Goal: Task Accomplishment & Management: Use online tool/utility

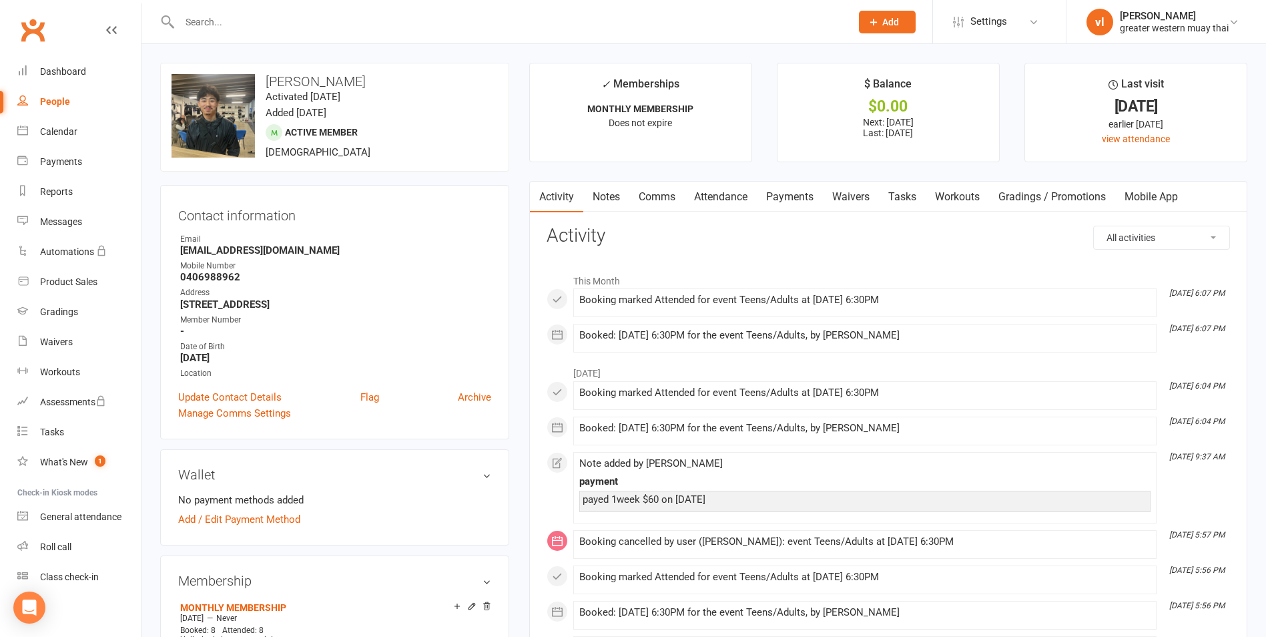
click at [804, 192] on link "Payments" at bounding box center [790, 197] width 66 height 31
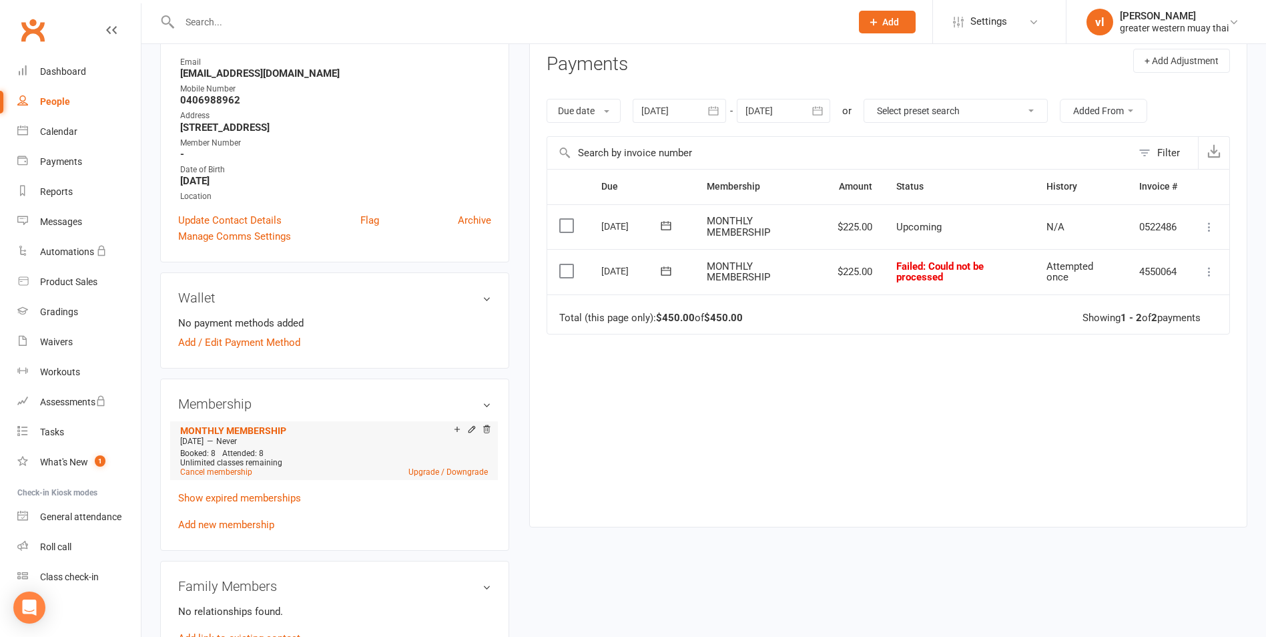
scroll to position [200, 0]
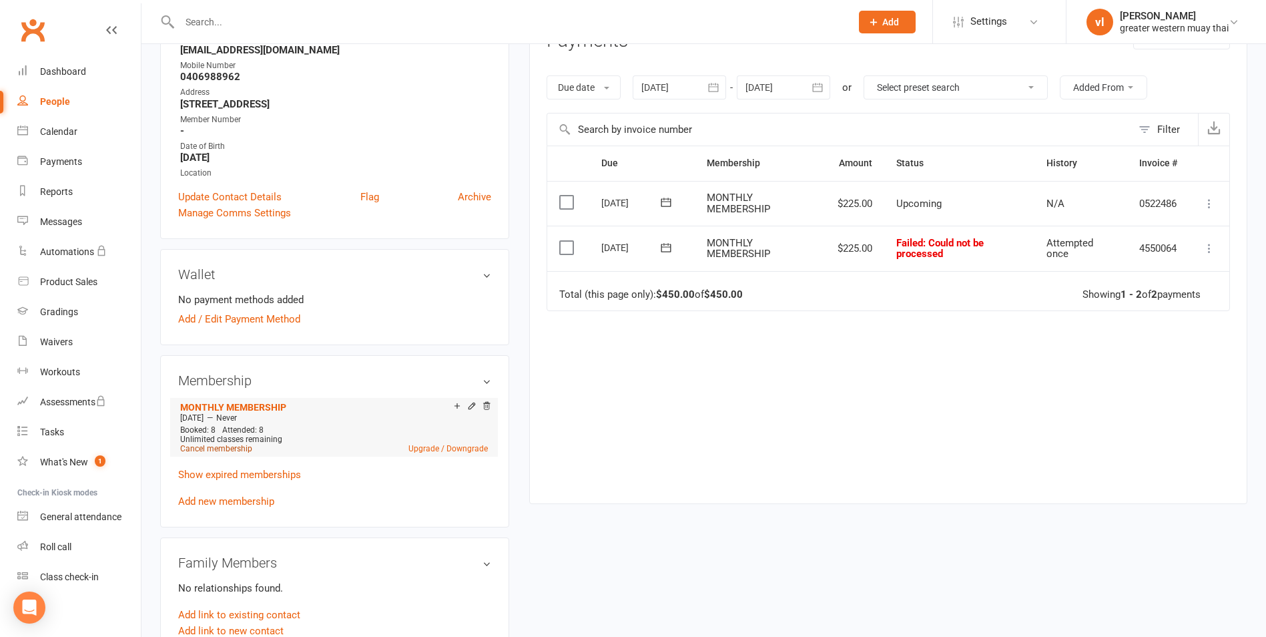
click at [210, 448] on link "Cancel membership" at bounding box center [216, 448] width 72 height 9
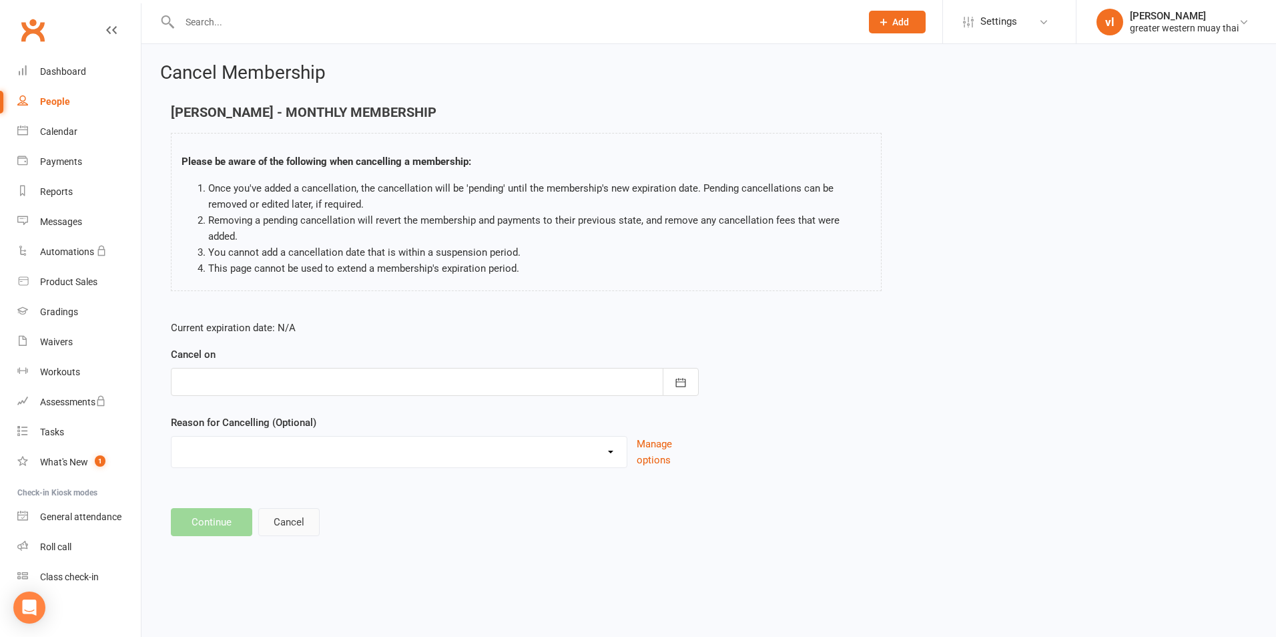
click at [314, 511] on button "Cancel" at bounding box center [288, 522] width 61 height 28
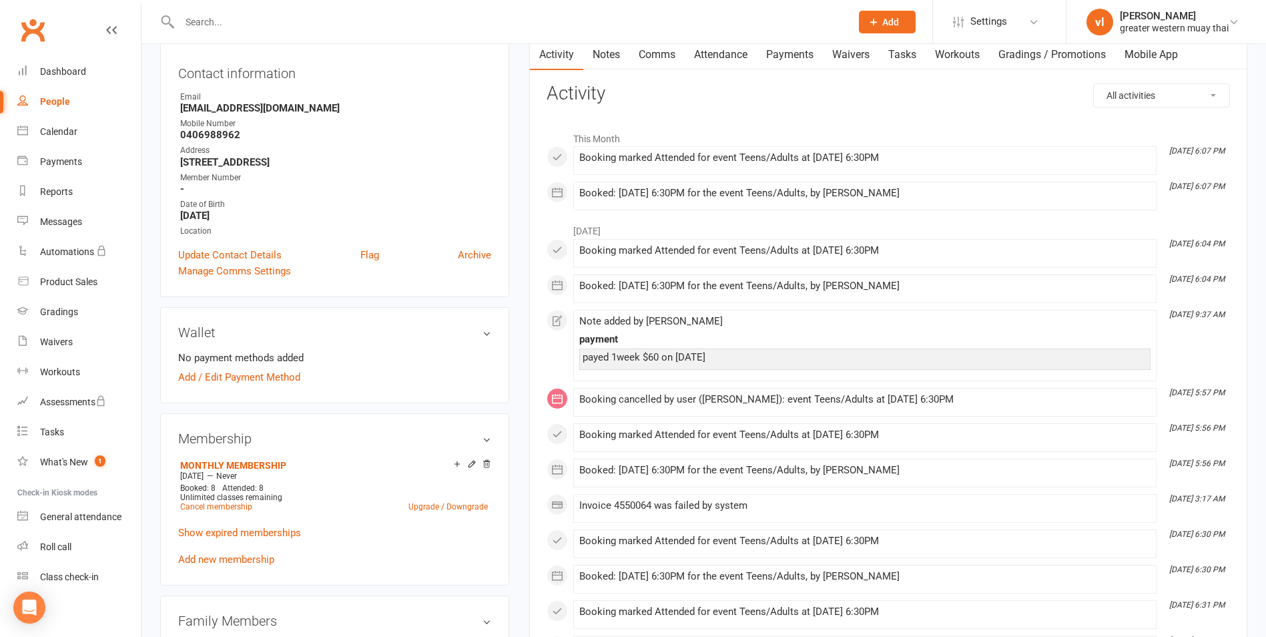
scroll to position [267, 0]
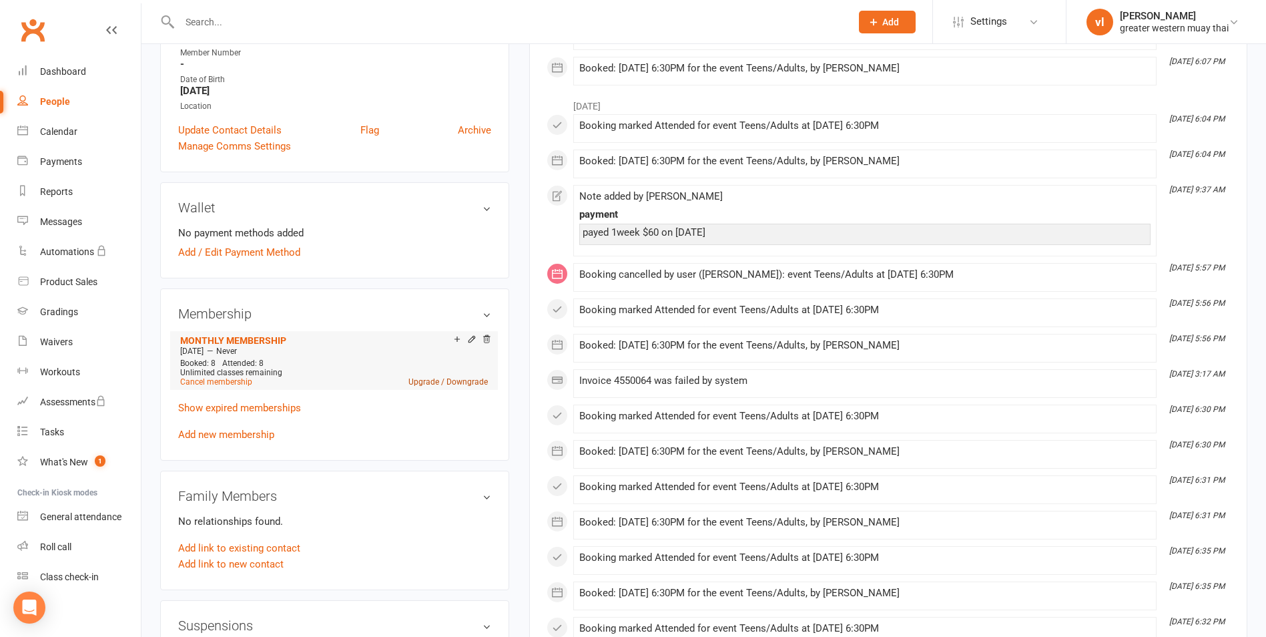
click at [459, 378] on link "Upgrade / Downgrade" at bounding box center [447, 381] width 79 height 9
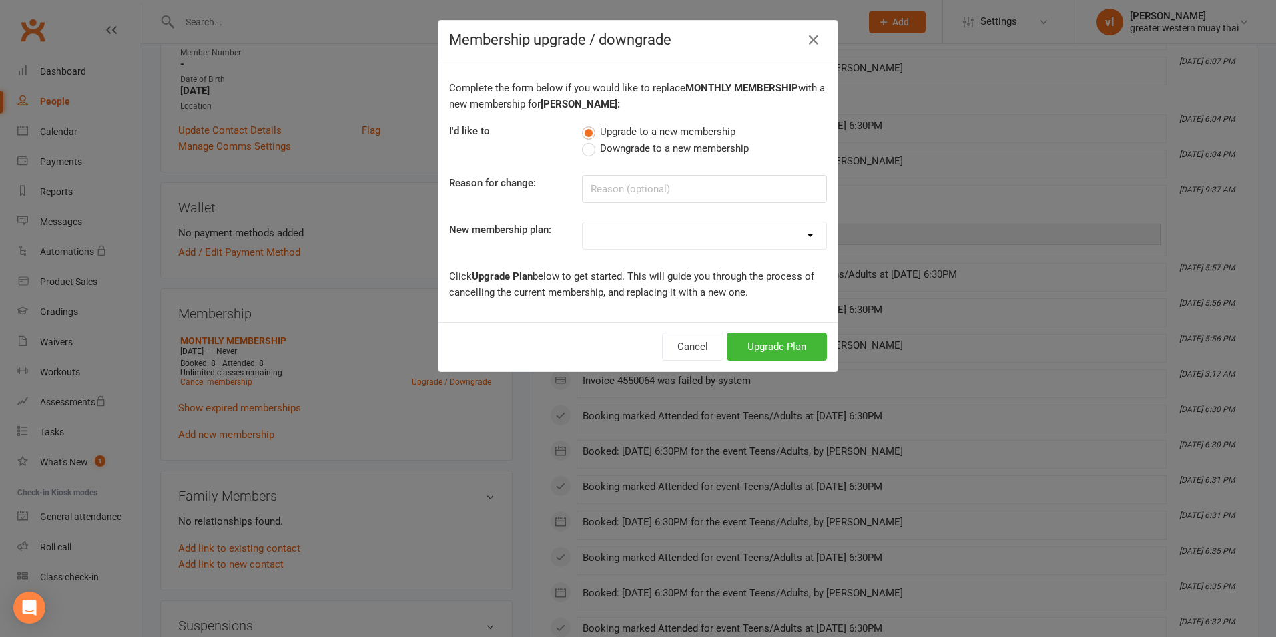
click at [613, 238] on select "PT SESSION DAY PASS WEEKLY MEMBERSHIP 2-DAY PASS MONTHLY MEMBERSHIP 3 MONTH MEM…" at bounding box center [705, 235] width 244 height 27
select select "2"
click at [583, 222] on select "PT SESSION DAY PASS WEEKLY MEMBERSHIP 2-DAY PASS MONTHLY MEMBERSHIP 3 MONTH MEM…" at bounding box center [705, 235] width 244 height 27
click at [776, 346] on button "Upgrade Plan" at bounding box center [777, 346] width 100 height 28
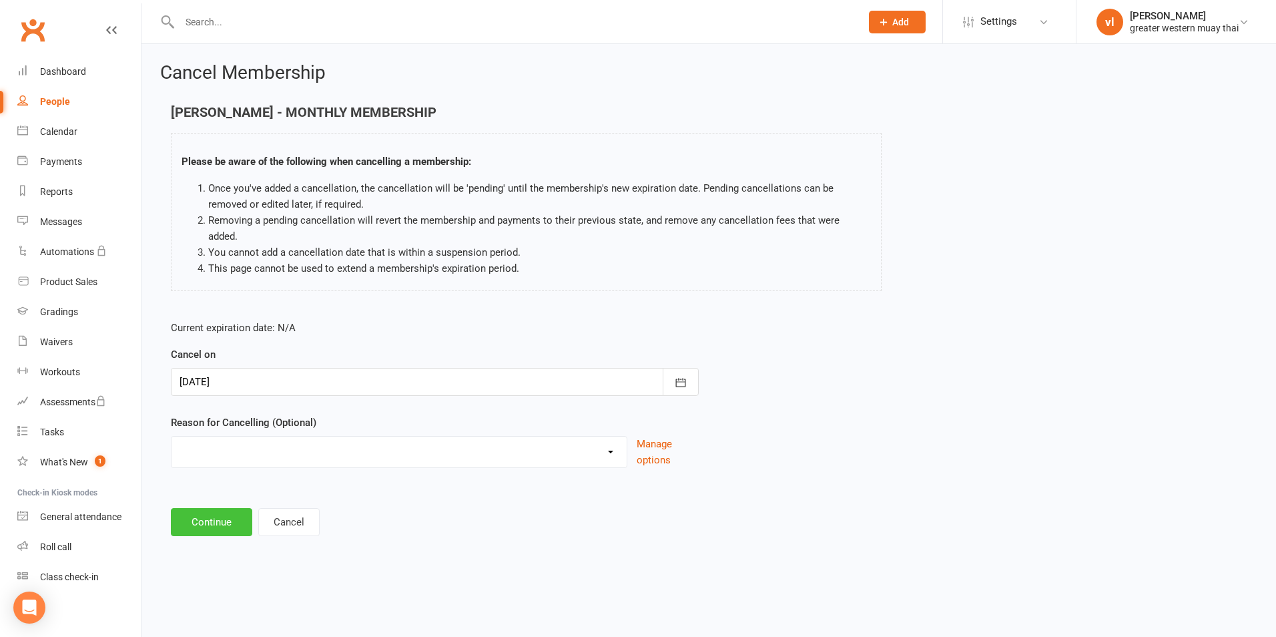
click at [226, 519] on button "Continue" at bounding box center [211, 522] width 81 height 28
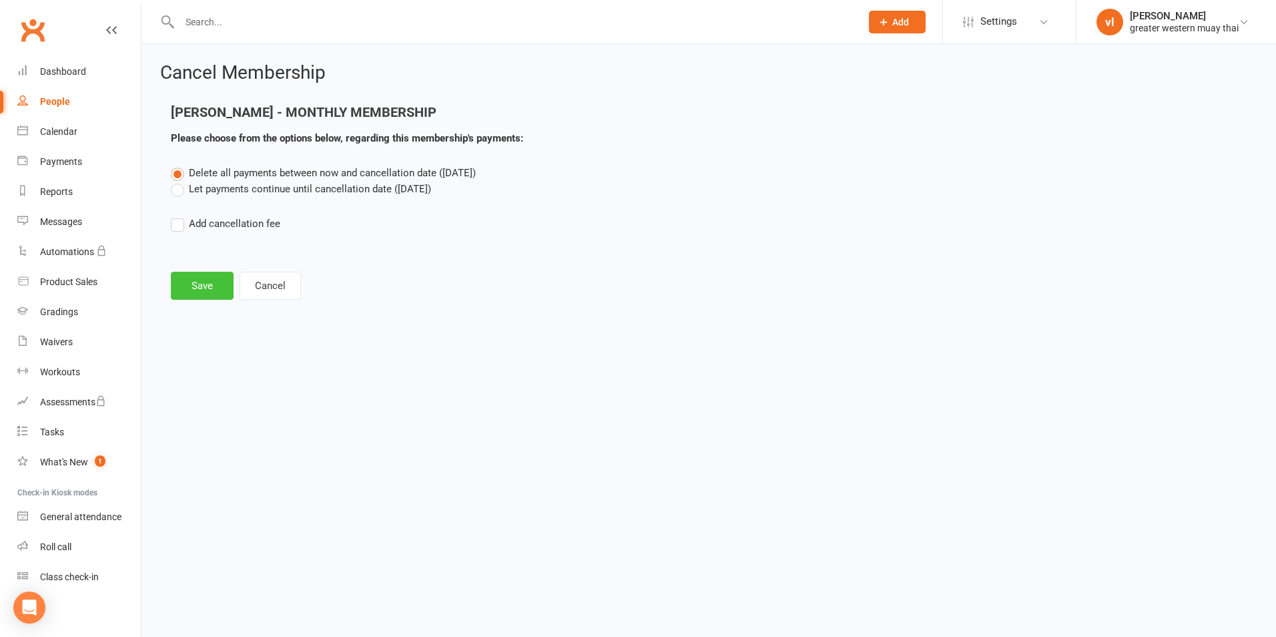
click at [210, 287] on button "Save" at bounding box center [202, 286] width 63 height 28
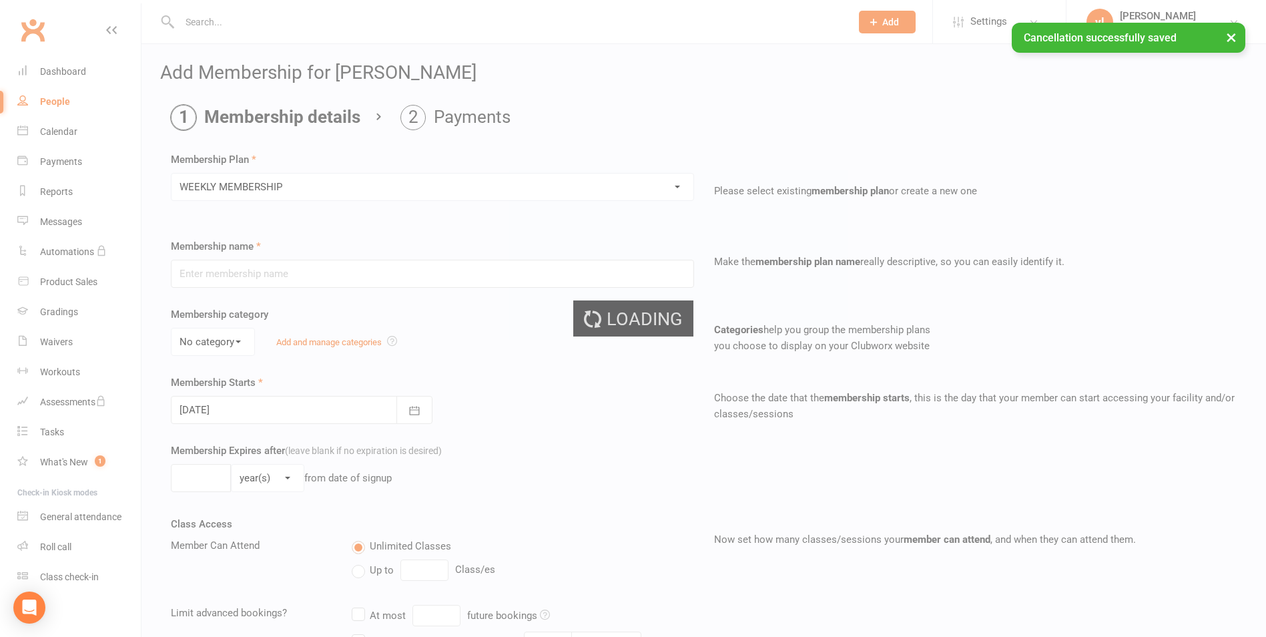
type input "WEEKLY MEMBERSHIP"
type input "0"
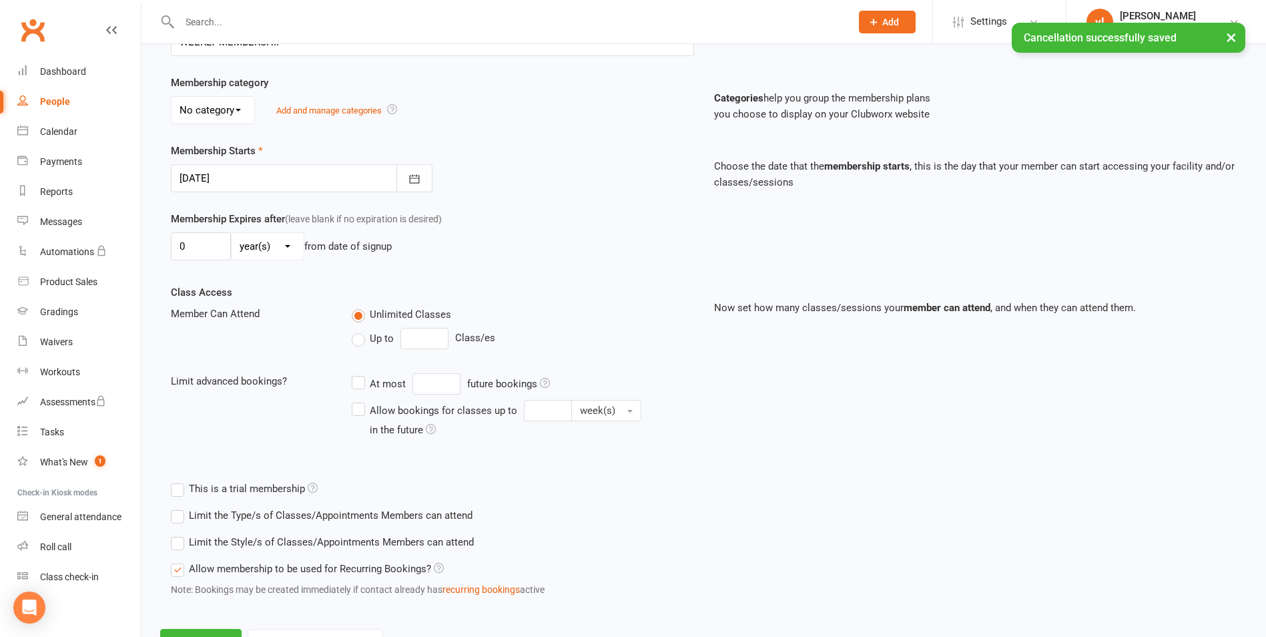
scroll to position [290, 0]
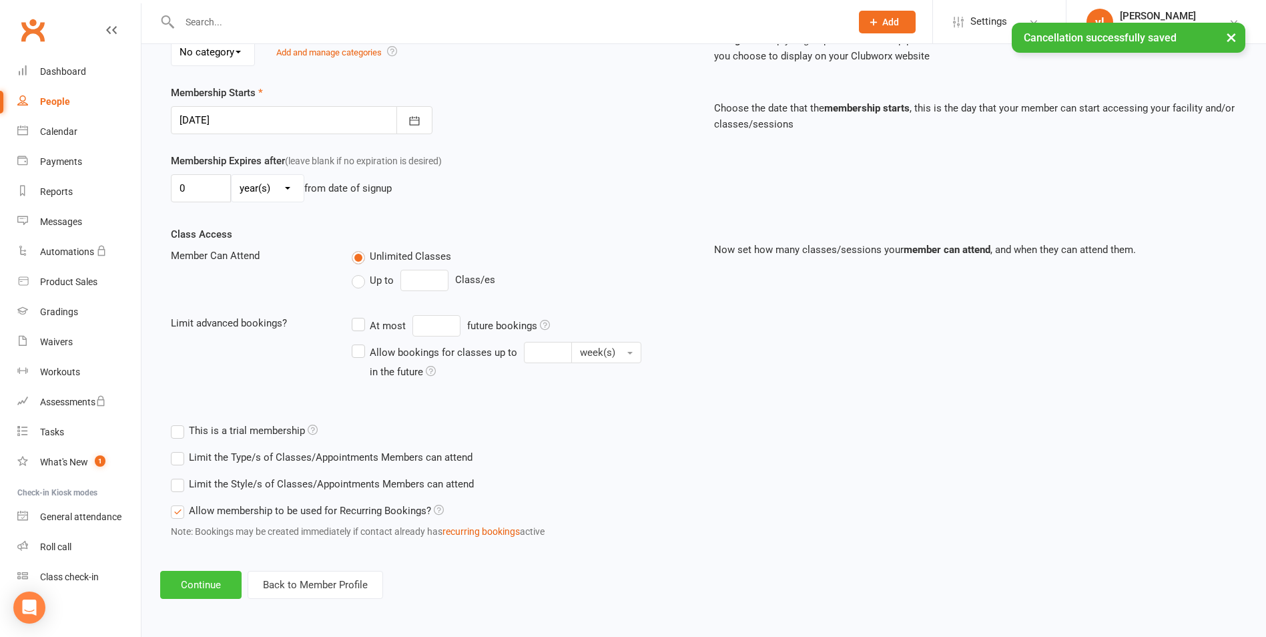
click at [190, 571] on button "Continue" at bounding box center [200, 585] width 81 height 28
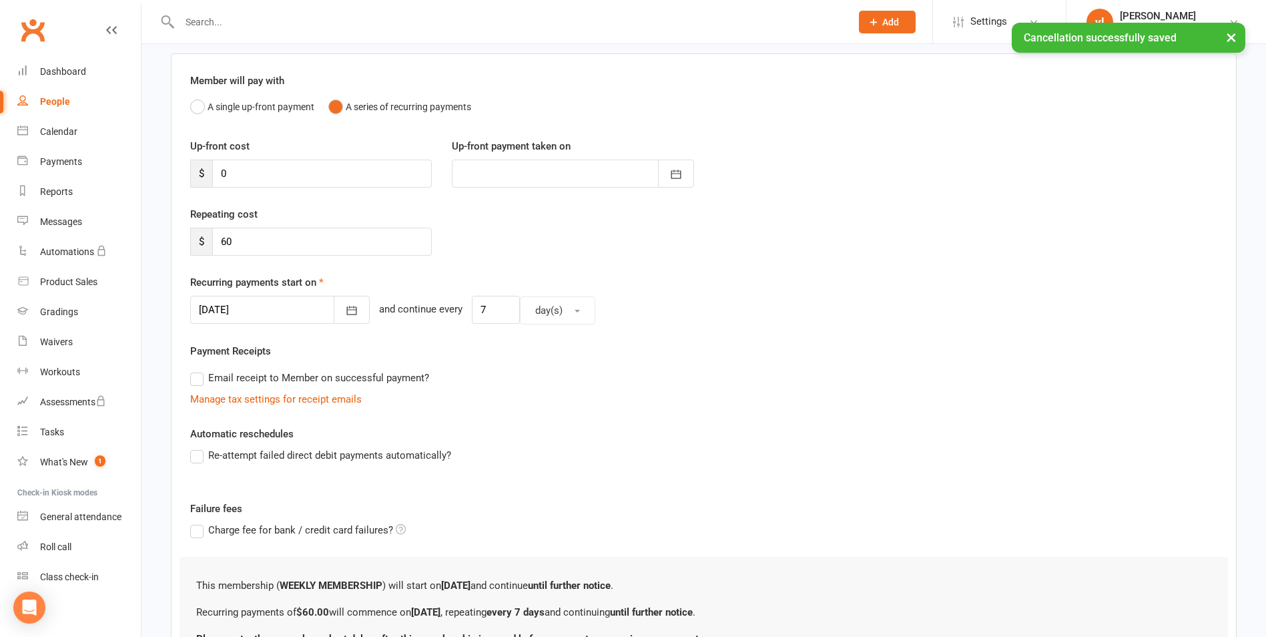
scroll to position [227, 0]
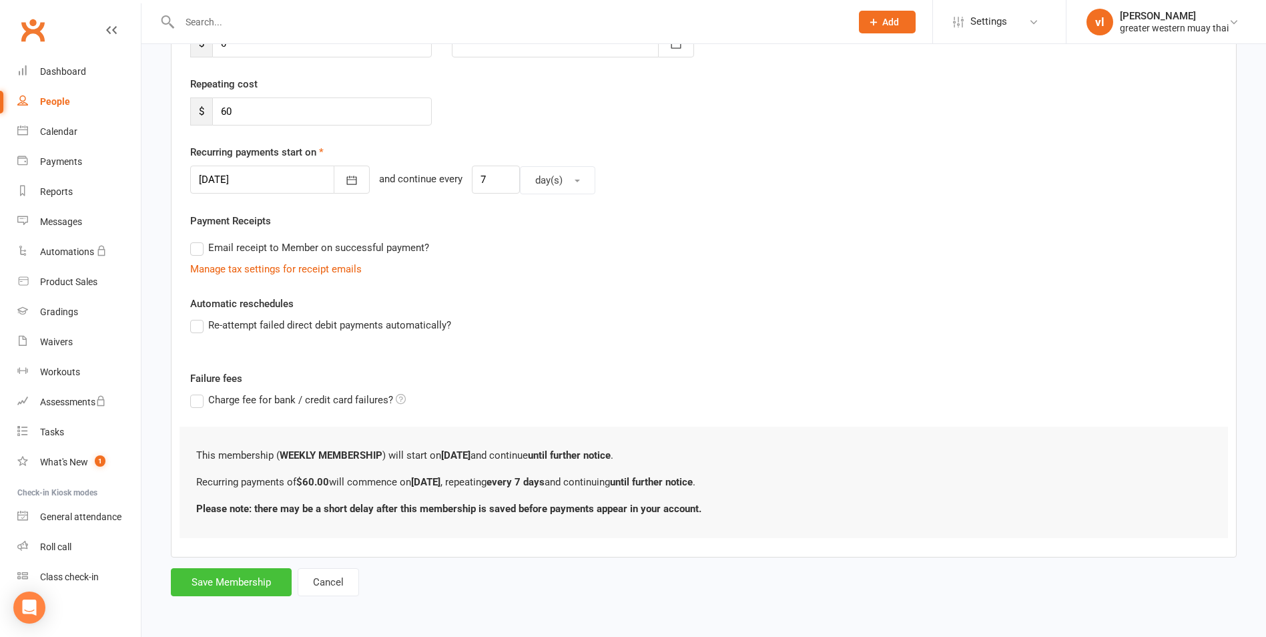
click at [247, 575] on button "Save Membership" at bounding box center [231, 582] width 121 height 28
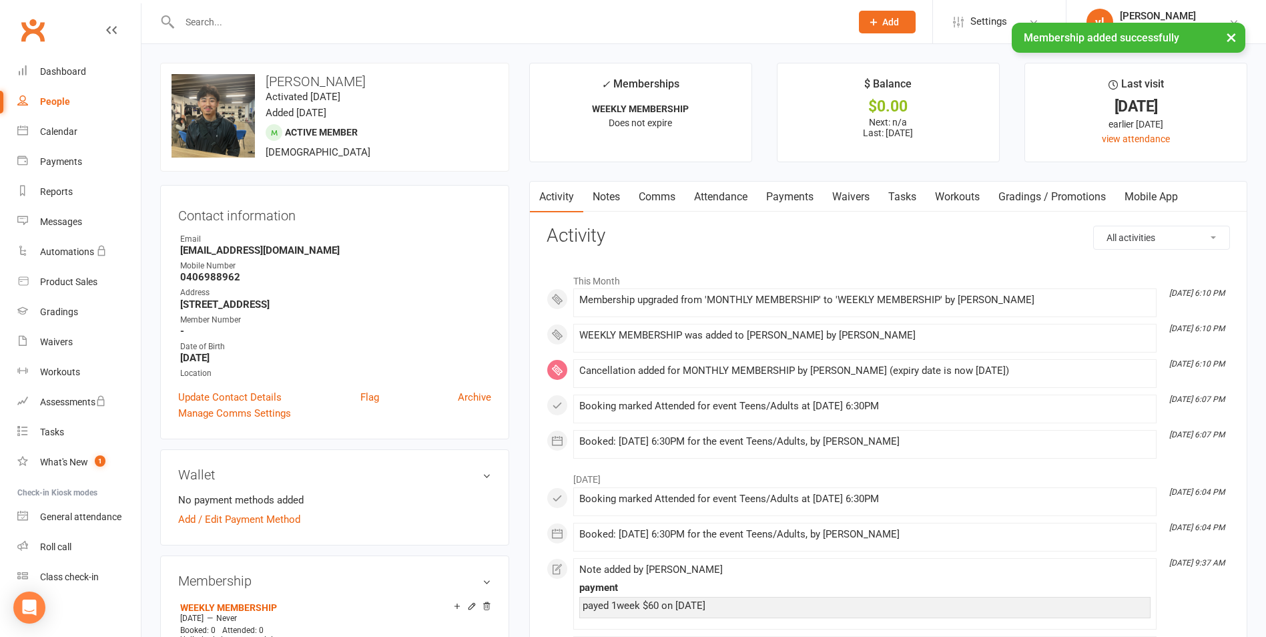
click at [805, 200] on link "Payments" at bounding box center [790, 197] width 66 height 31
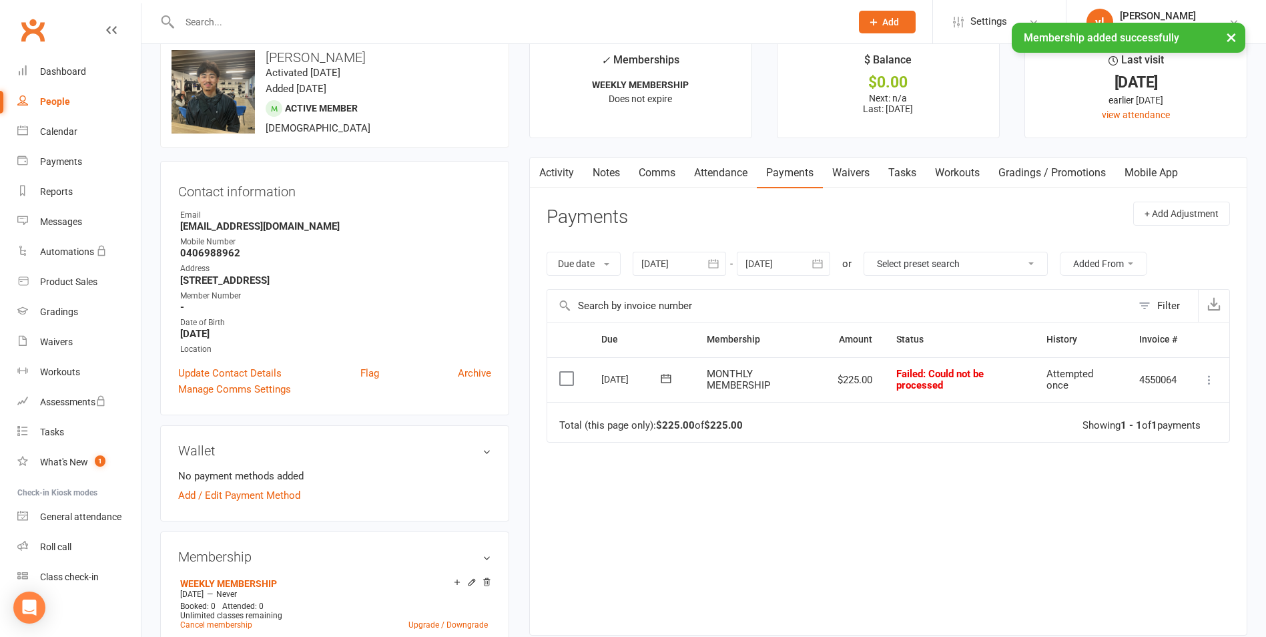
scroll to position [67, 0]
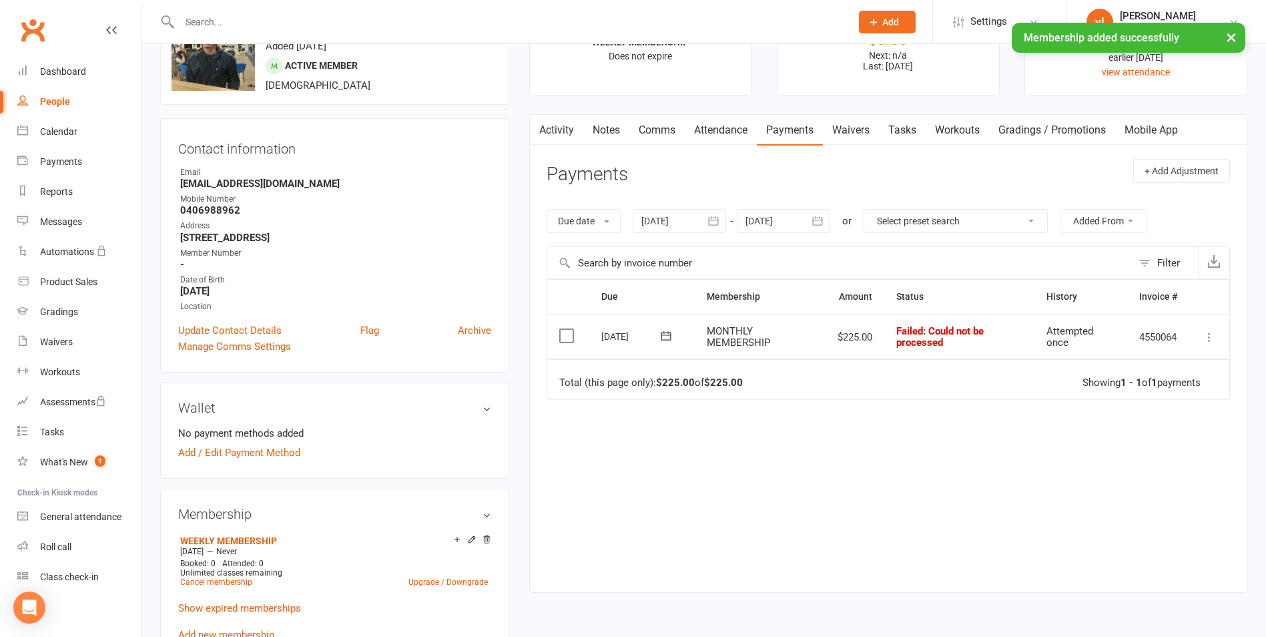
click at [1197, 329] on td "Mark as Paid (Cash) Mark as Paid (POS) Mark as Paid (Other) Skip Retry now More…" at bounding box center [1209, 336] width 40 height 45
click at [1205, 333] on icon at bounding box center [1209, 336] width 13 height 13
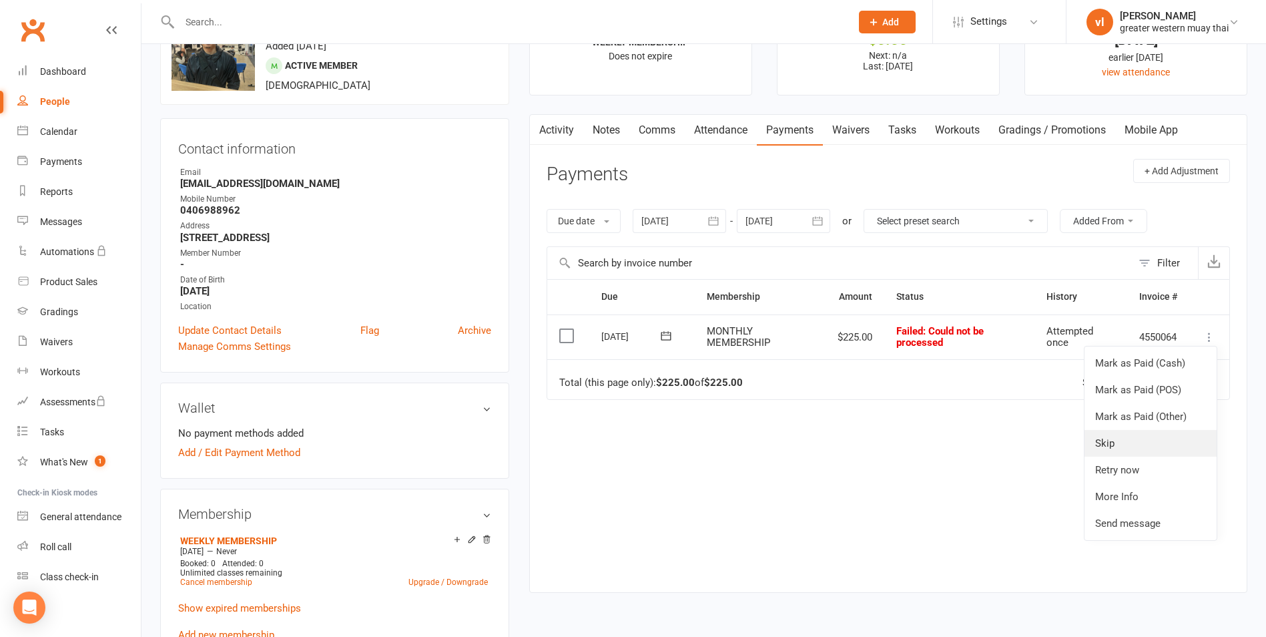
click at [1158, 444] on link "Skip" at bounding box center [1151, 443] width 132 height 27
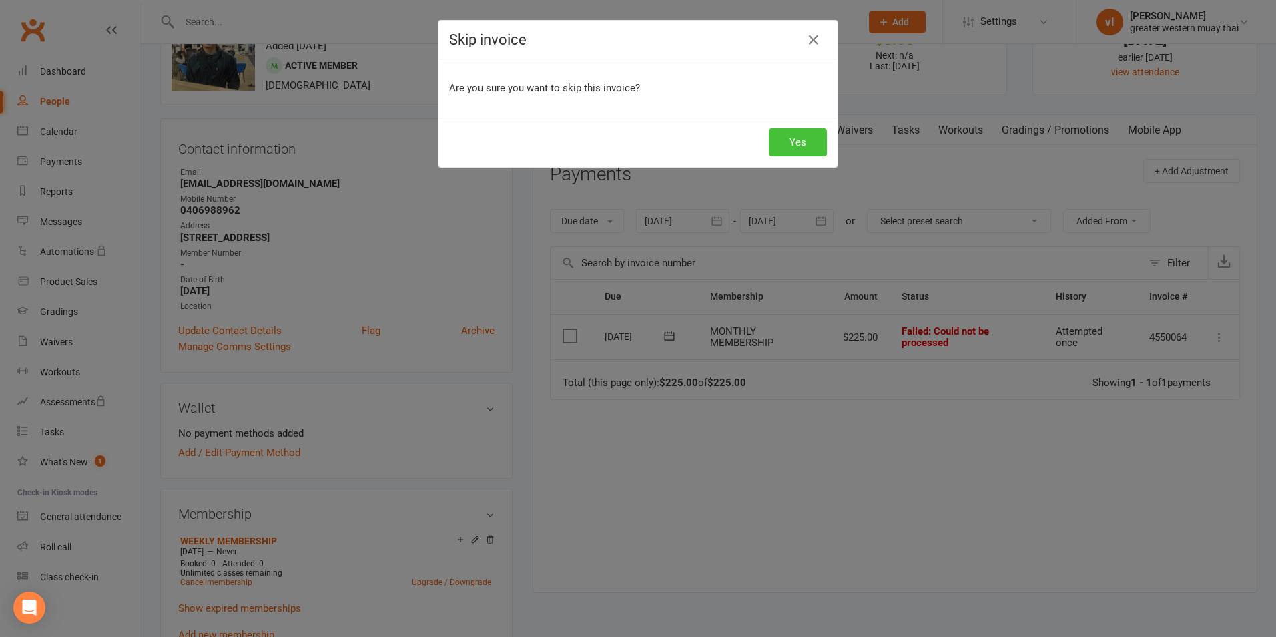
click at [804, 138] on button "Yes" at bounding box center [798, 142] width 58 height 28
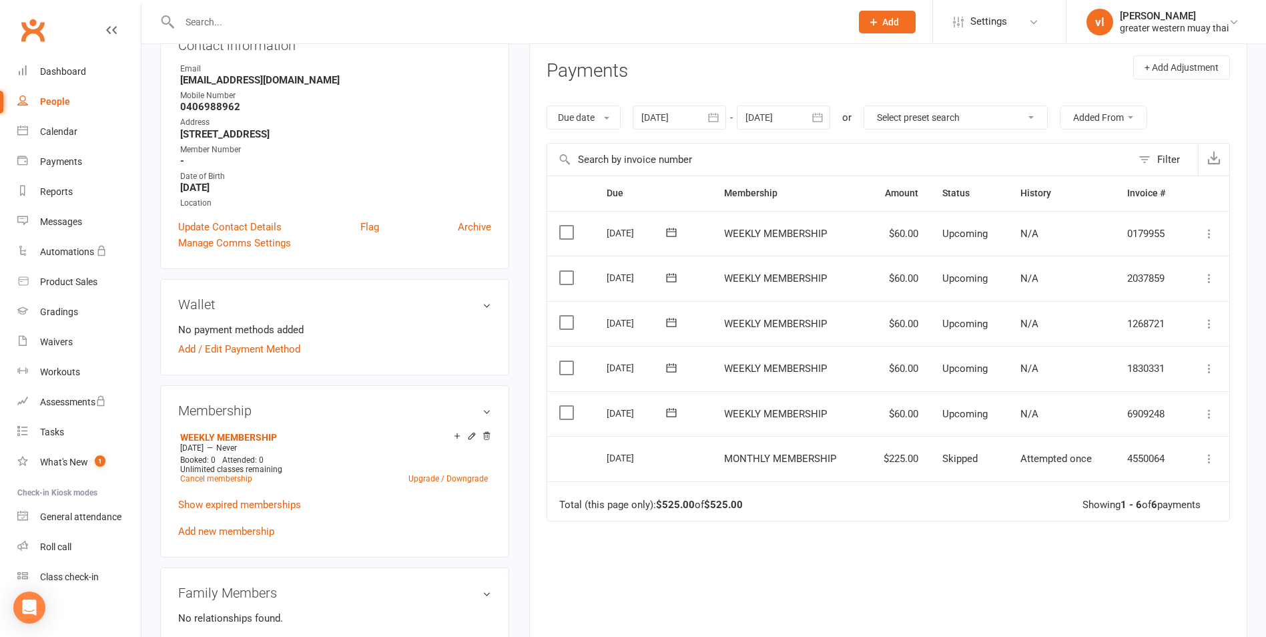
scroll to position [200, 0]
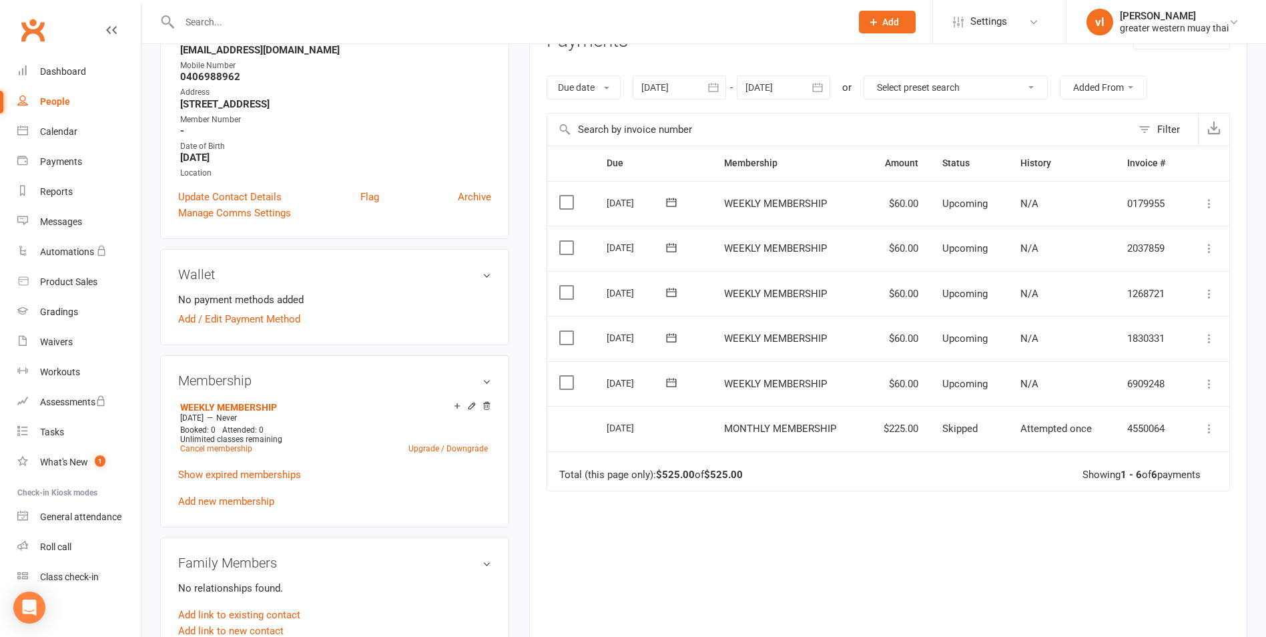
click at [1212, 424] on icon at bounding box center [1209, 428] width 13 height 13
click at [1200, 479] on link "Mark as Paid (POS)" at bounding box center [1151, 481] width 132 height 27
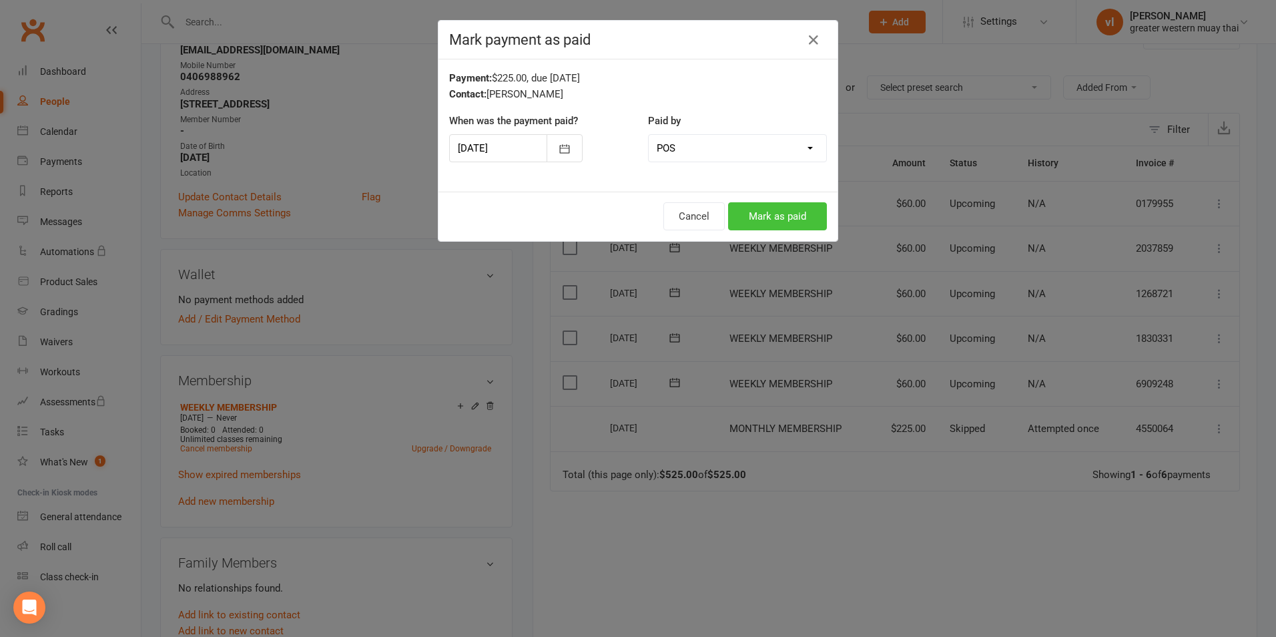
click at [784, 212] on button "Mark as paid" at bounding box center [777, 216] width 99 height 28
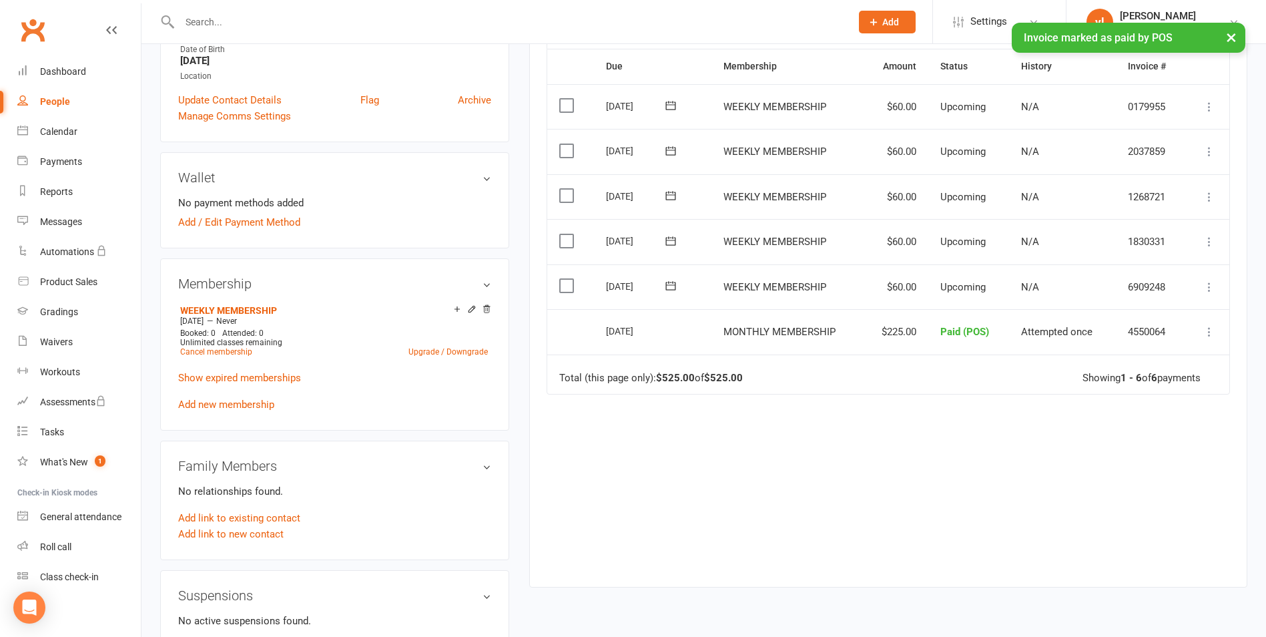
scroll to position [334, 0]
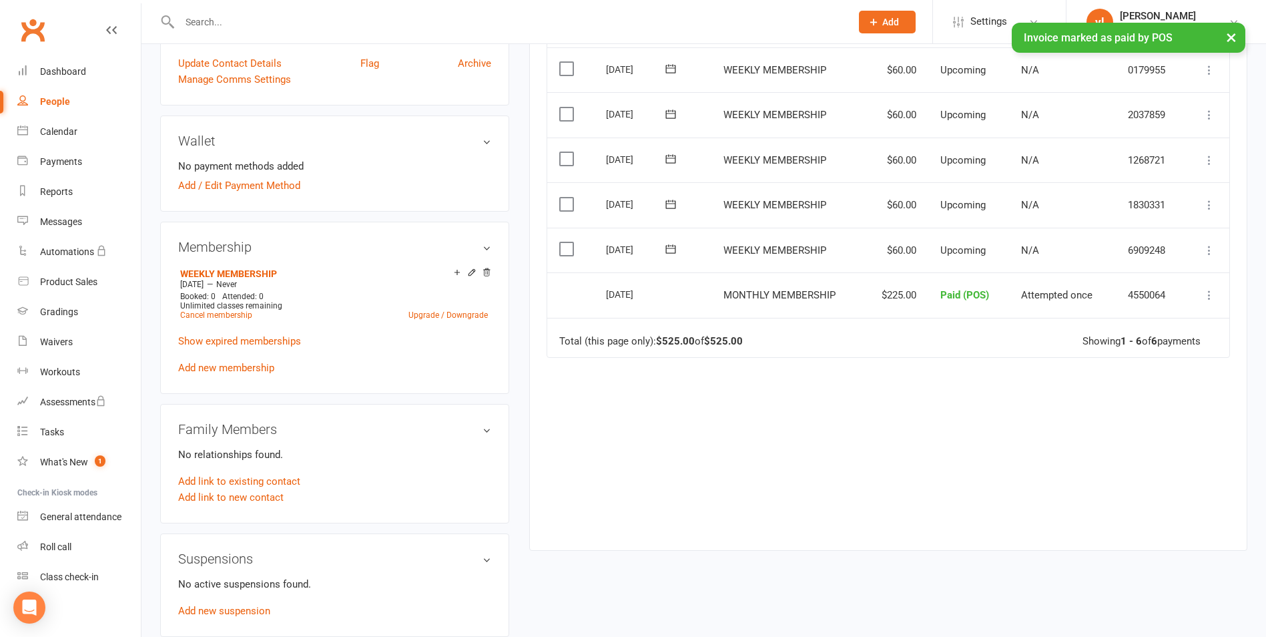
click at [1207, 296] on icon at bounding box center [1209, 294] width 13 height 13
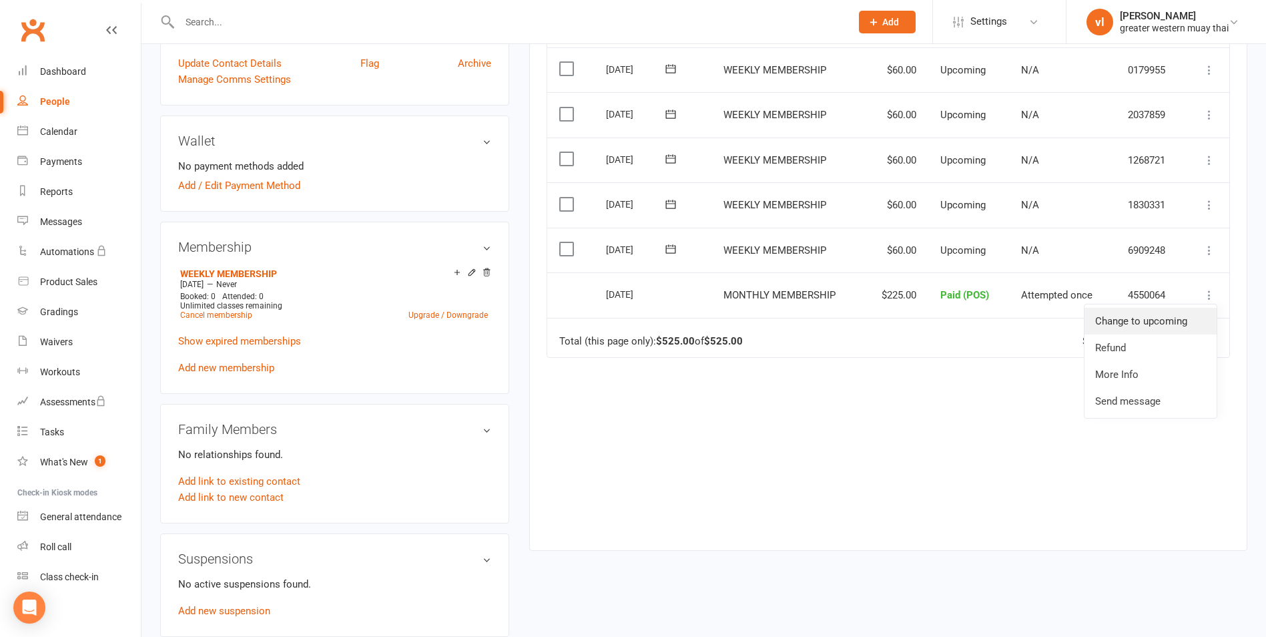
click at [1139, 316] on link "Change to upcoming" at bounding box center [1151, 321] width 132 height 27
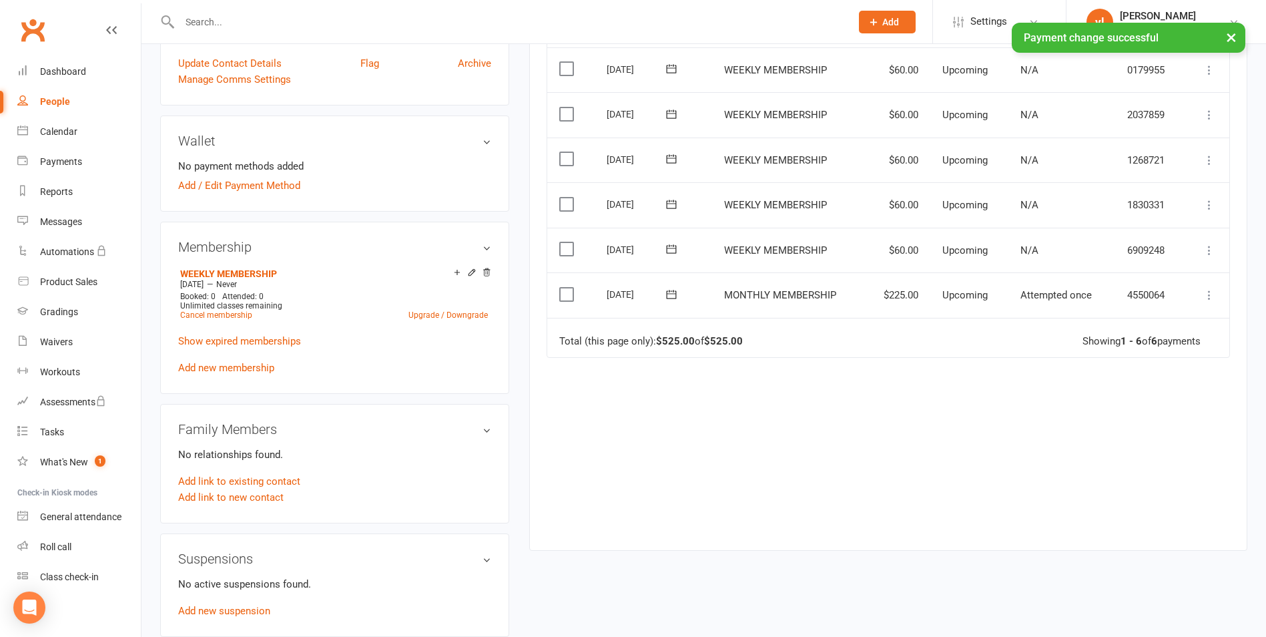
click at [1207, 294] on icon at bounding box center [1209, 294] width 13 height 13
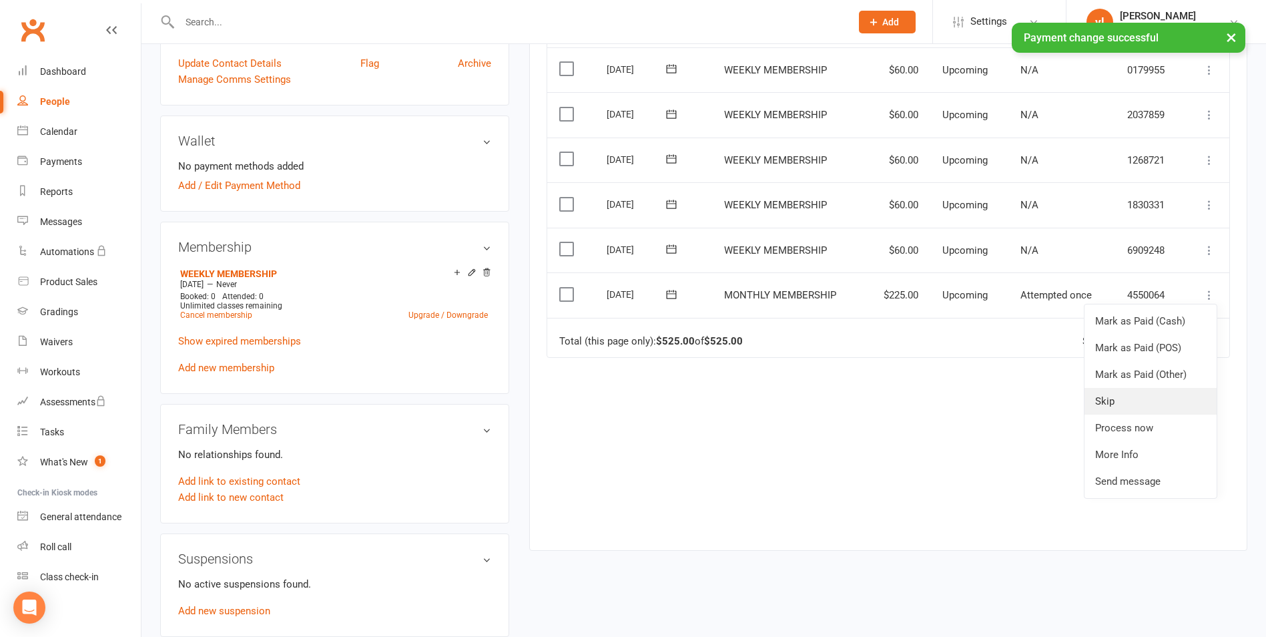
click at [1176, 396] on link "Skip" at bounding box center [1151, 401] width 132 height 27
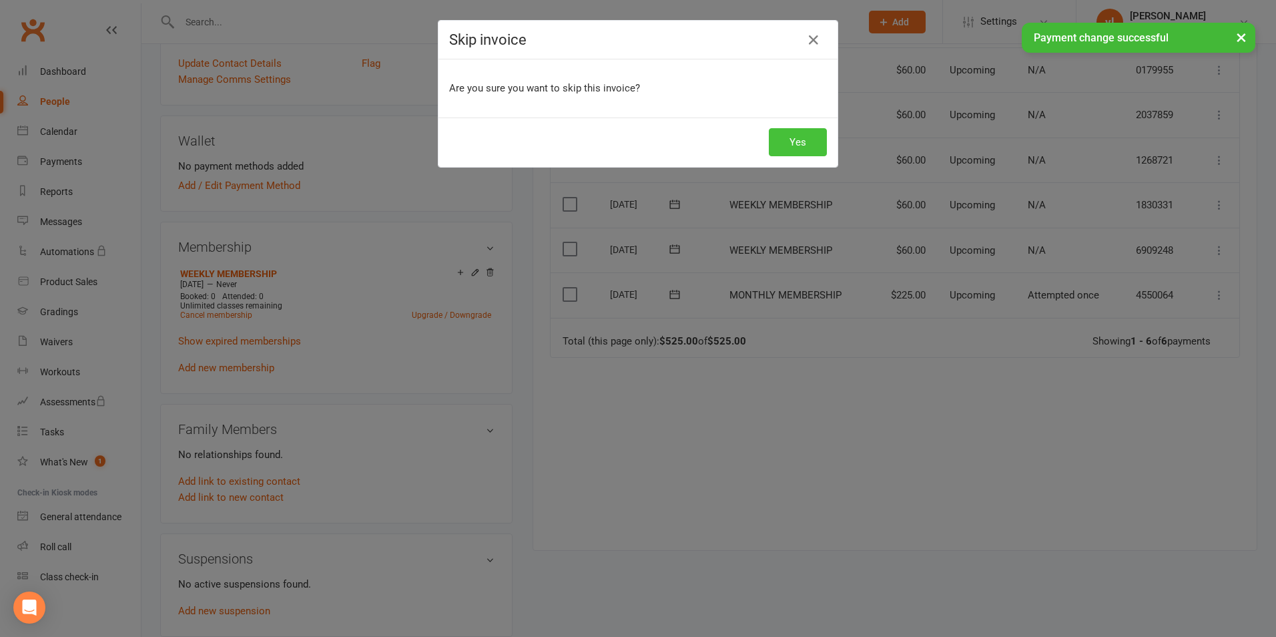
click at [806, 146] on button "Yes" at bounding box center [798, 142] width 58 height 28
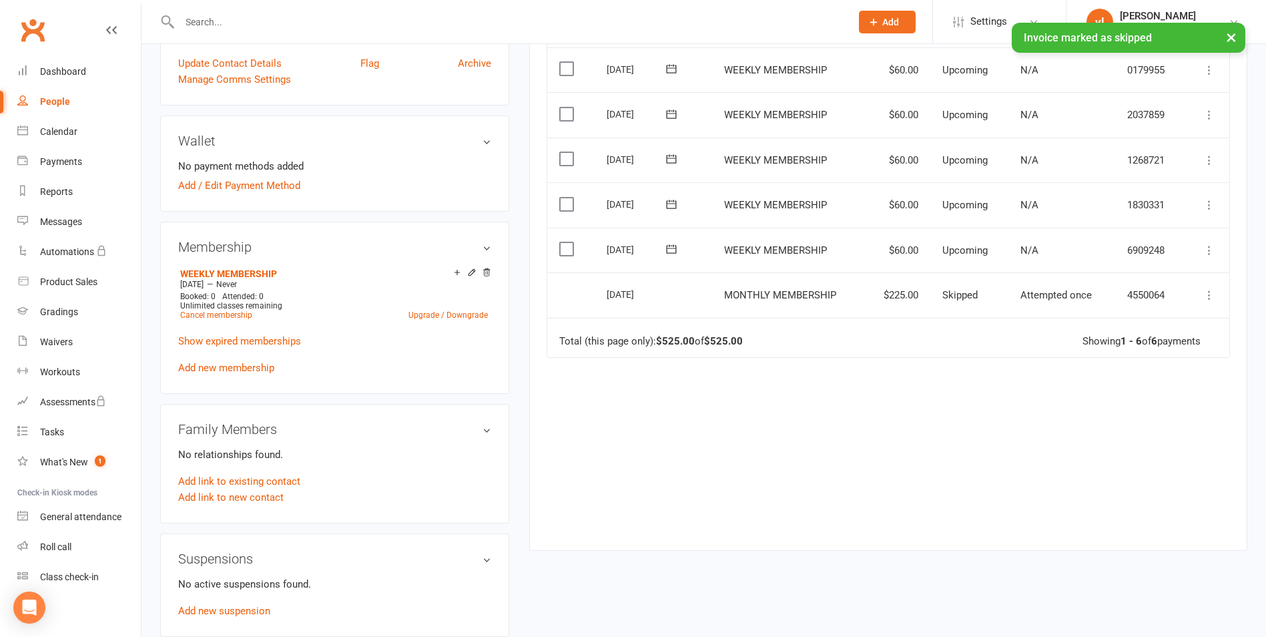
click at [1207, 252] on icon at bounding box center [1209, 250] width 13 height 13
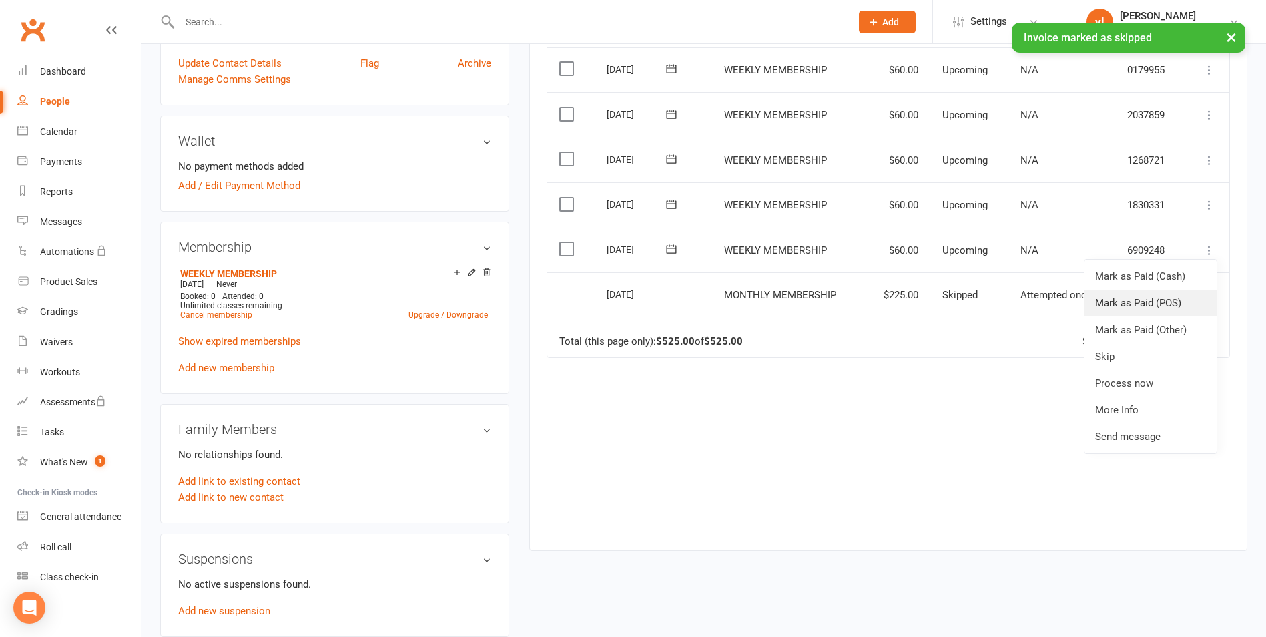
click at [1188, 301] on link "Mark as Paid (POS)" at bounding box center [1151, 303] width 132 height 27
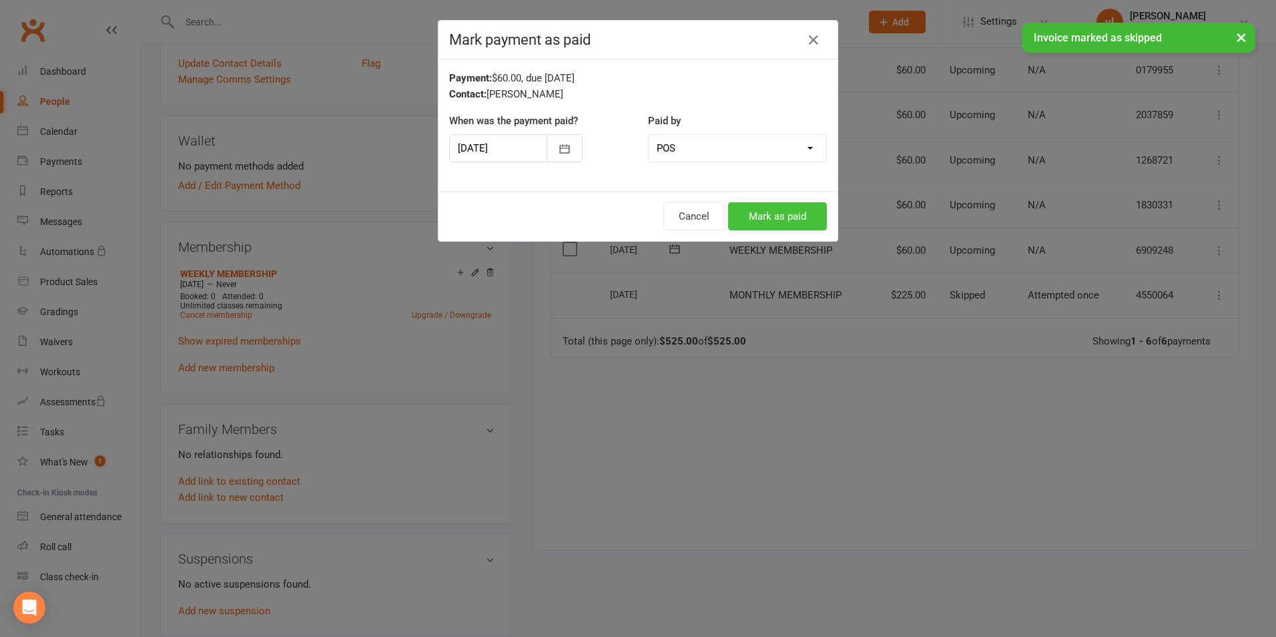
click at [810, 214] on button "Mark as paid" at bounding box center [777, 216] width 99 height 28
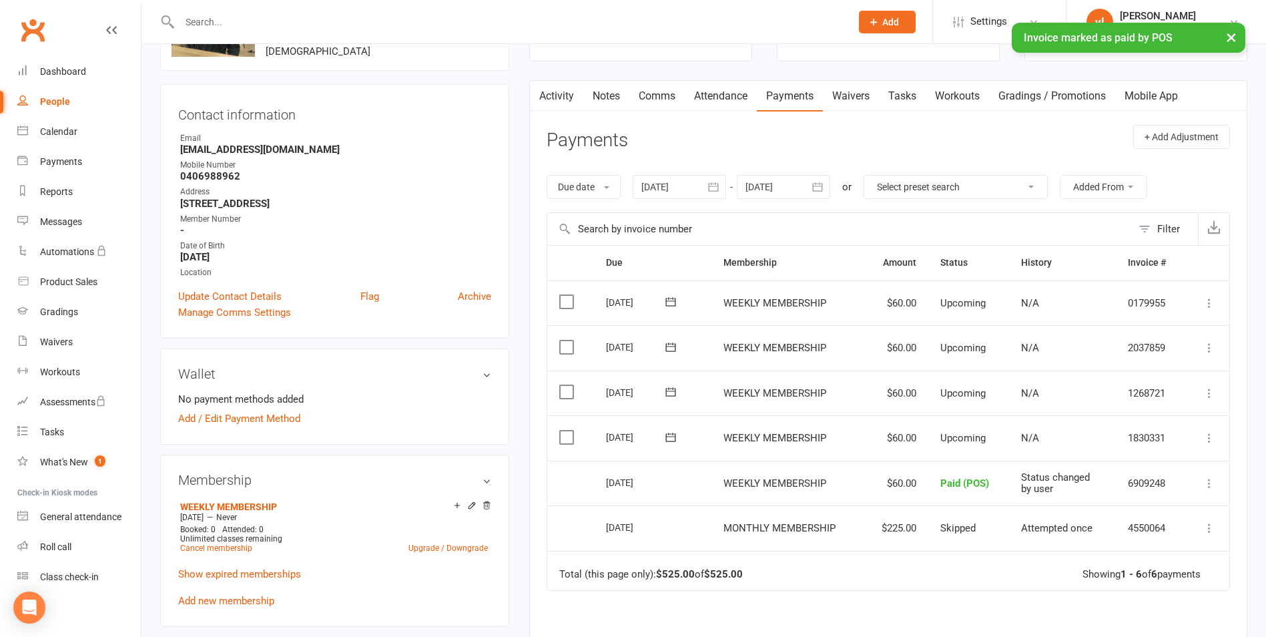
scroll to position [0, 0]
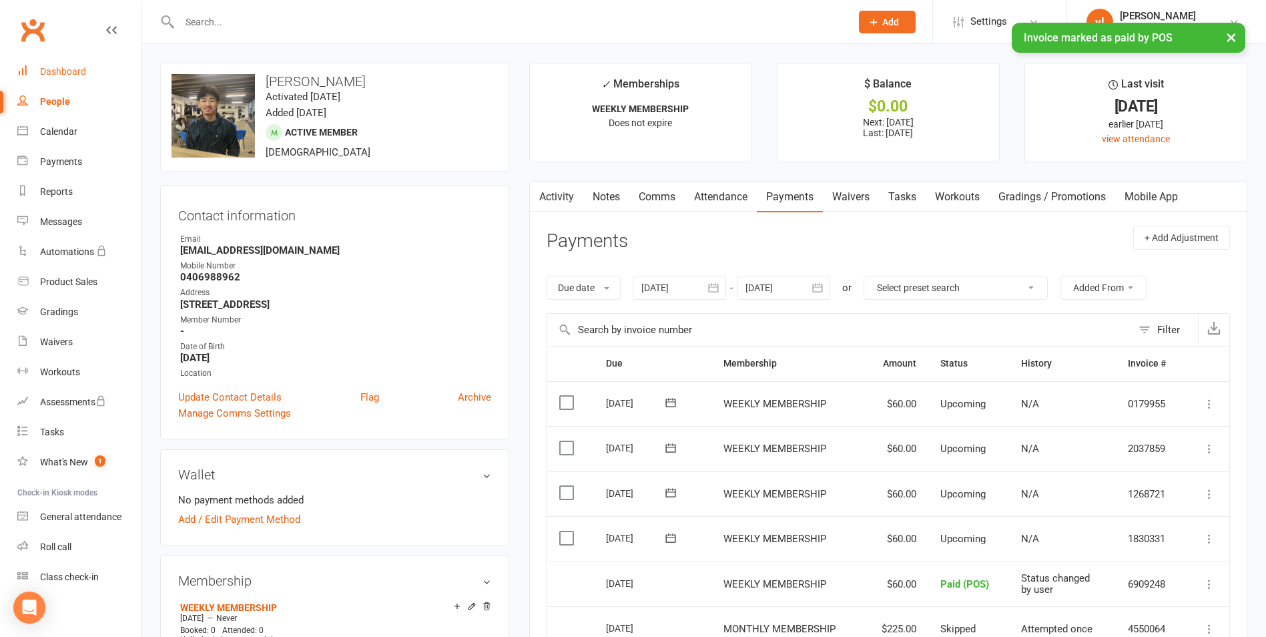
click at [73, 61] on link "Dashboard" at bounding box center [78, 72] width 123 height 30
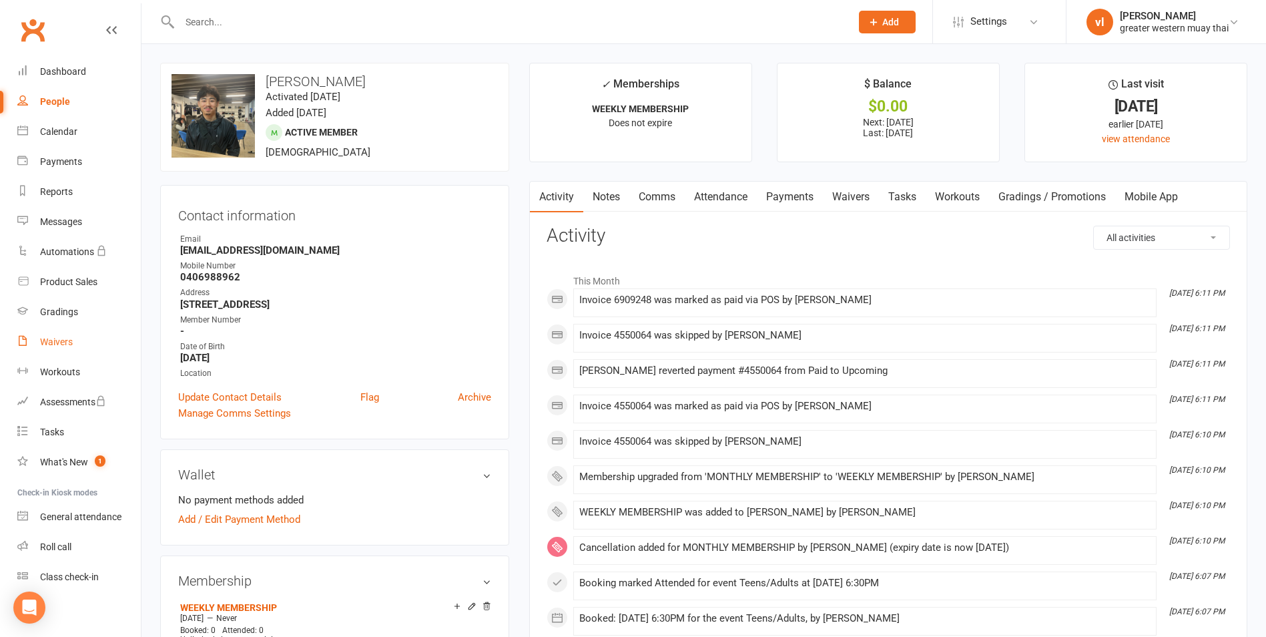
click at [61, 330] on link "Waivers" at bounding box center [78, 342] width 123 height 30
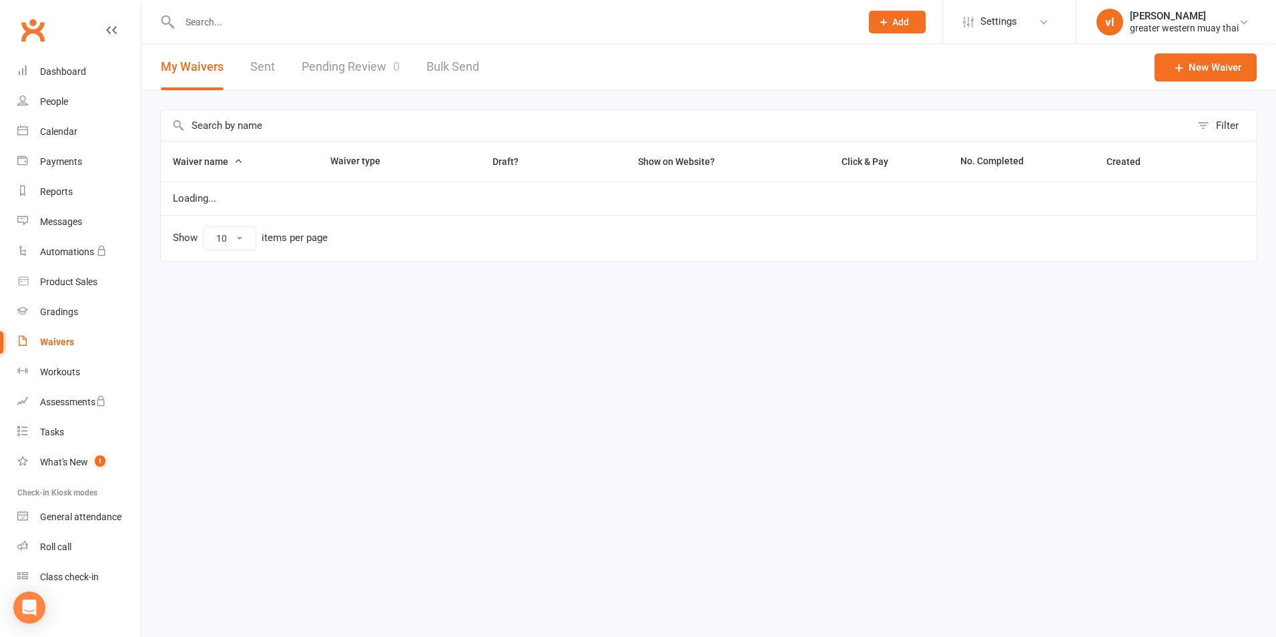
click at [366, 68] on link "Pending Review 0" at bounding box center [351, 67] width 98 height 46
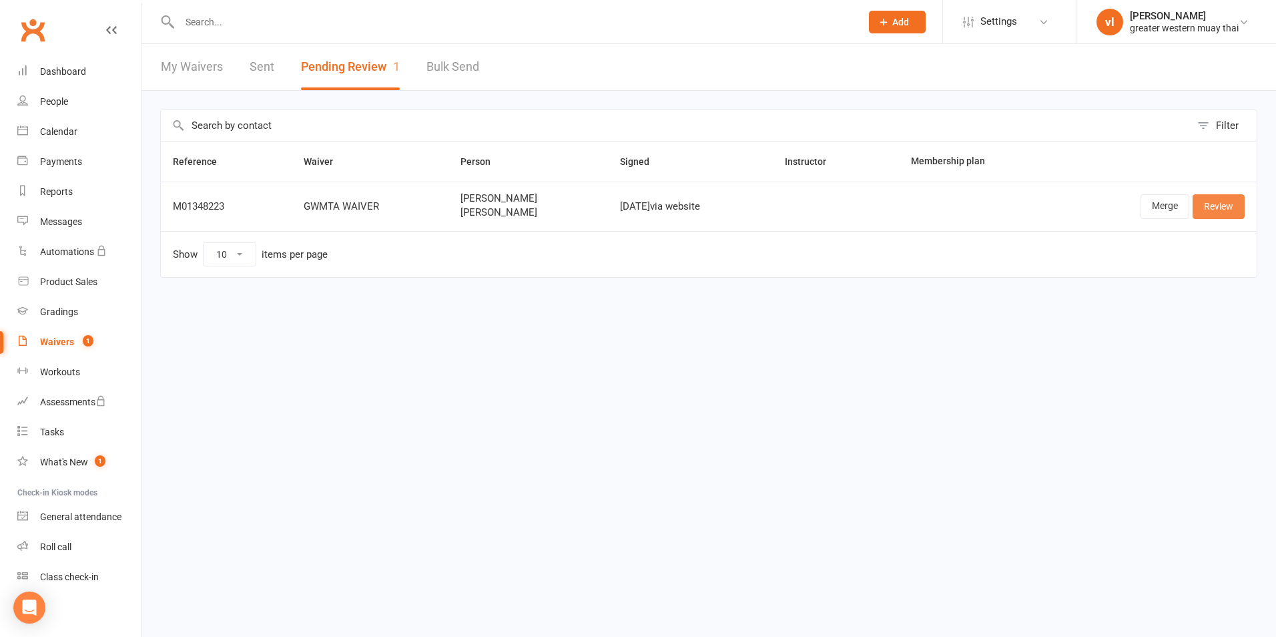
click at [1237, 200] on link "Review" at bounding box center [1219, 206] width 52 height 24
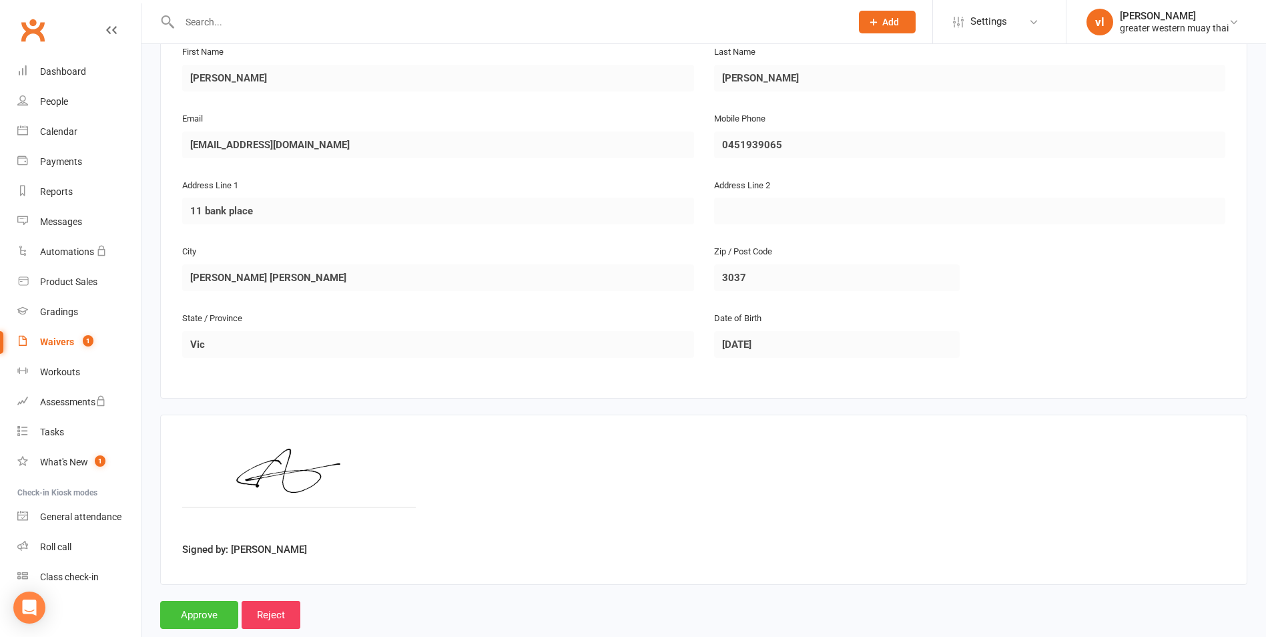
scroll to position [764, 0]
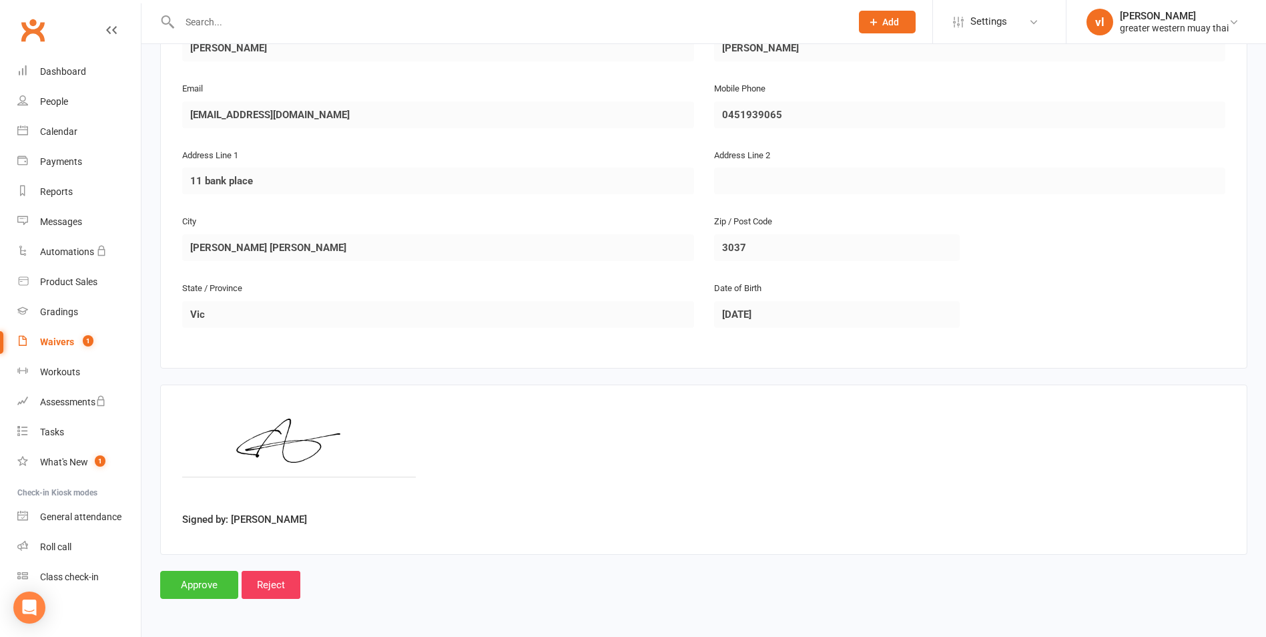
click at [220, 587] on input "Approve" at bounding box center [199, 585] width 78 height 28
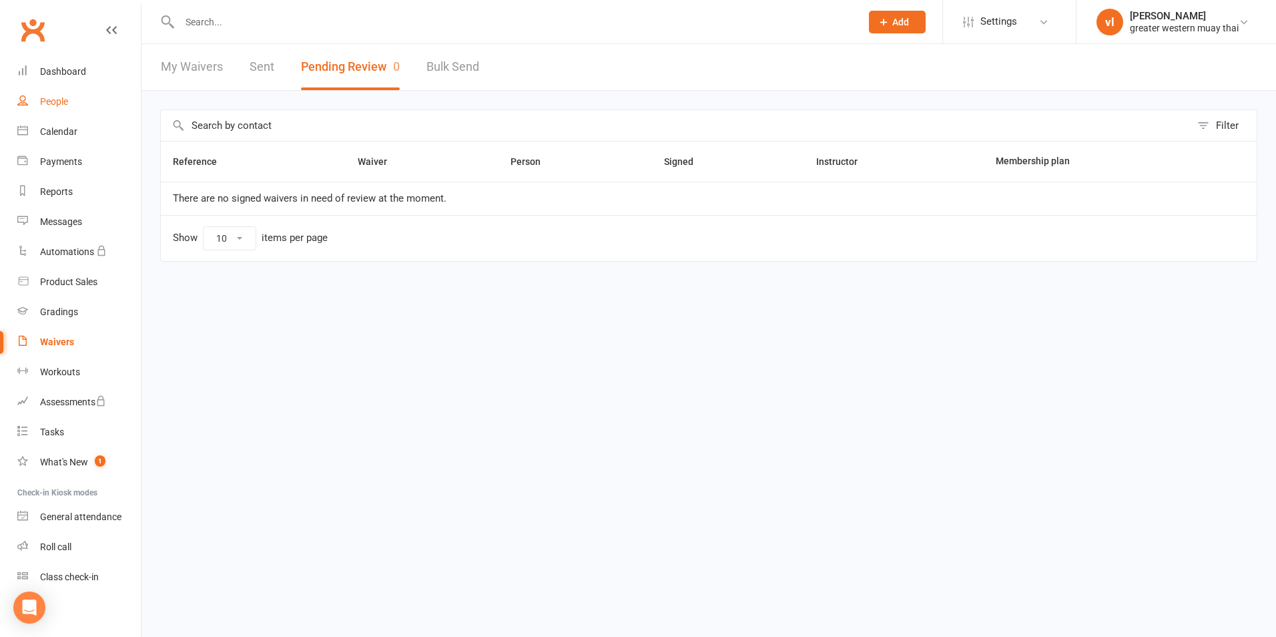
click at [52, 106] on div "People" at bounding box center [54, 101] width 28 height 11
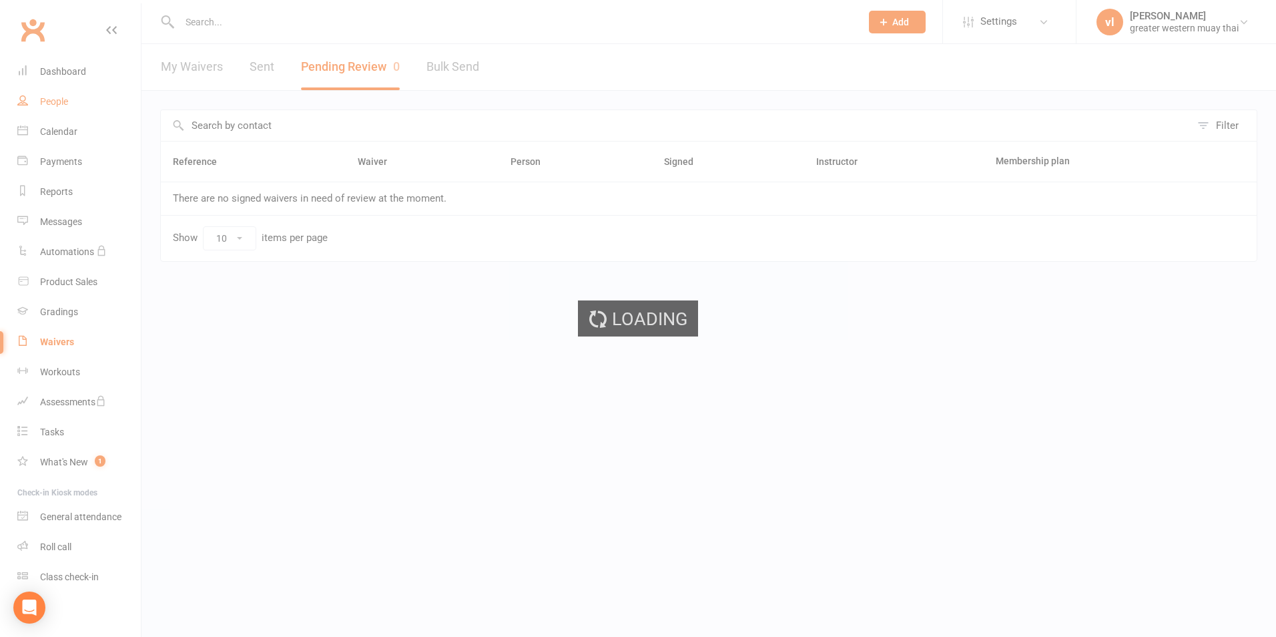
select select "25"
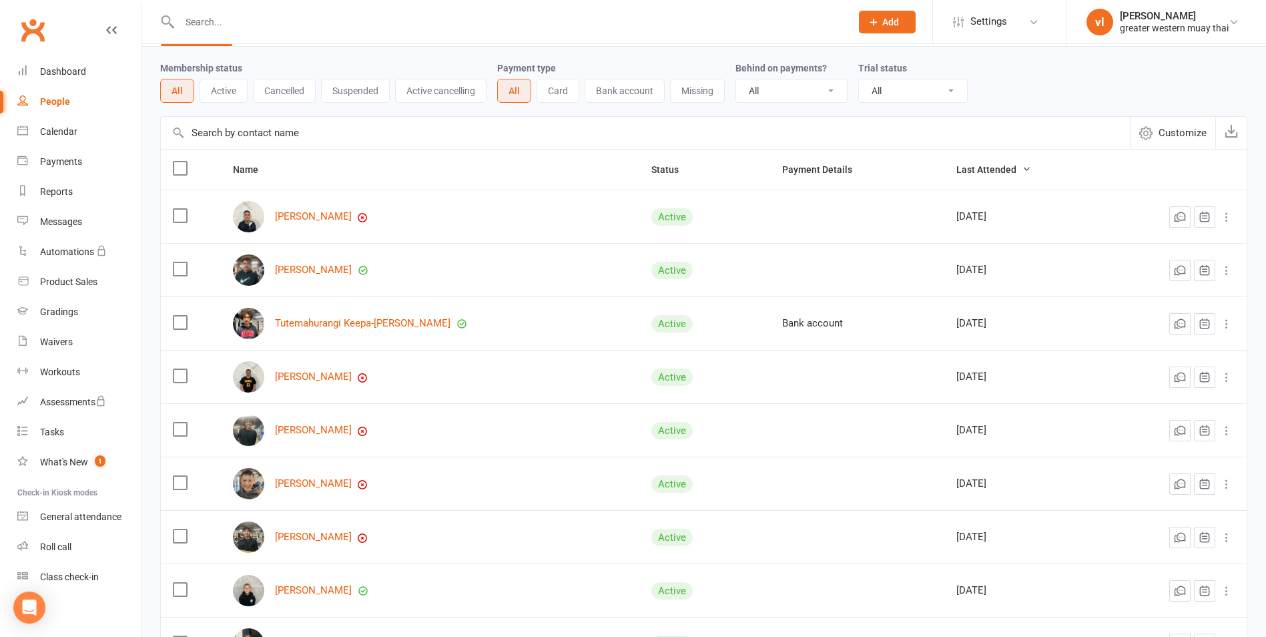
scroll to position [67, 0]
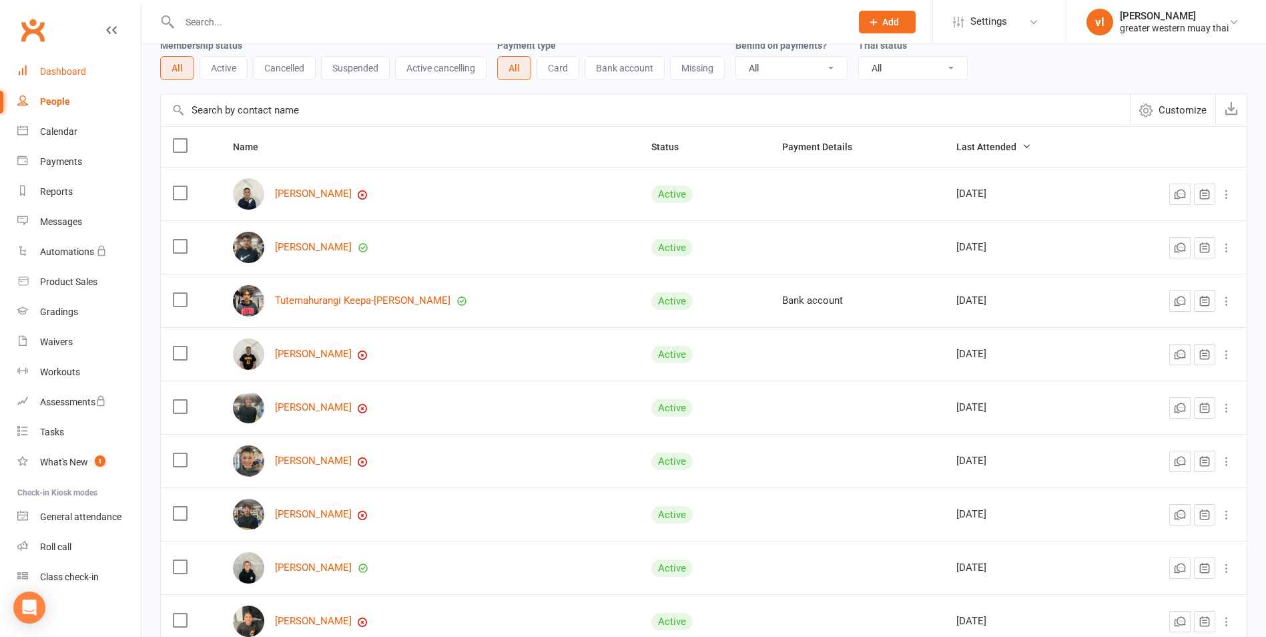
click at [57, 79] on link "Dashboard" at bounding box center [78, 72] width 123 height 30
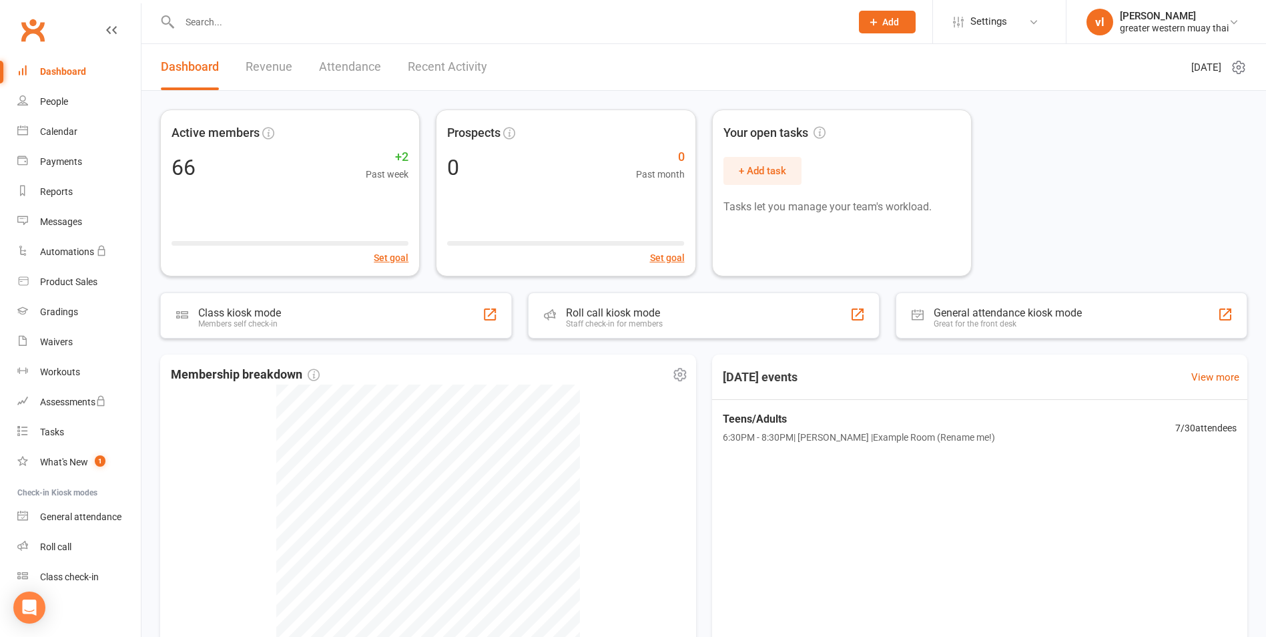
scroll to position [131, 0]
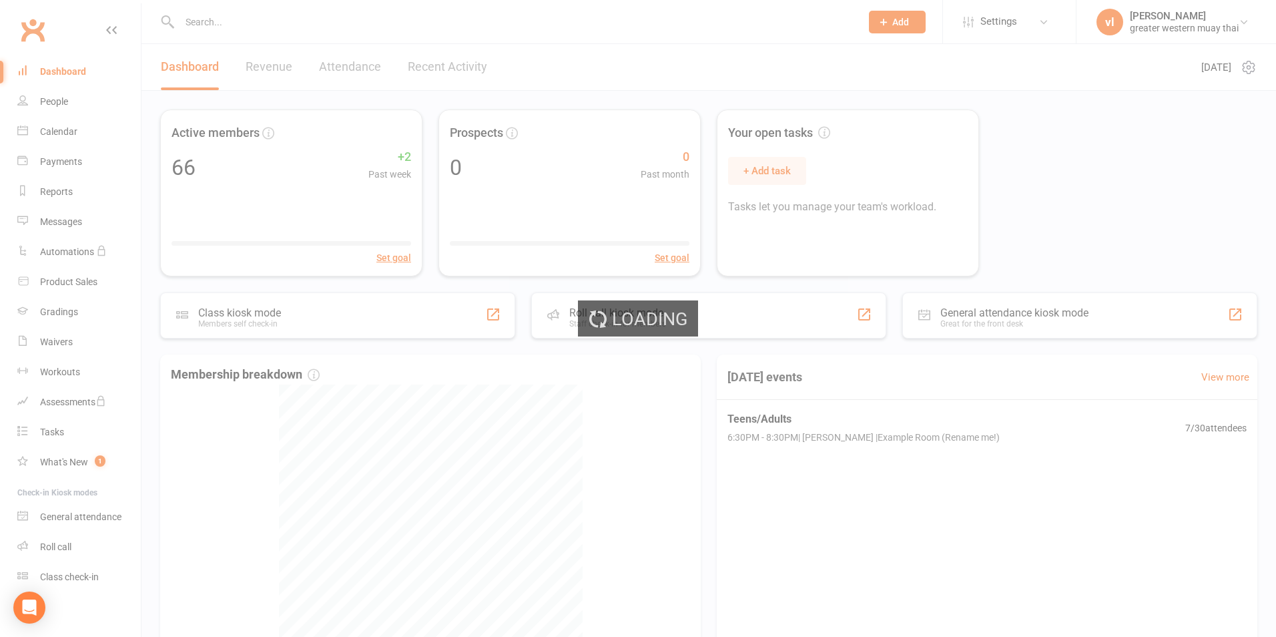
select select "no_trial"
select select "25"
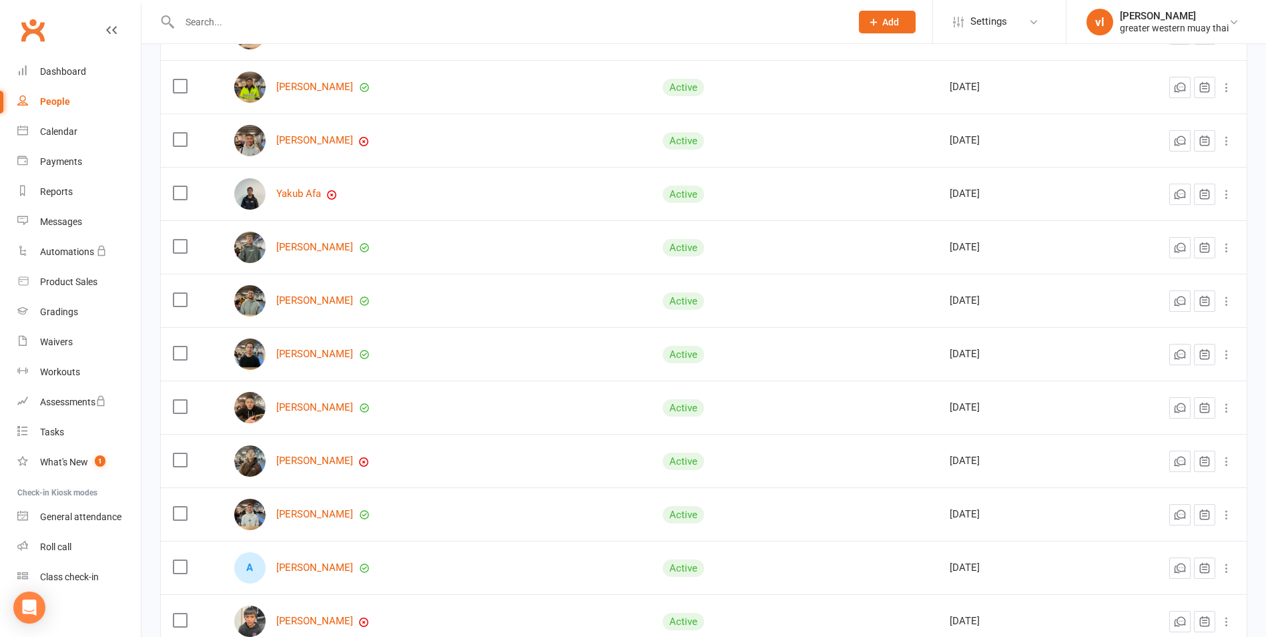
scroll to position [1051, 0]
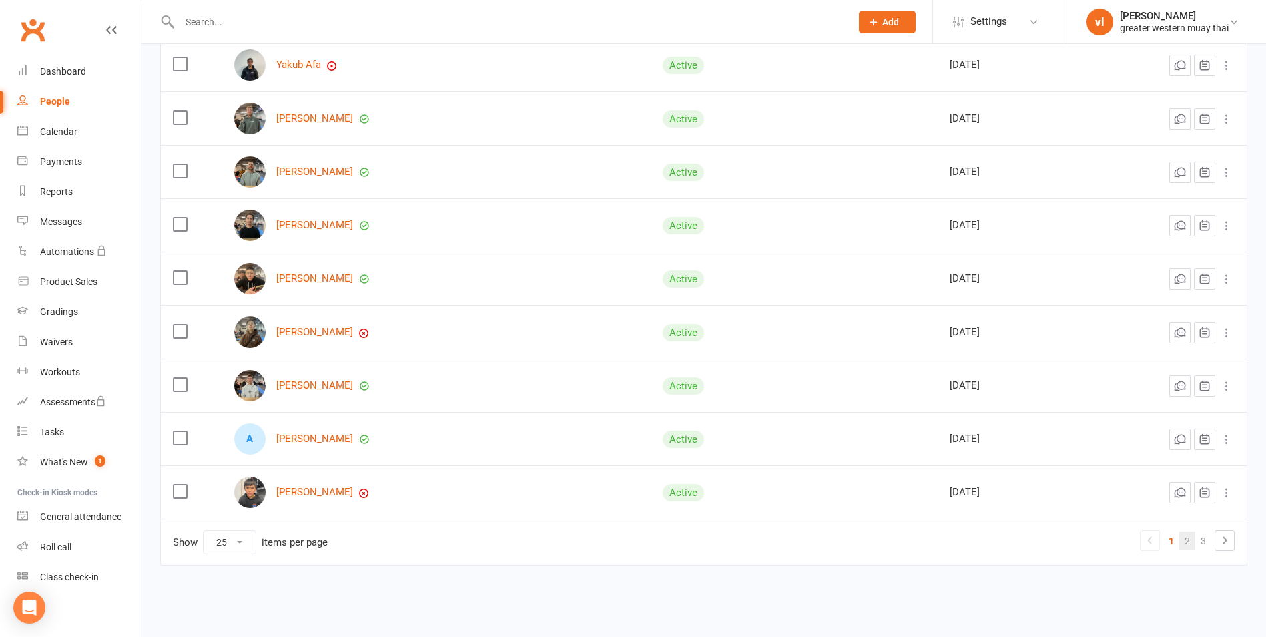
click at [1183, 538] on link "2" at bounding box center [1187, 540] width 16 height 19
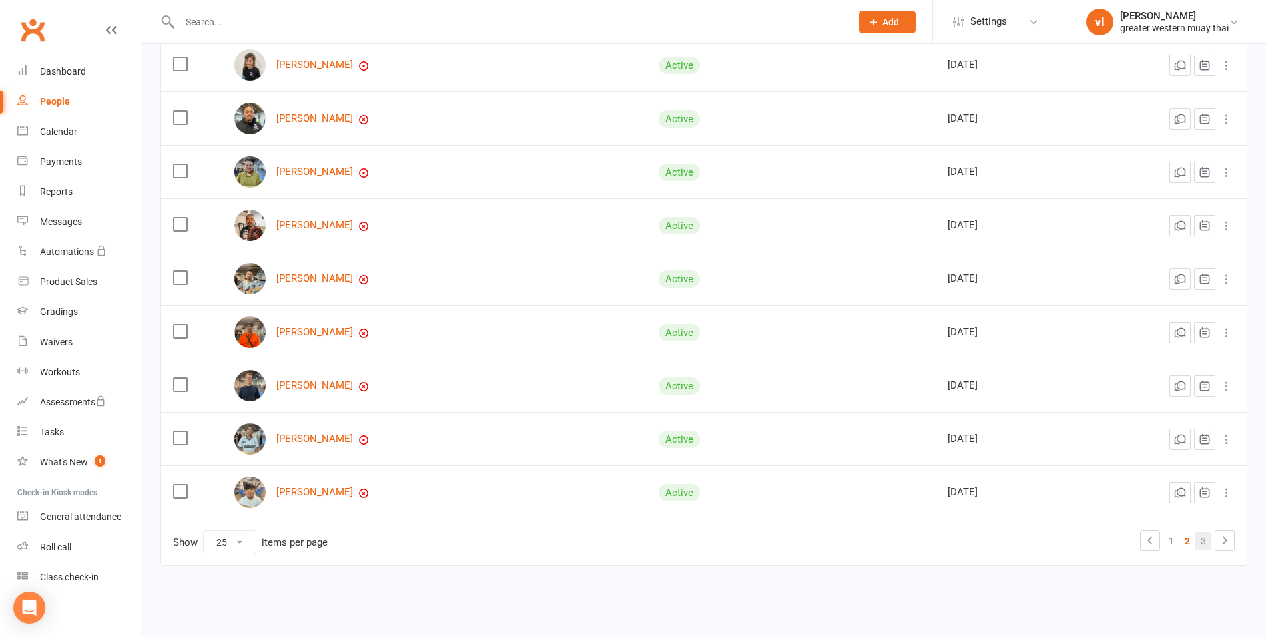
click at [1200, 541] on link "3" at bounding box center [1203, 540] width 16 height 19
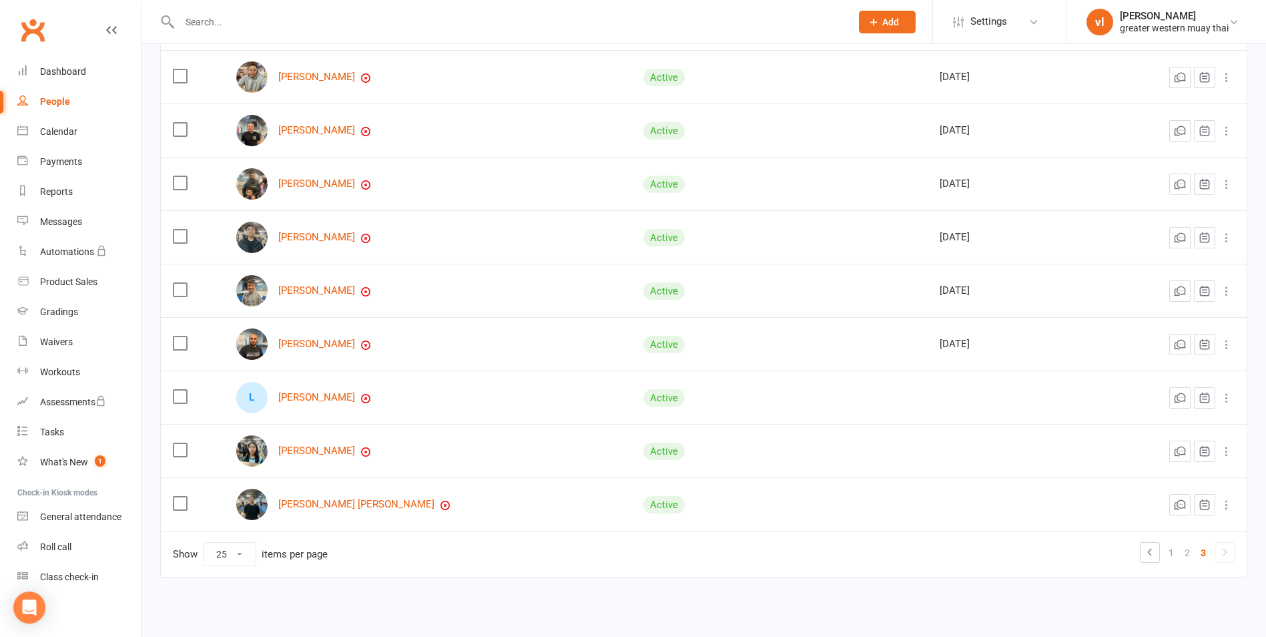
scroll to position [570, 0]
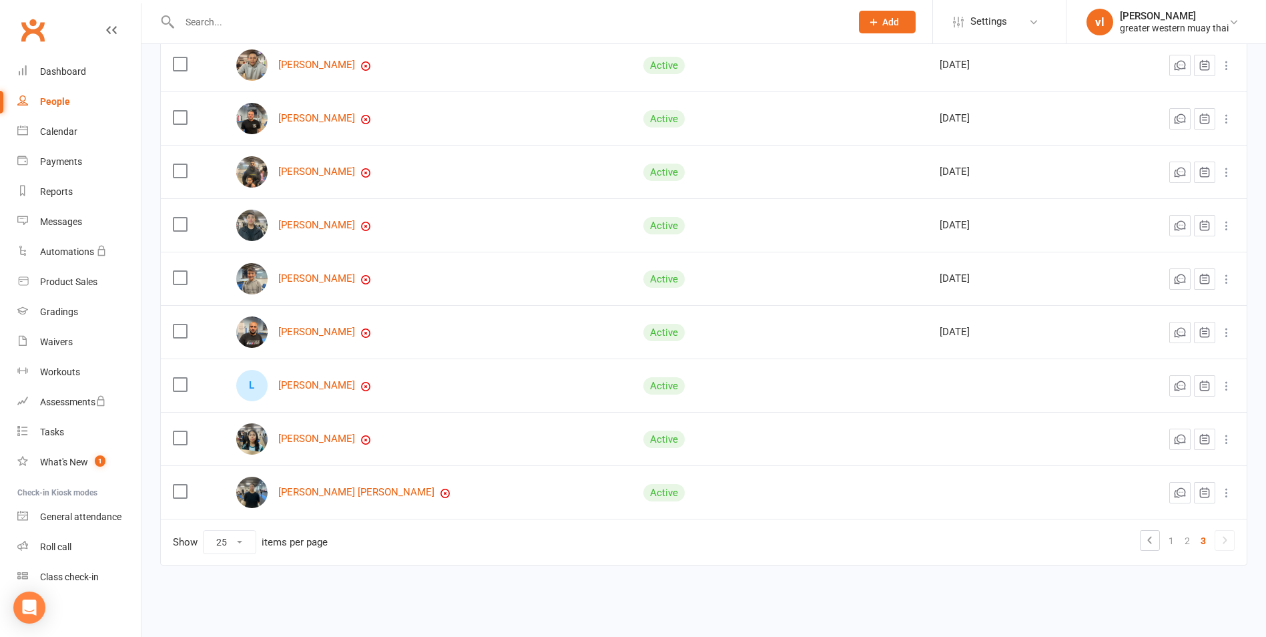
click at [1218, 538] on icon at bounding box center [1225, 540] width 16 height 16
click at [1190, 540] on link "2" at bounding box center [1187, 540] width 16 height 19
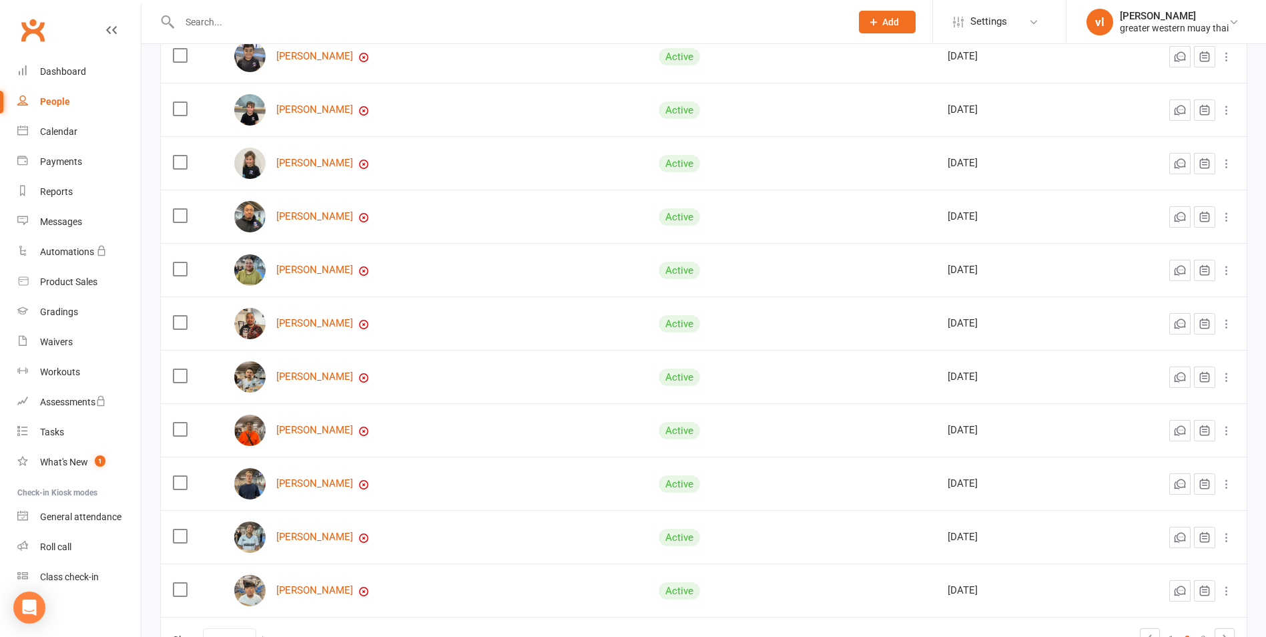
scroll to position [1051, 0]
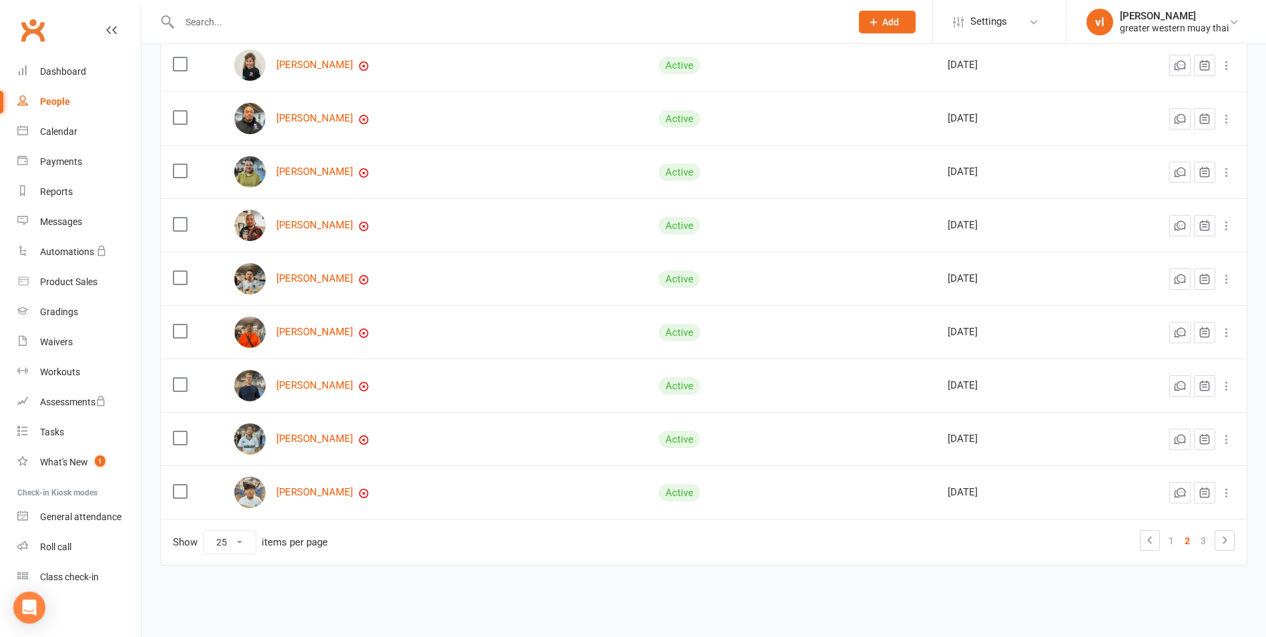
click at [1181, 547] on ul "1 2 3" at bounding box center [1187, 540] width 95 height 21
click at [1174, 541] on link "1" at bounding box center [1171, 540] width 16 height 19
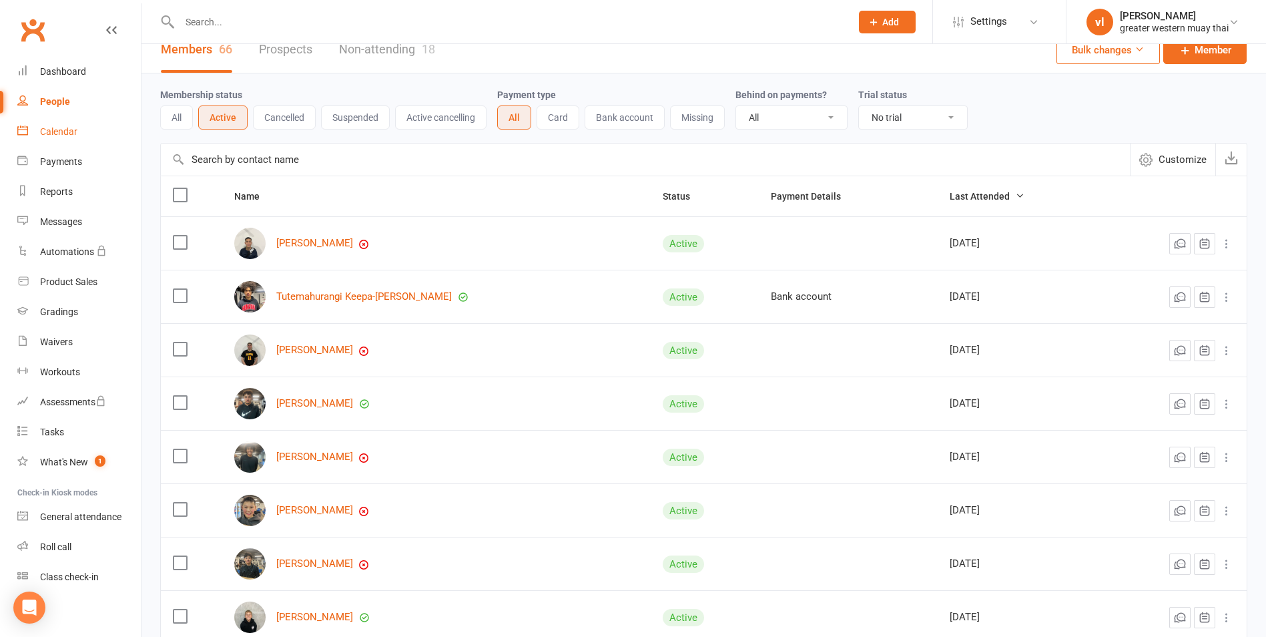
scroll to position [0, 0]
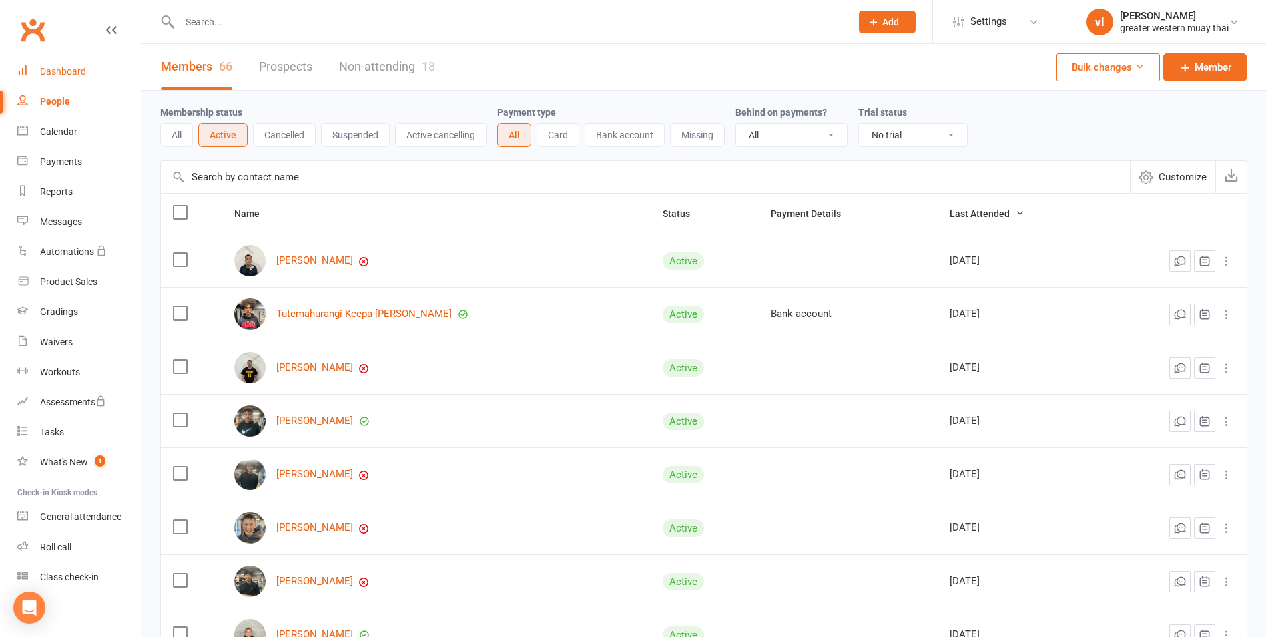
click at [105, 76] on link "Dashboard" at bounding box center [78, 72] width 123 height 30
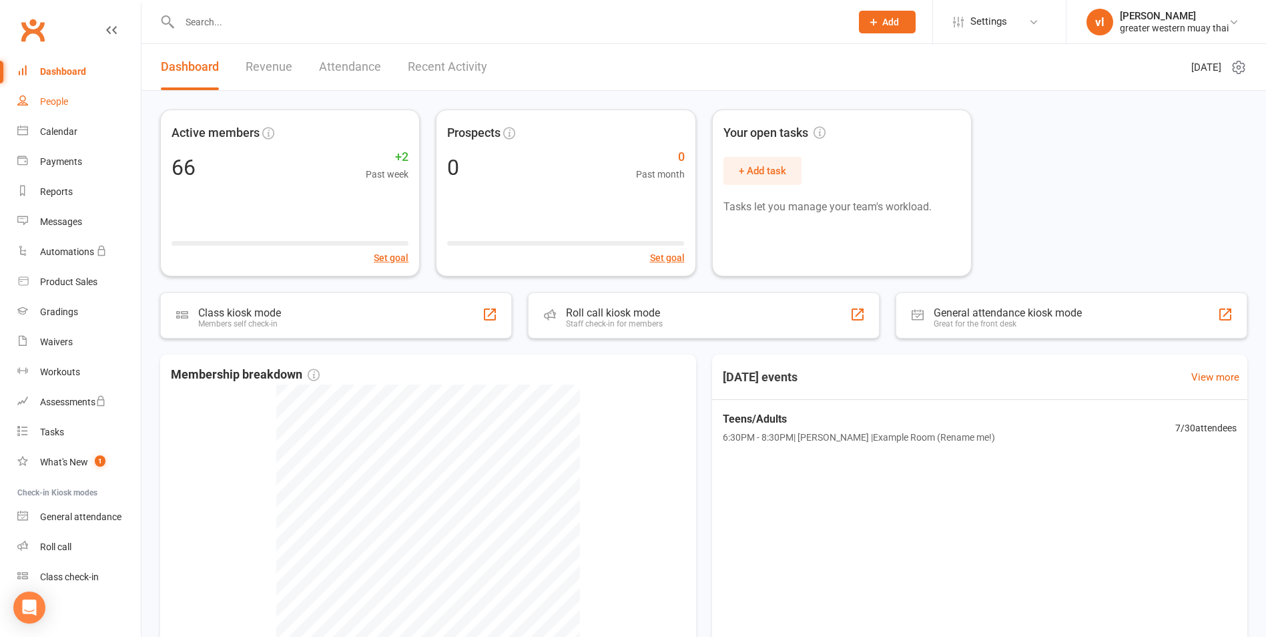
click at [59, 105] on div "People" at bounding box center [54, 101] width 28 height 11
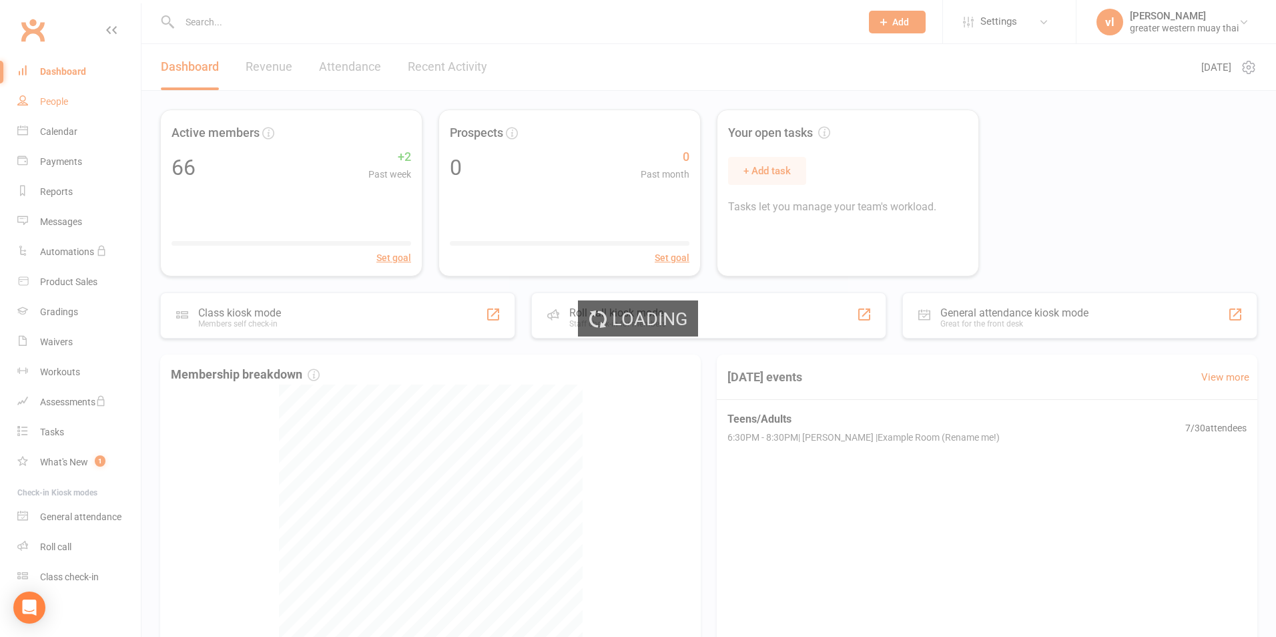
select select "25"
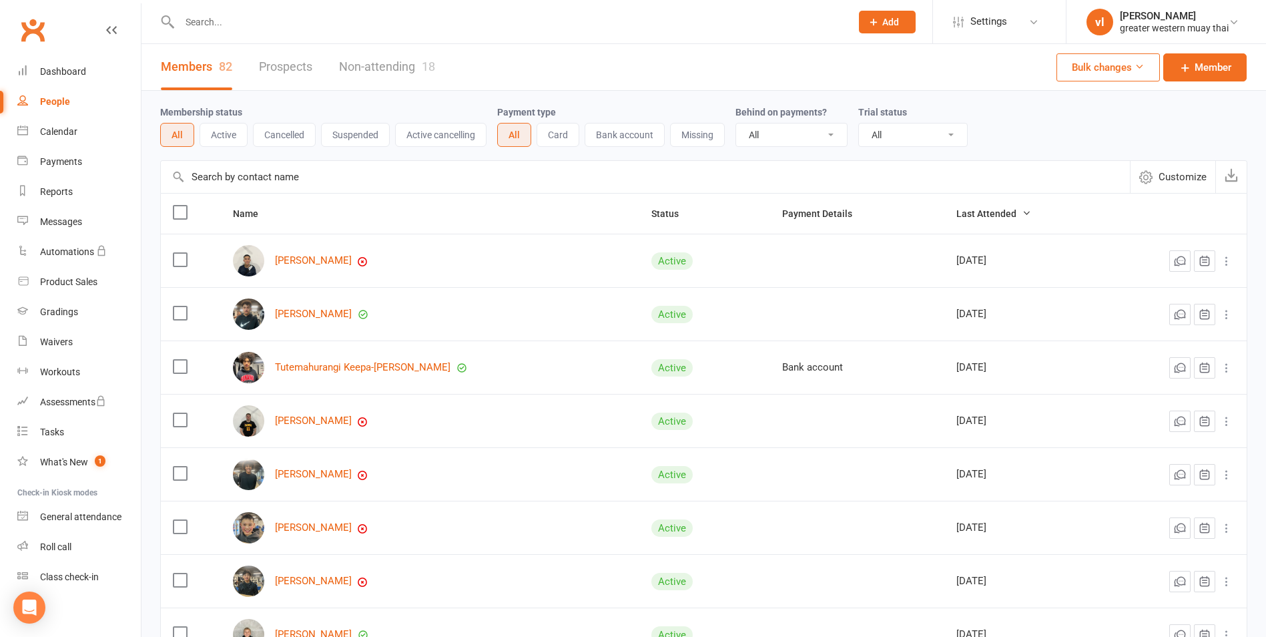
click at [388, 168] on input "text" at bounding box center [645, 177] width 969 height 32
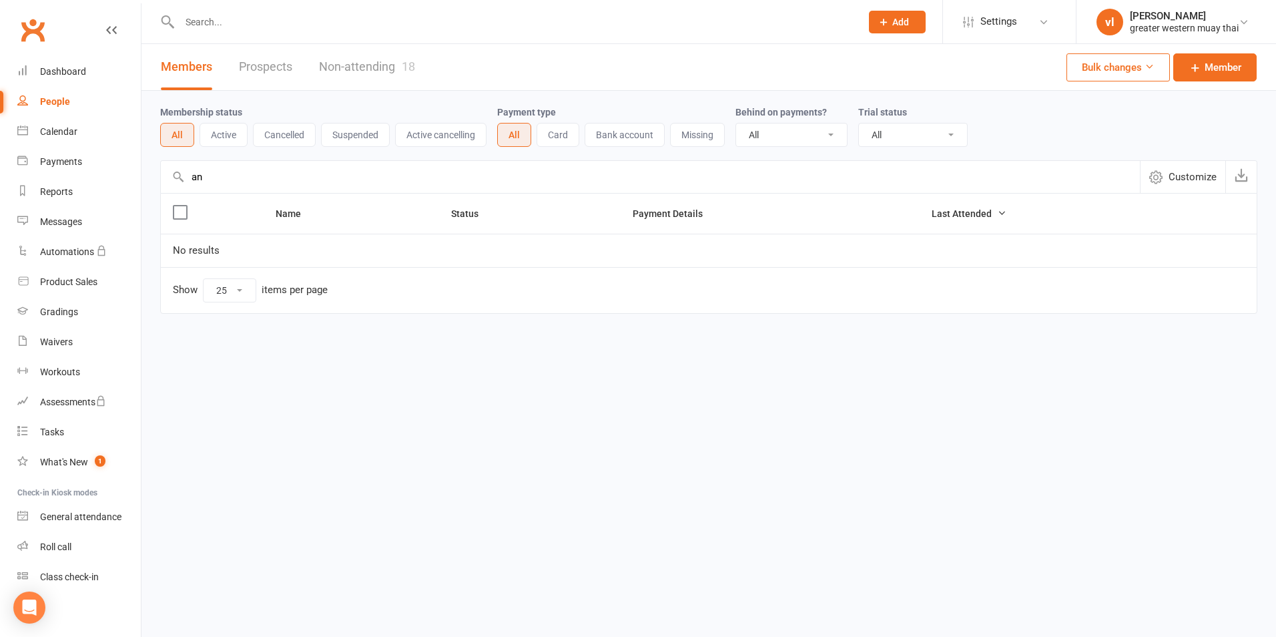
type input "a"
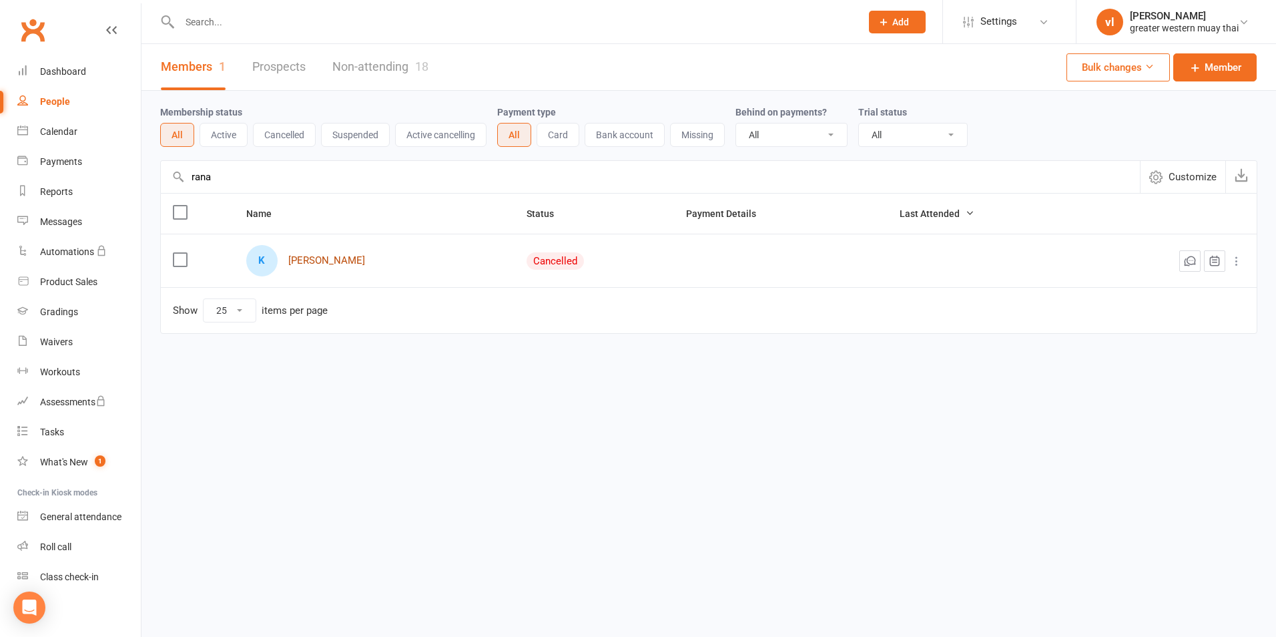
type input "rana"
drag, startPoint x: 341, startPoint y: 264, endPoint x: 346, endPoint y: 248, distance: 16.3
click at [341, 263] on link "[PERSON_NAME]" at bounding box center [326, 260] width 77 height 11
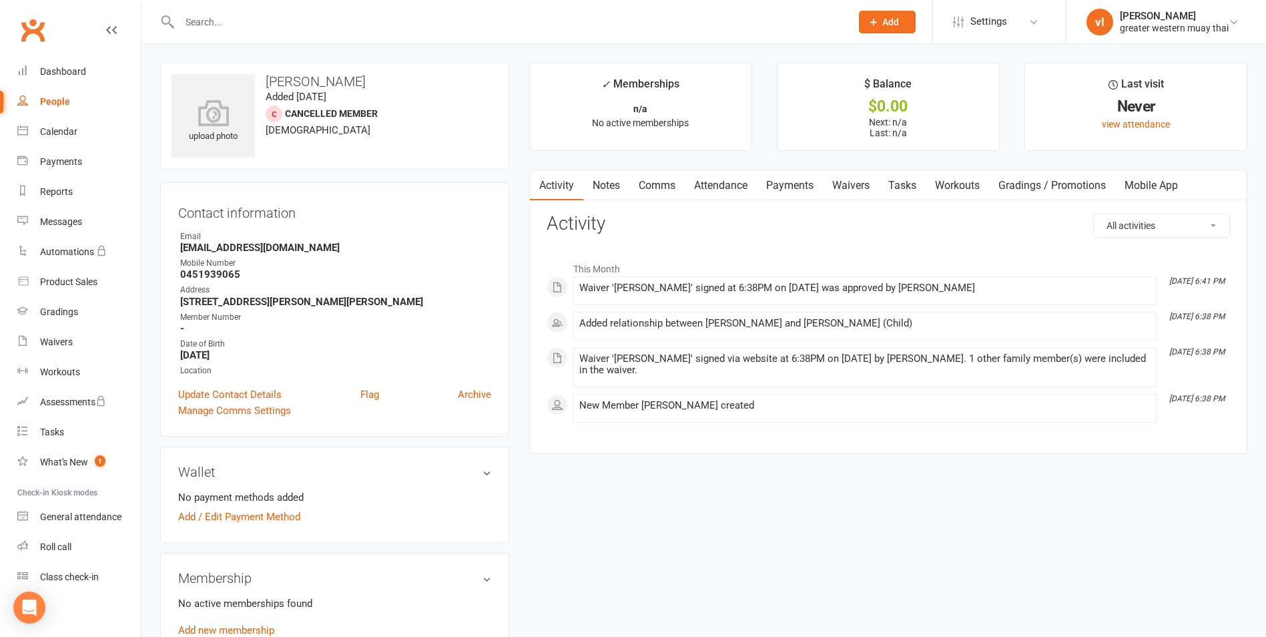
click at [818, 186] on link "Payments" at bounding box center [790, 185] width 66 height 31
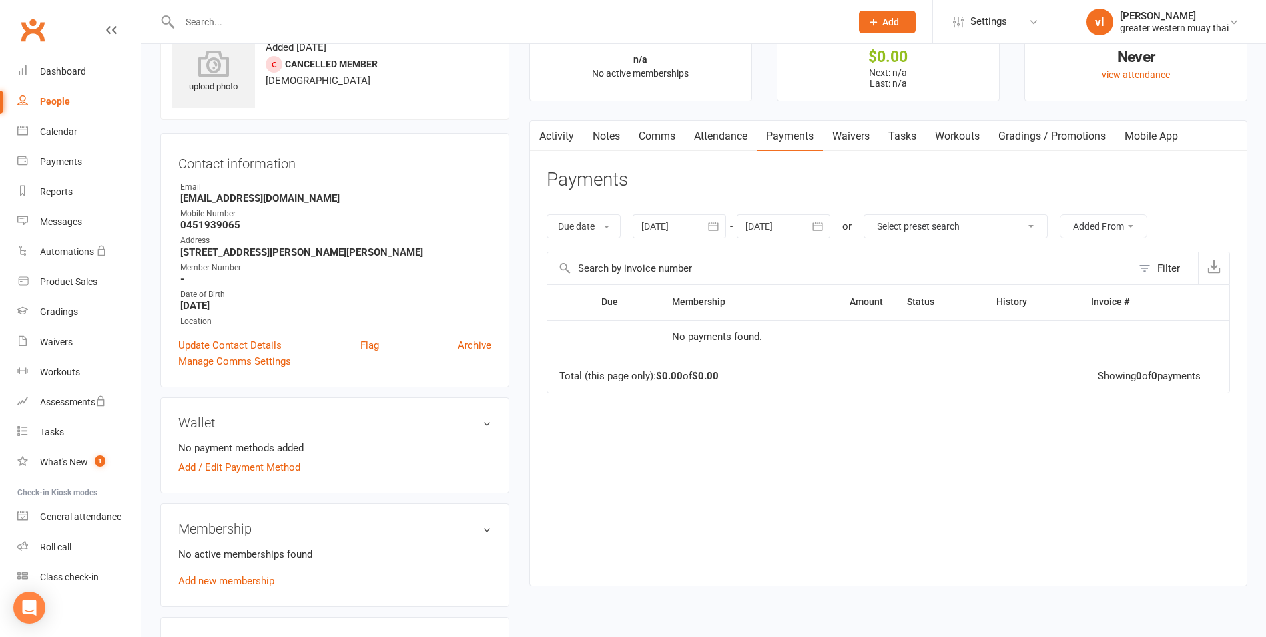
scroll to position [133, 0]
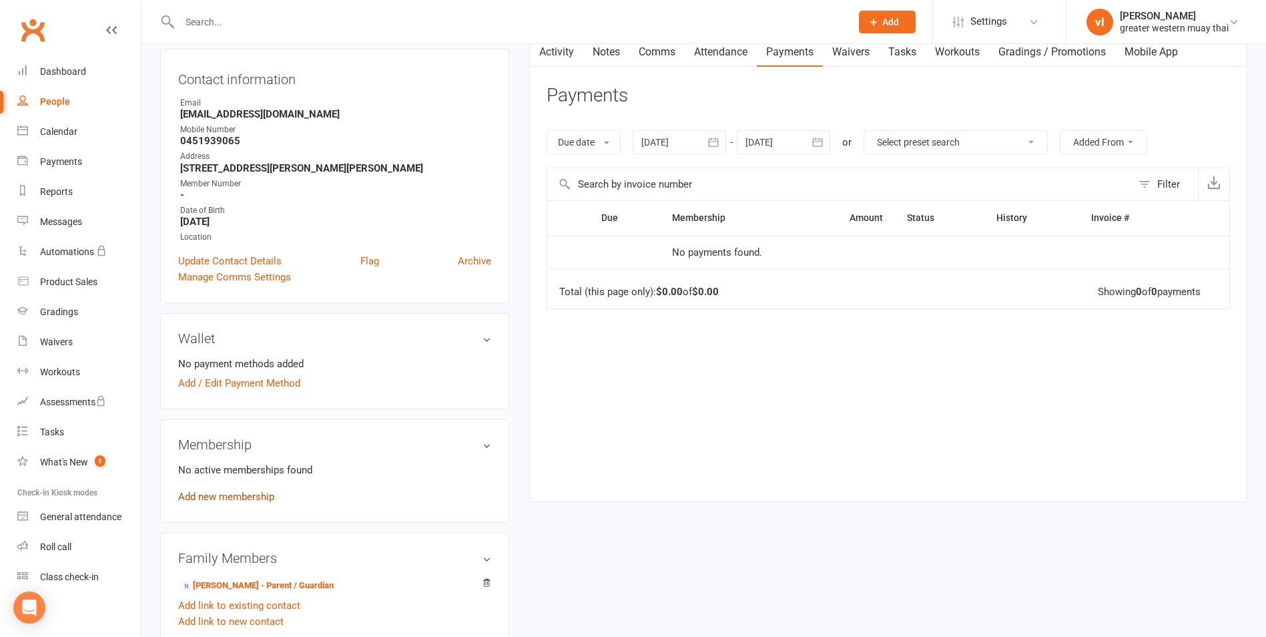
click at [238, 497] on link "Add new membership" at bounding box center [226, 497] width 96 height 12
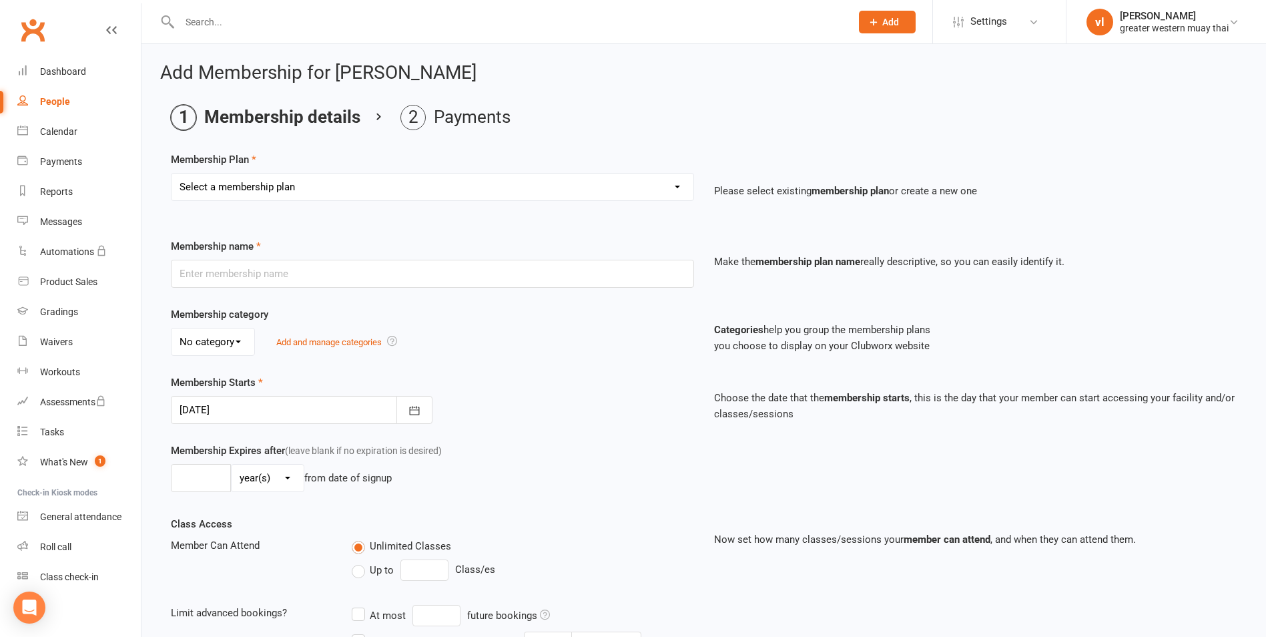
click at [424, 183] on select "Select a membership plan Create new Membership Plan PT SESSION DAY PASS WEEKLY …" at bounding box center [433, 187] width 522 height 27
select select "4"
click at [172, 174] on select "Select a membership plan Create new Membership Plan PT SESSION DAY PASS WEEKLY …" at bounding box center [433, 187] width 522 height 27
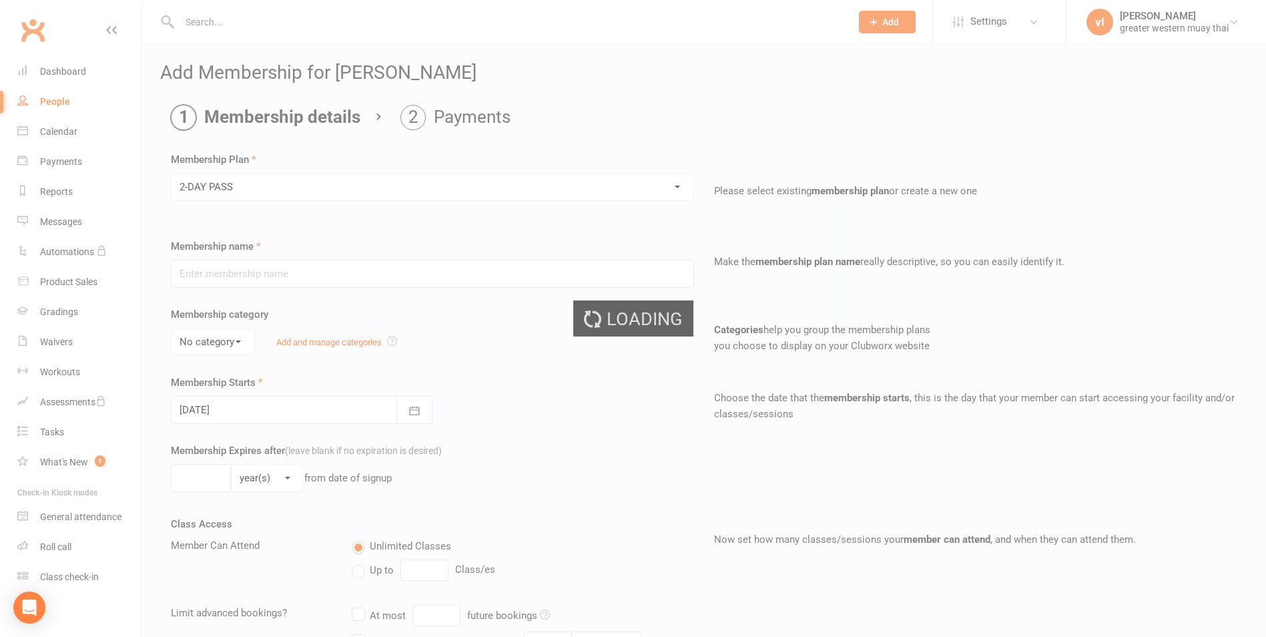
type input "2-DAY PASS"
select select "0"
type input "2"
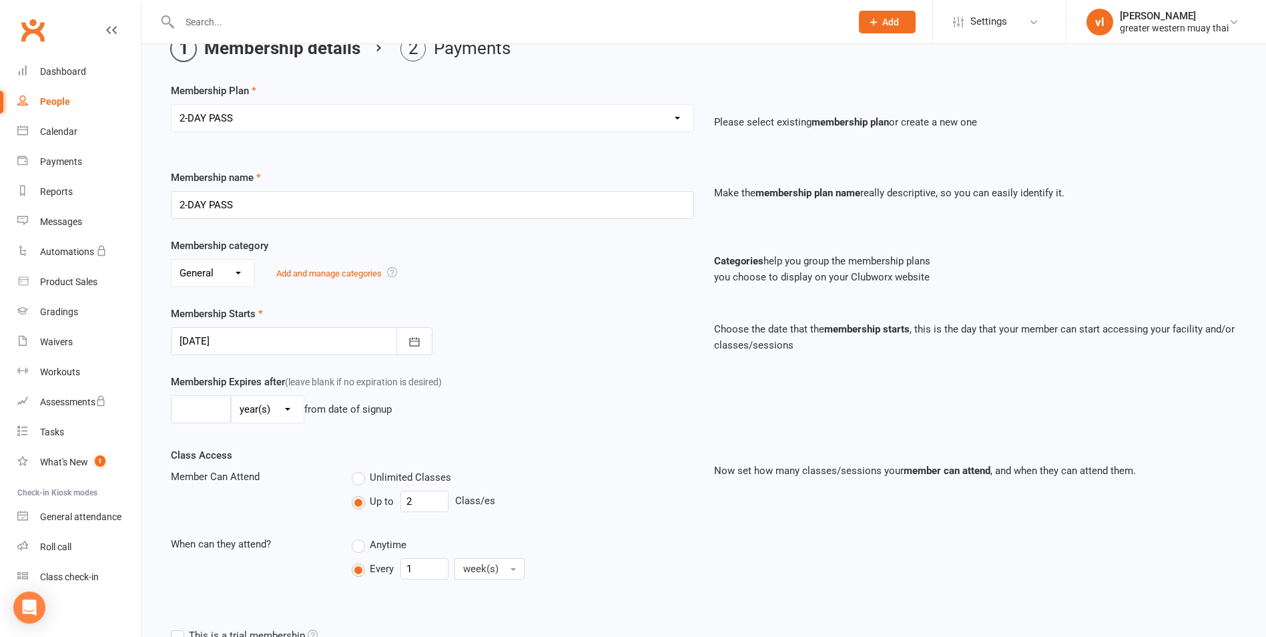
scroll to position [309, 0]
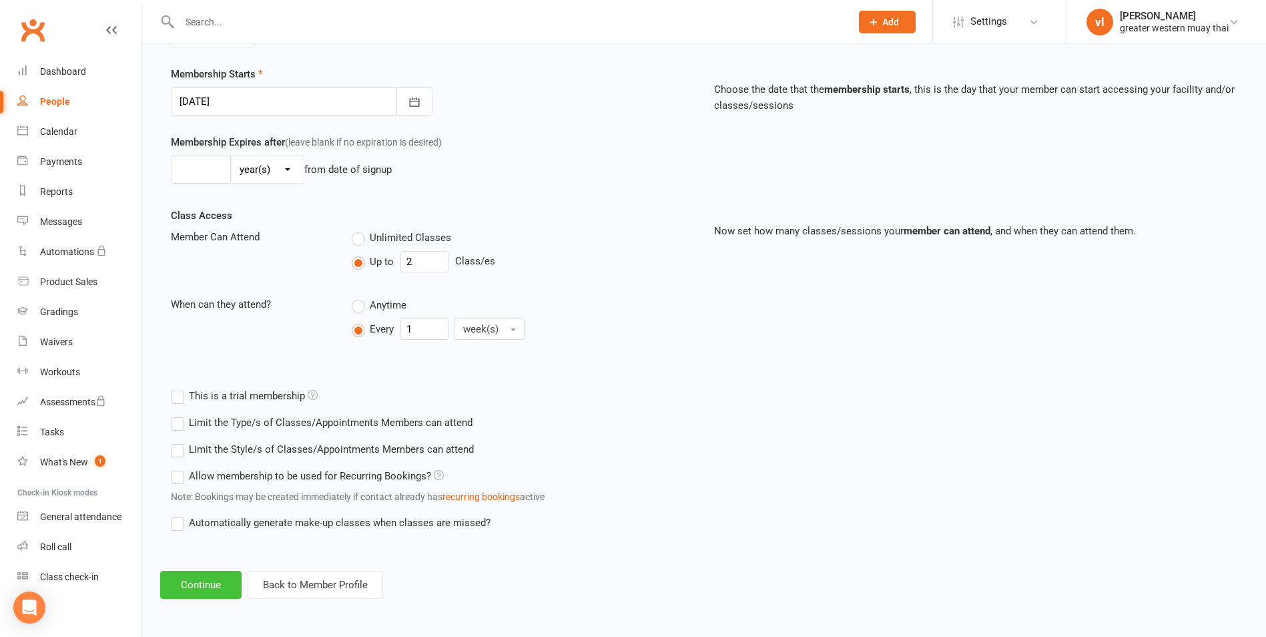
click at [207, 579] on button "Continue" at bounding box center [200, 585] width 81 height 28
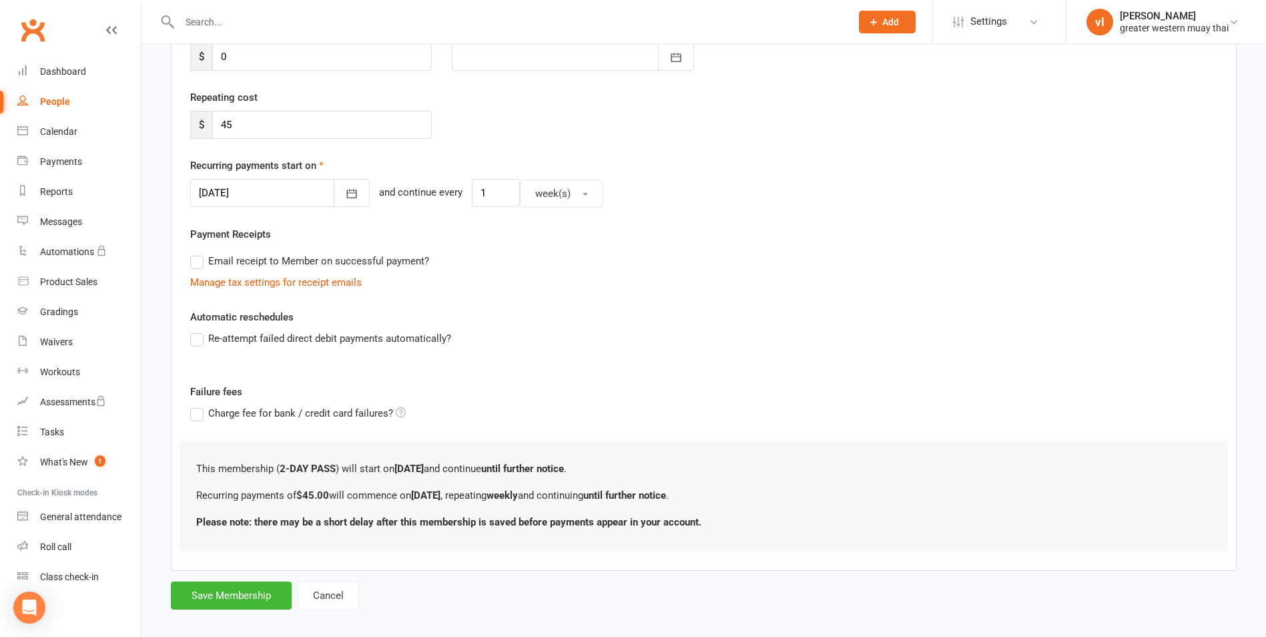
scroll to position [227, 0]
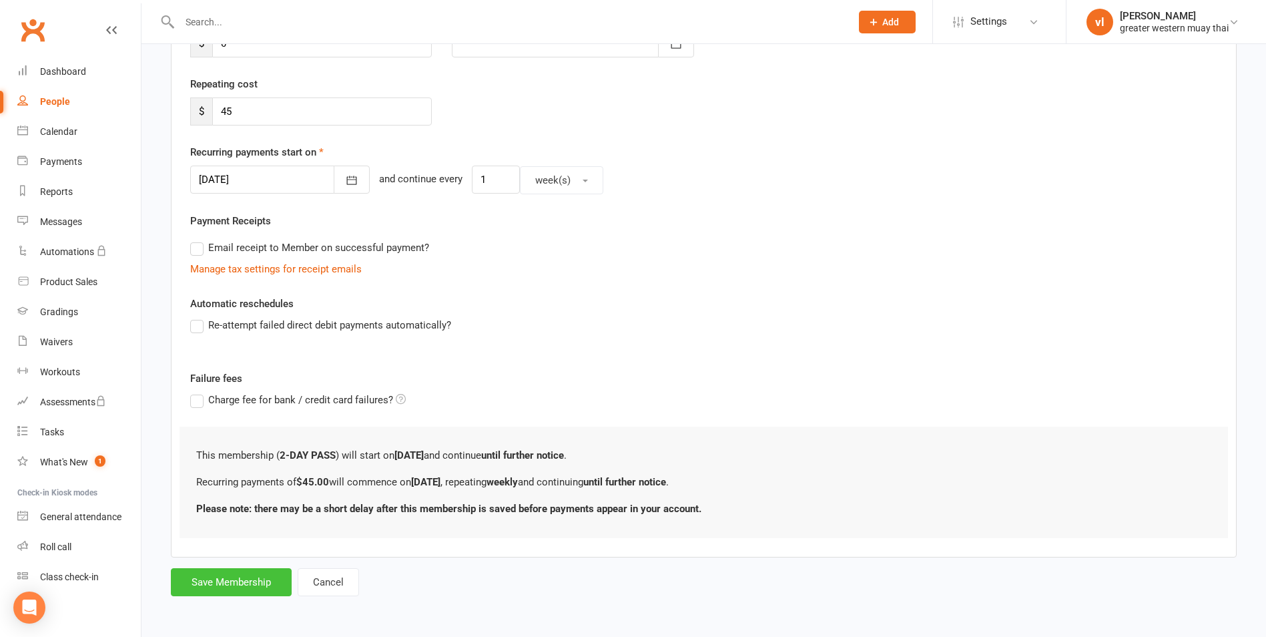
click at [246, 583] on button "Save Membership" at bounding box center [231, 582] width 121 height 28
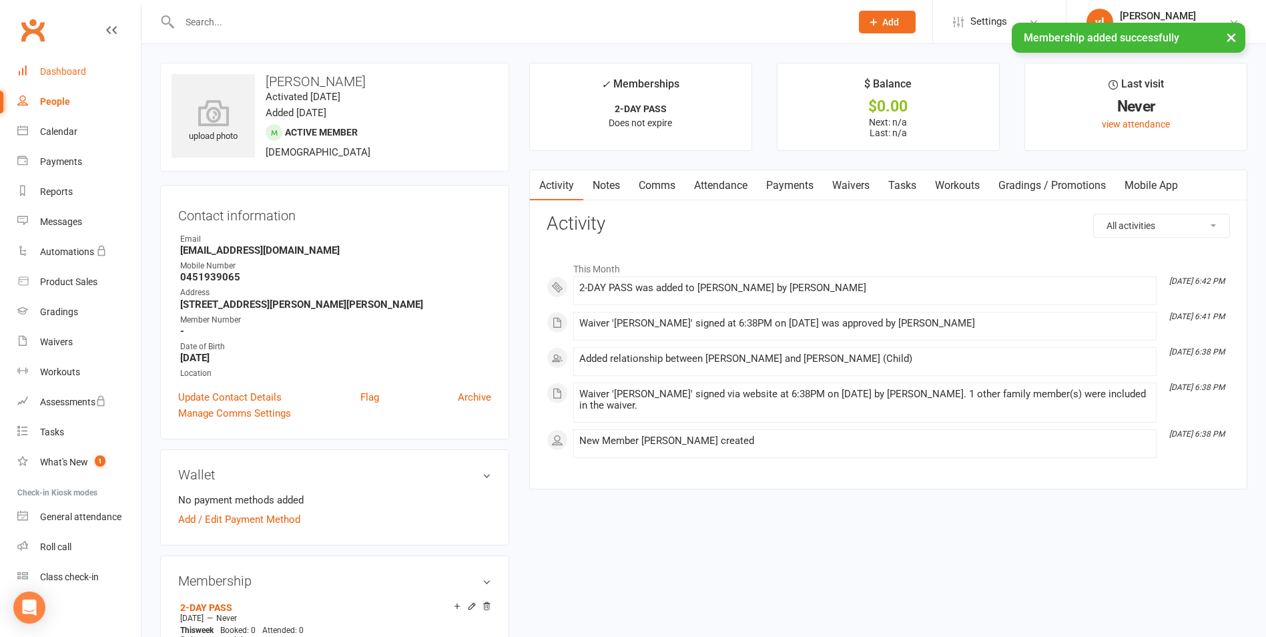
click at [76, 65] on link "Dashboard" at bounding box center [78, 72] width 123 height 30
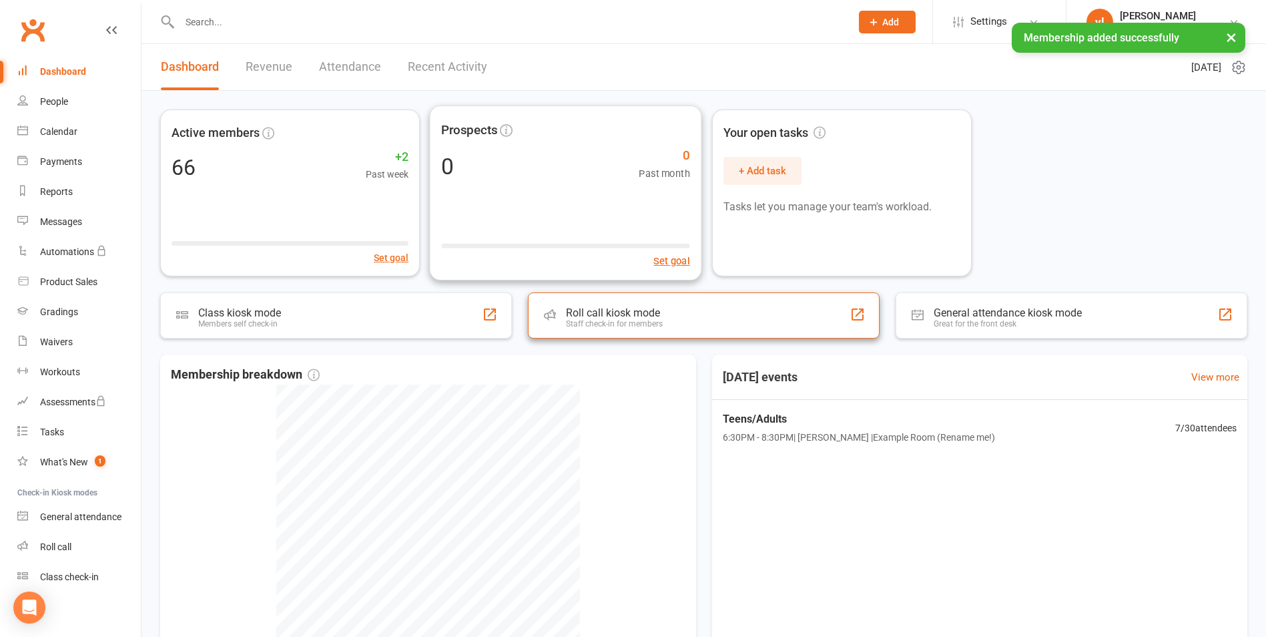
click at [589, 294] on div "Roll call kiosk mode Staff check-in for members" at bounding box center [704, 315] width 352 height 46
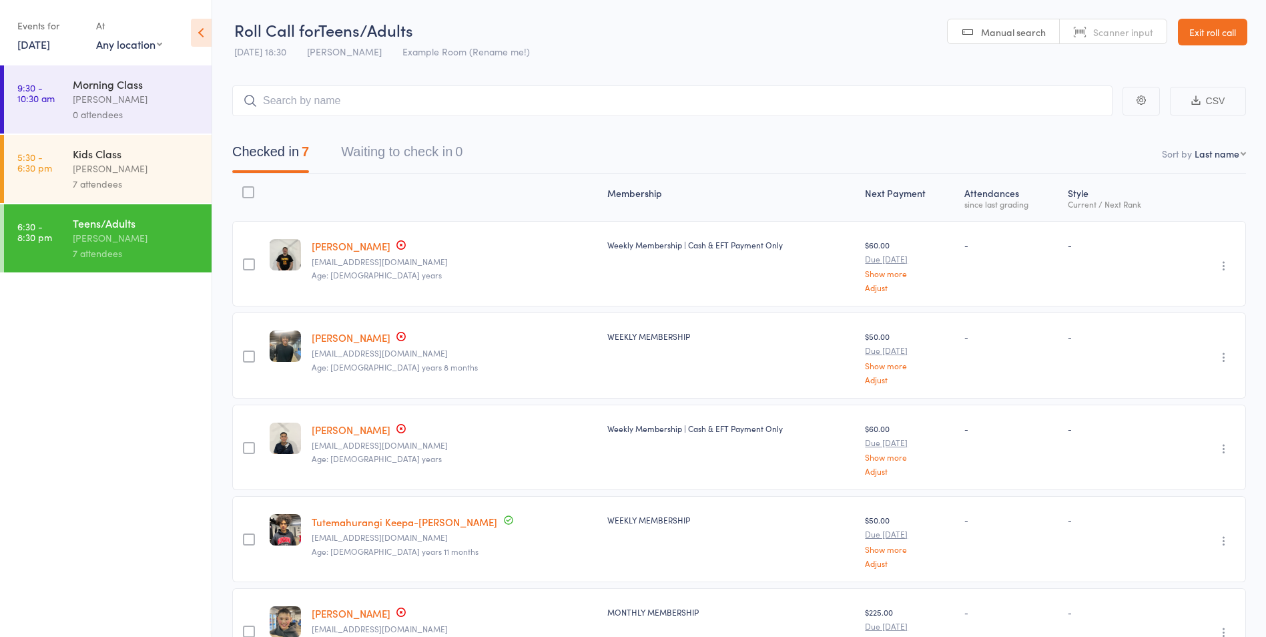
click at [302, 81] on main "CSV Checked in 7 Waiting to check in 0 Sort by Last name First name Last name B…" at bounding box center [739, 490] width 1054 height 851
click at [318, 106] on input "search" at bounding box center [672, 100] width 880 height 31
type input "karan"
click at [1079, 130] on link "Drop in" at bounding box center [1077, 129] width 43 height 21
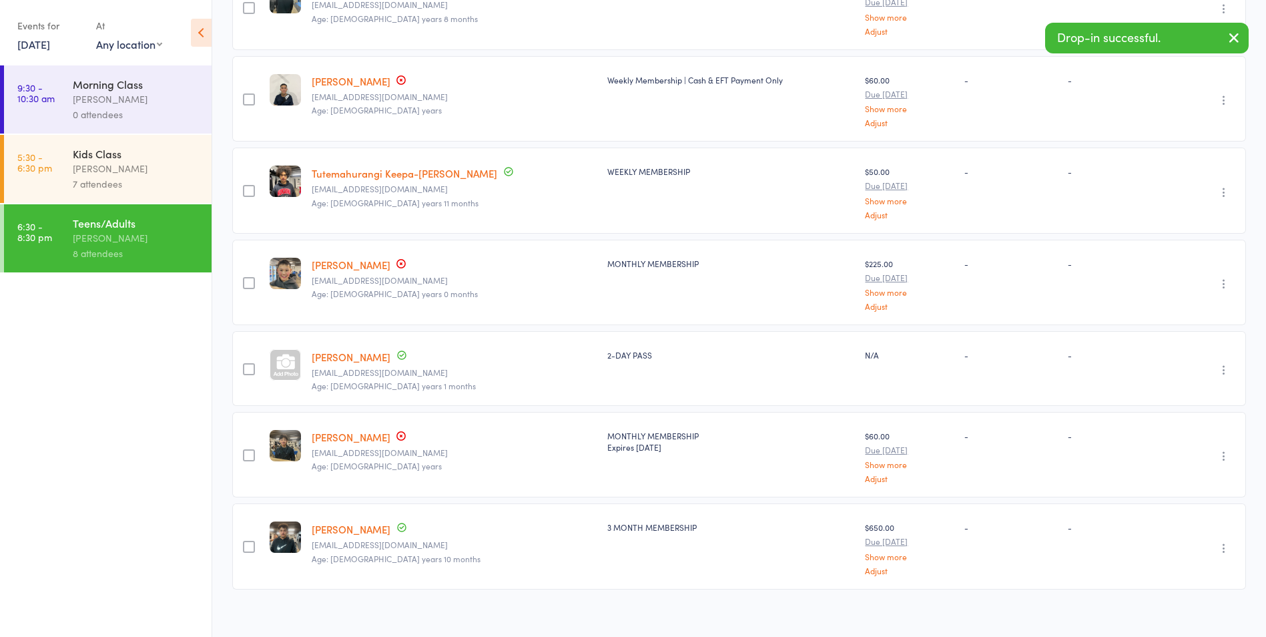
scroll to position [356, 0]
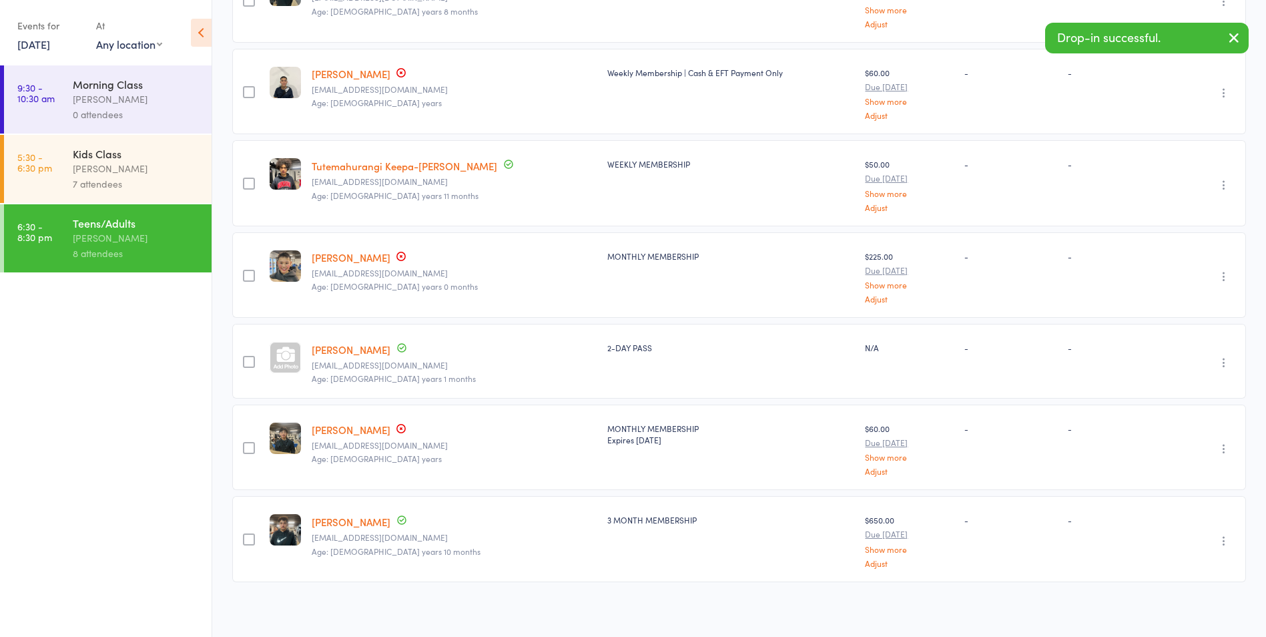
click at [346, 344] on link "[PERSON_NAME]" at bounding box center [351, 349] width 79 height 14
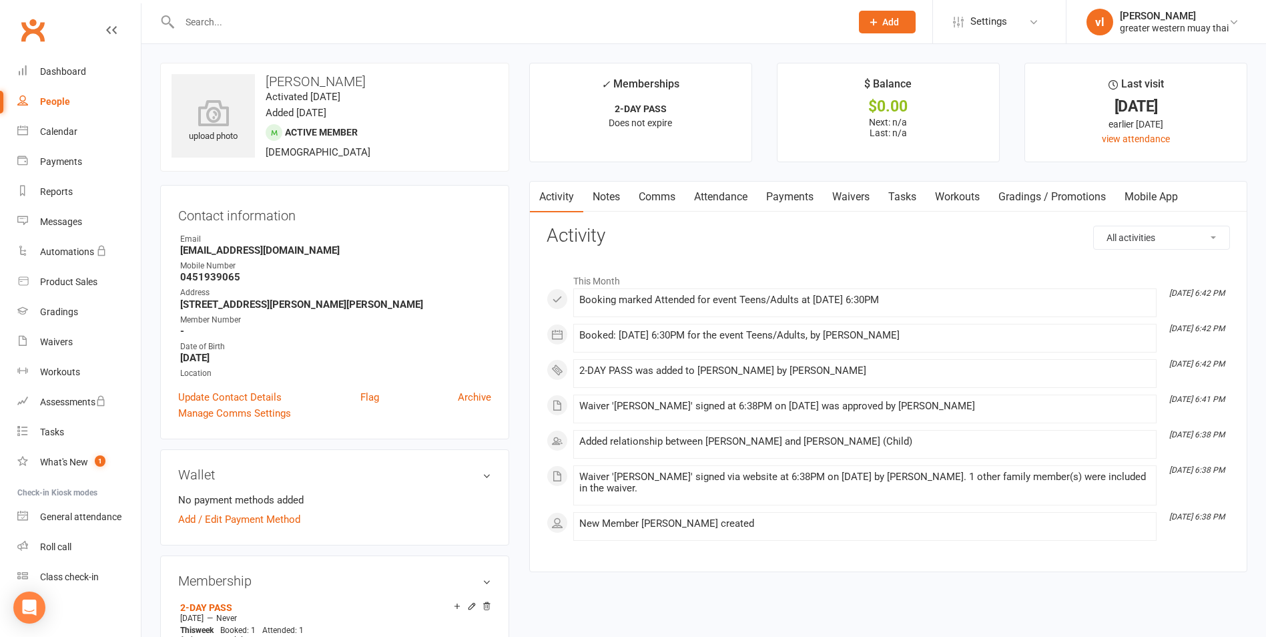
click at [786, 188] on link "Payments" at bounding box center [790, 197] width 66 height 31
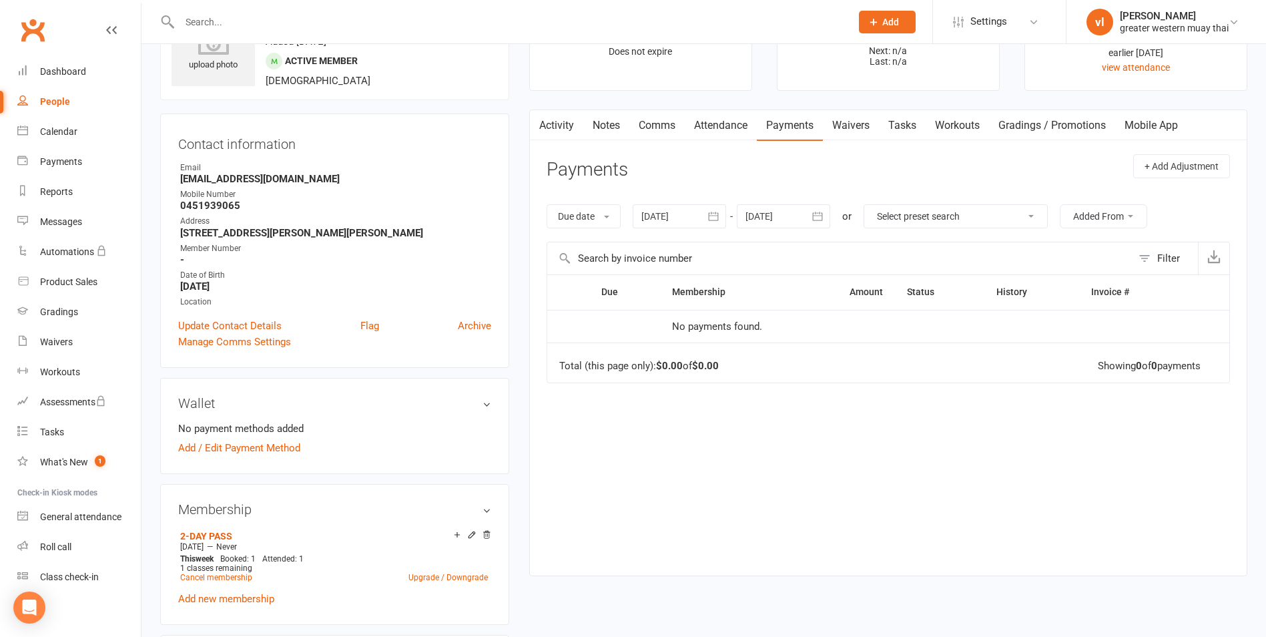
scroll to position [67, 0]
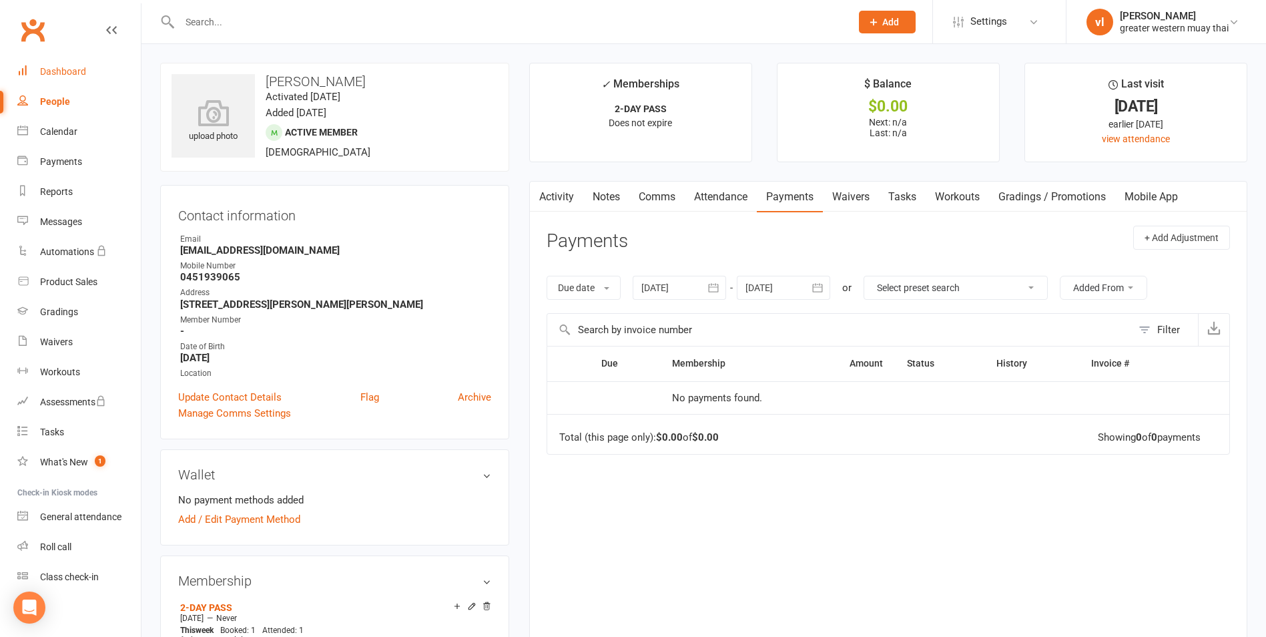
click at [79, 67] on div "Dashboard" at bounding box center [63, 71] width 46 height 11
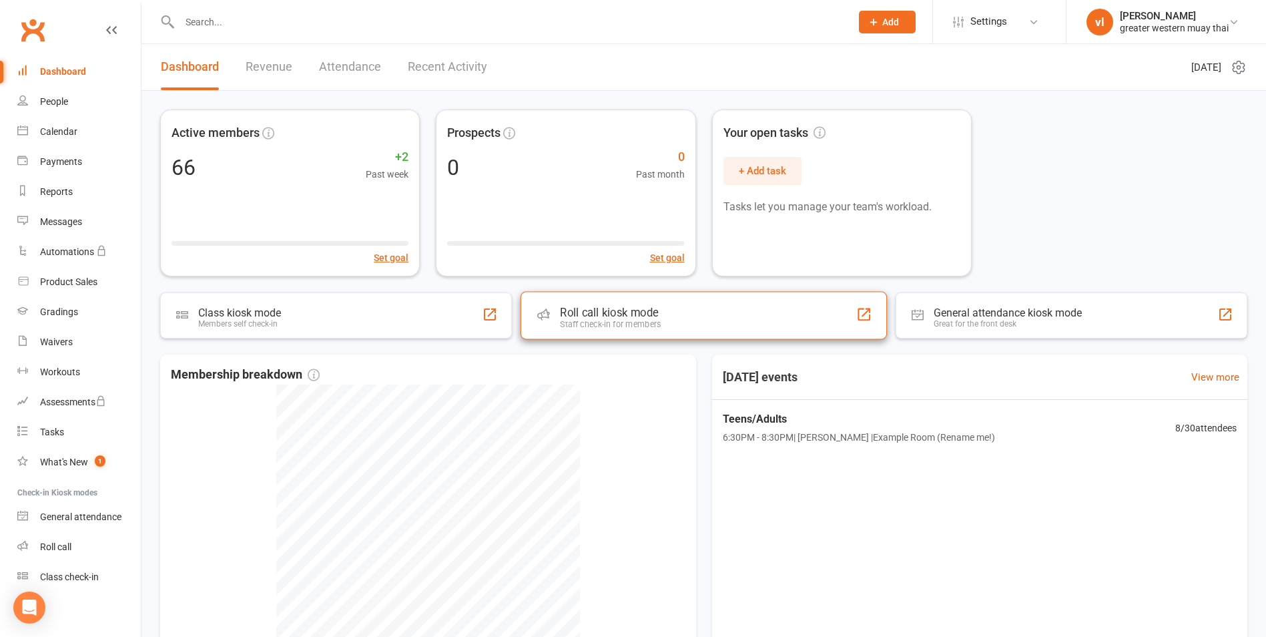
click at [596, 299] on div "Roll call kiosk mode Staff check-in for members" at bounding box center [704, 316] width 366 height 48
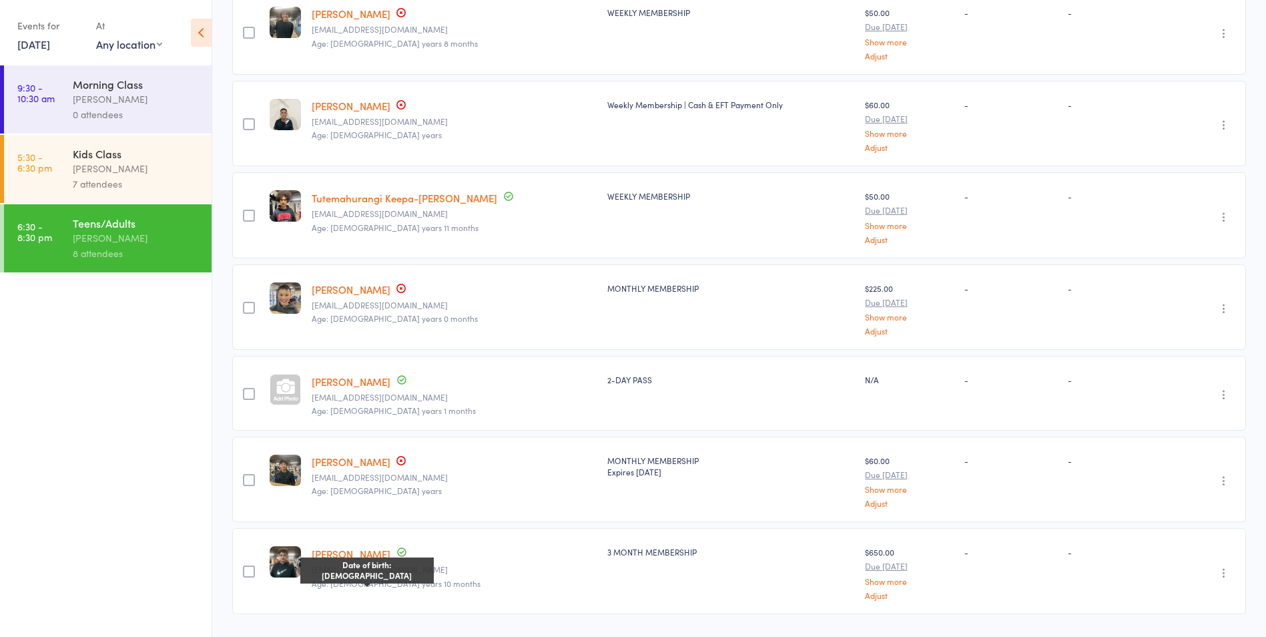
scroll to position [334, 0]
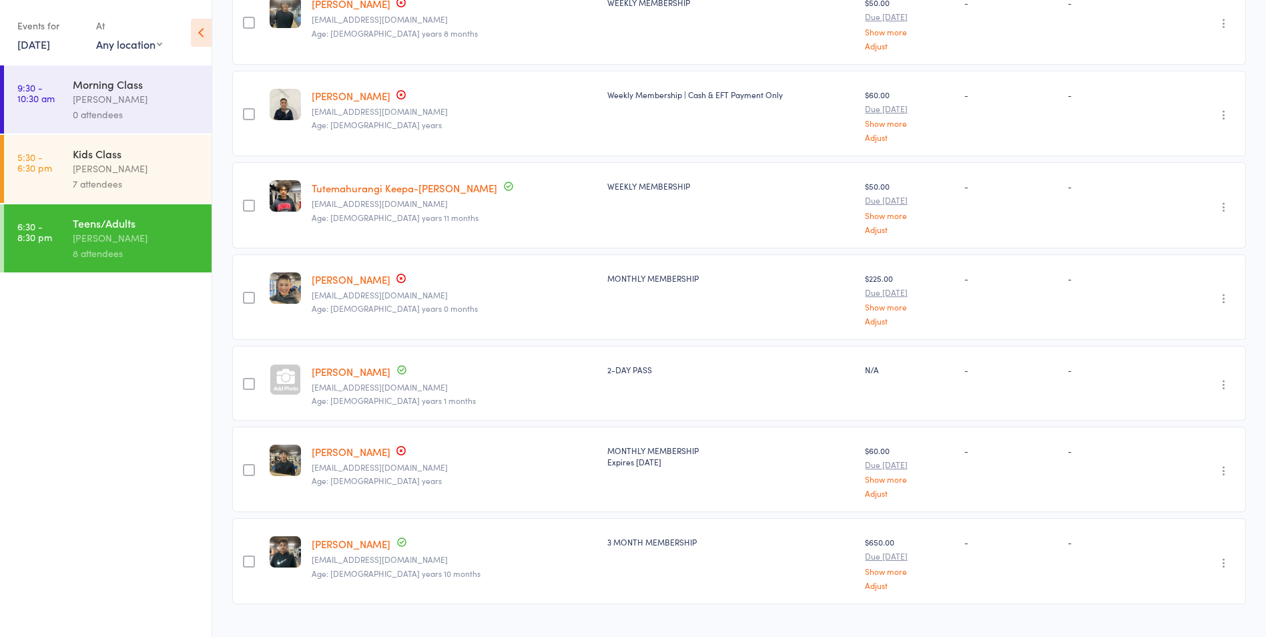
click at [345, 364] on link "[PERSON_NAME]" at bounding box center [351, 371] width 79 height 14
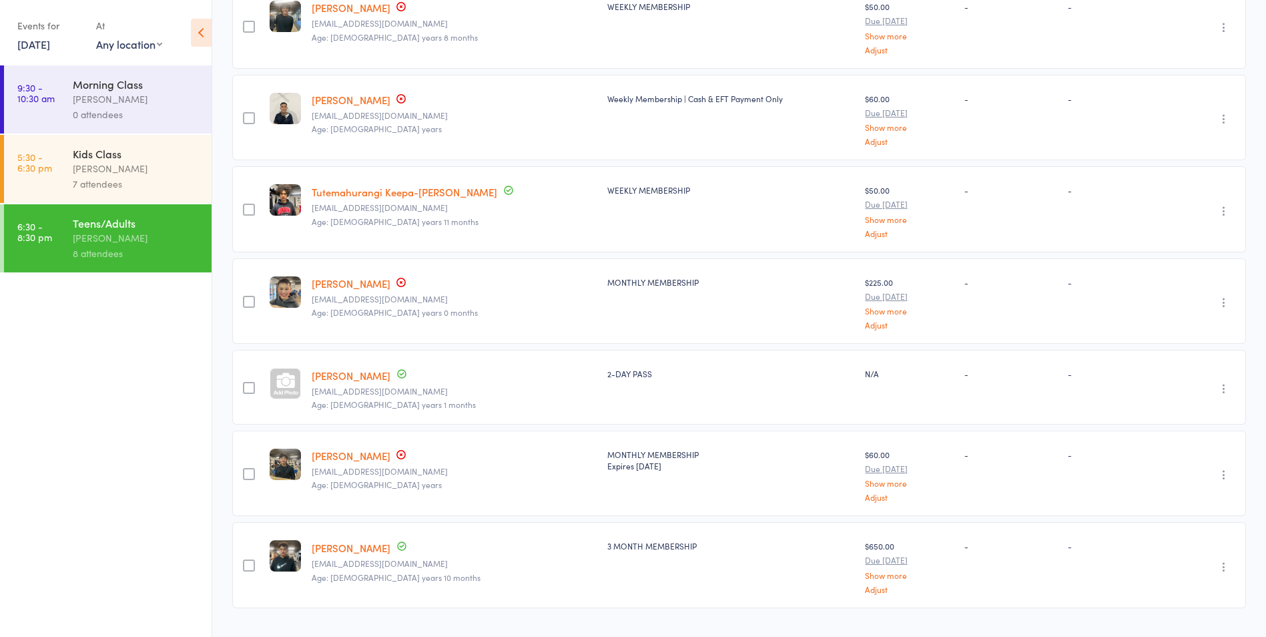
scroll to position [0, 0]
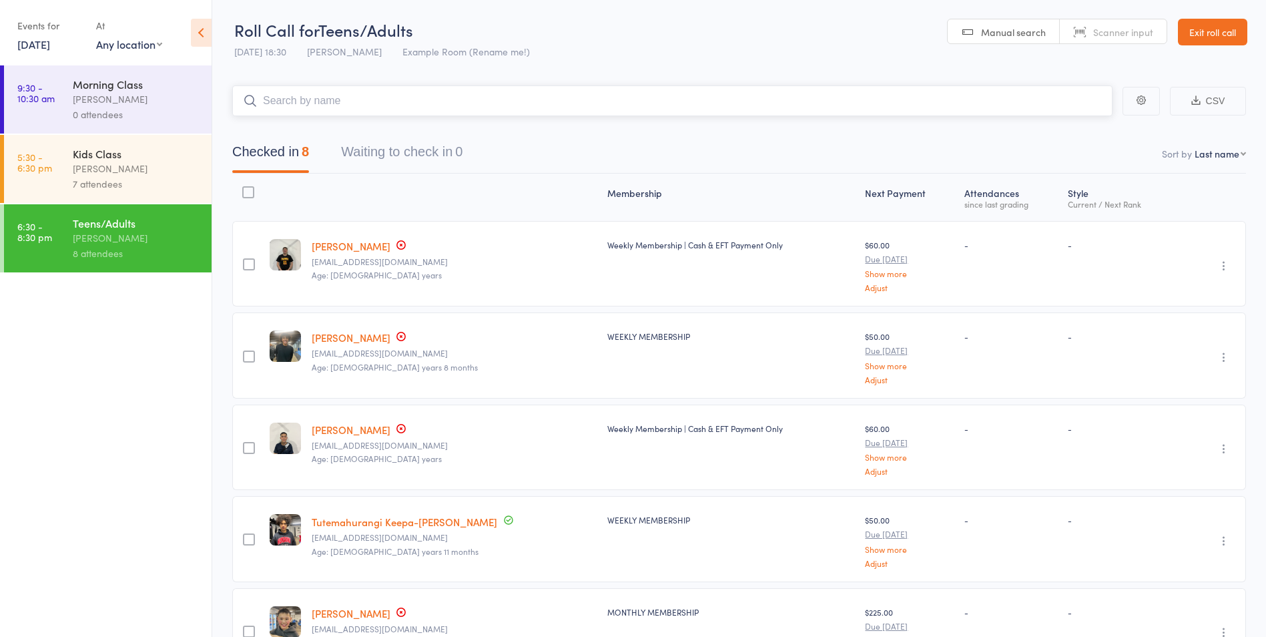
click at [406, 107] on input "search" at bounding box center [672, 100] width 880 height 31
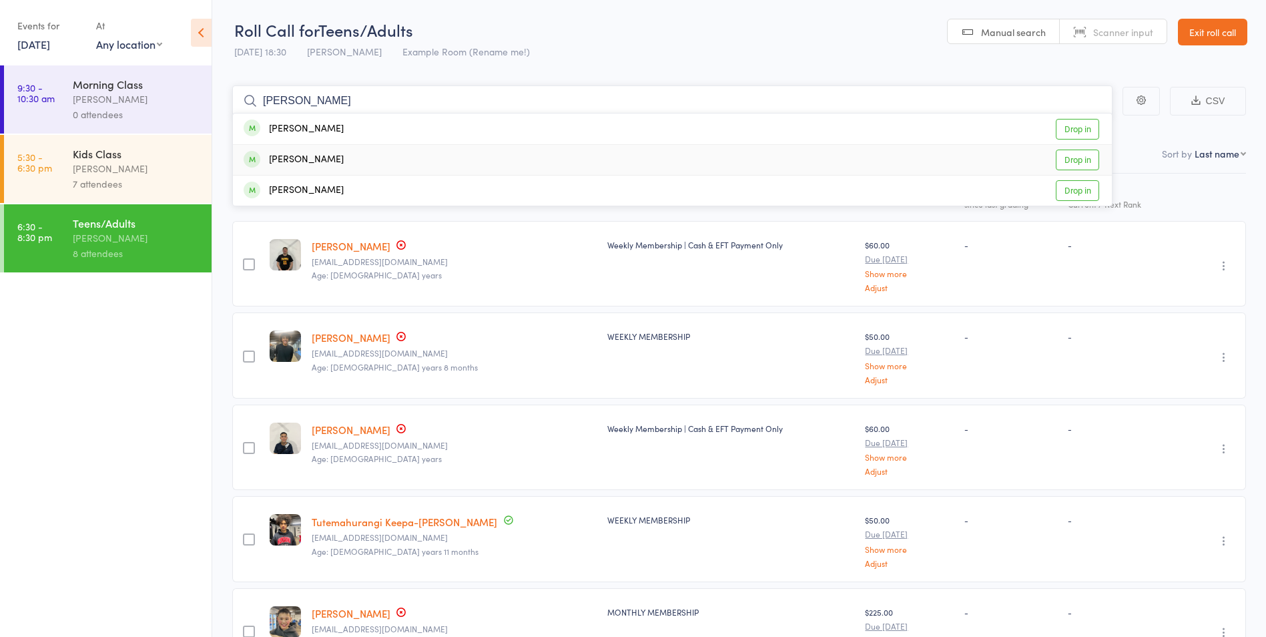
type input "[PERSON_NAME]"
click at [1084, 160] on link "Drop in" at bounding box center [1077, 160] width 43 height 21
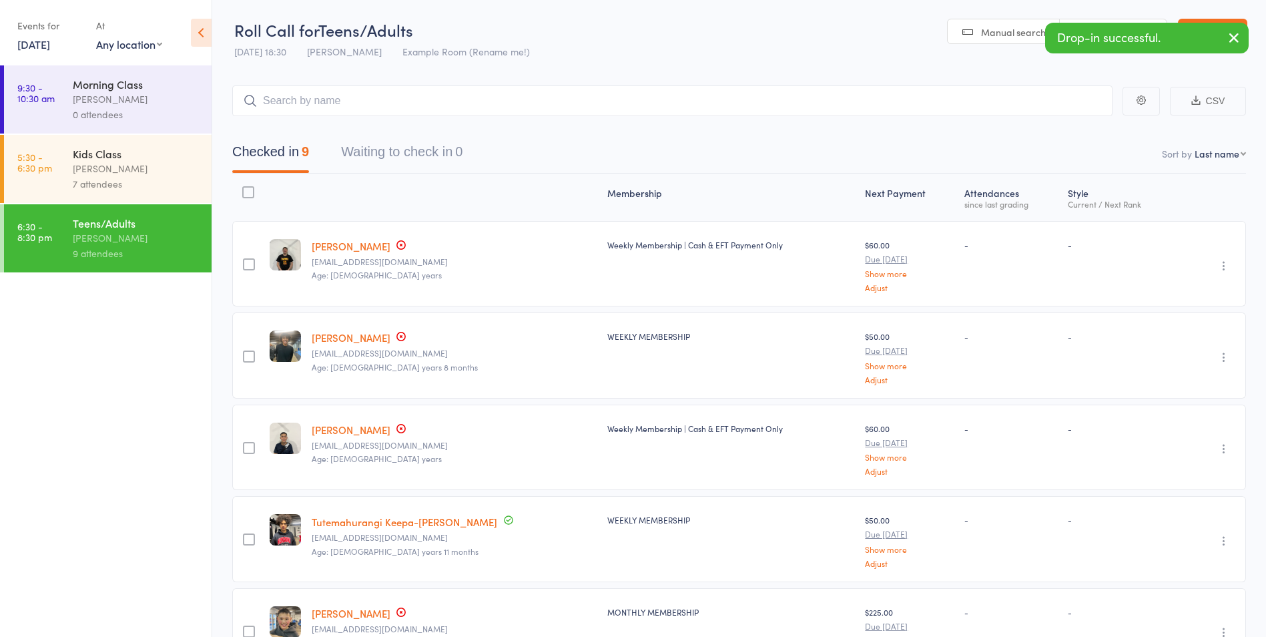
click at [1234, 25] on button "button" at bounding box center [1233, 38] width 29 height 31
click at [354, 117] on div "Checked in 9 Waiting to check in 0" at bounding box center [739, 144] width 1014 height 57
click at [354, 111] on input "search" at bounding box center [672, 100] width 880 height 31
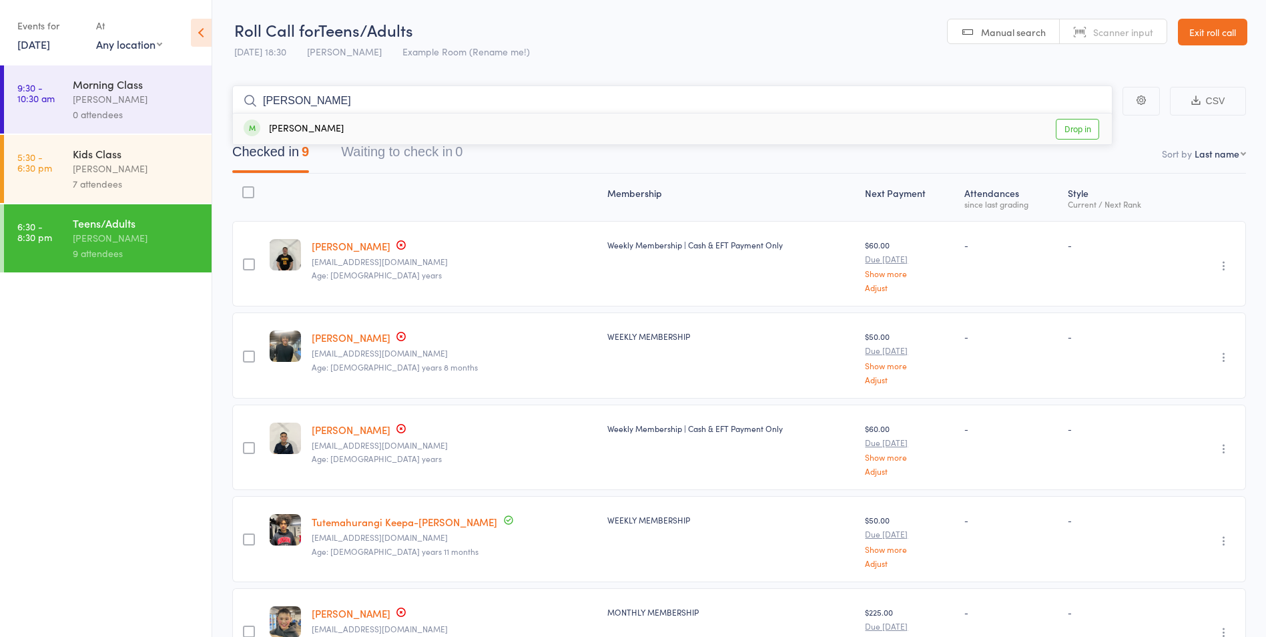
type input "edw"
click at [1074, 129] on link "Drop in" at bounding box center [1077, 129] width 43 height 21
type input "yakub"
click at [1085, 125] on link "Drop in" at bounding box center [1077, 129] width 43 height 21
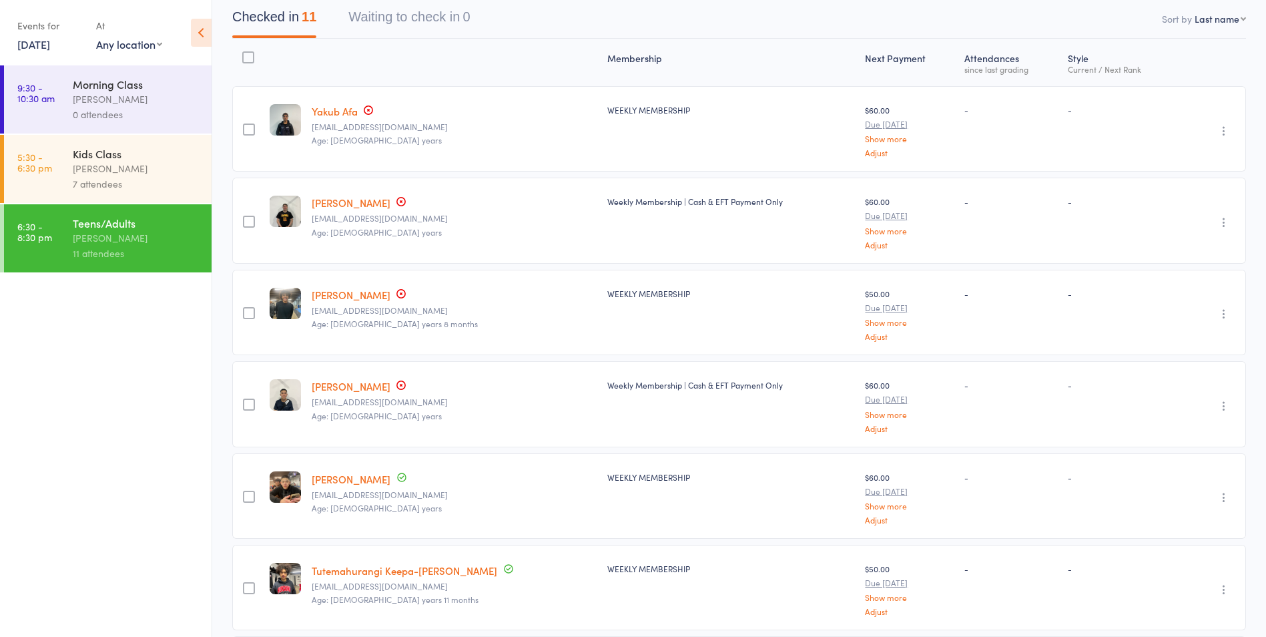
scroll to position [267, 0]
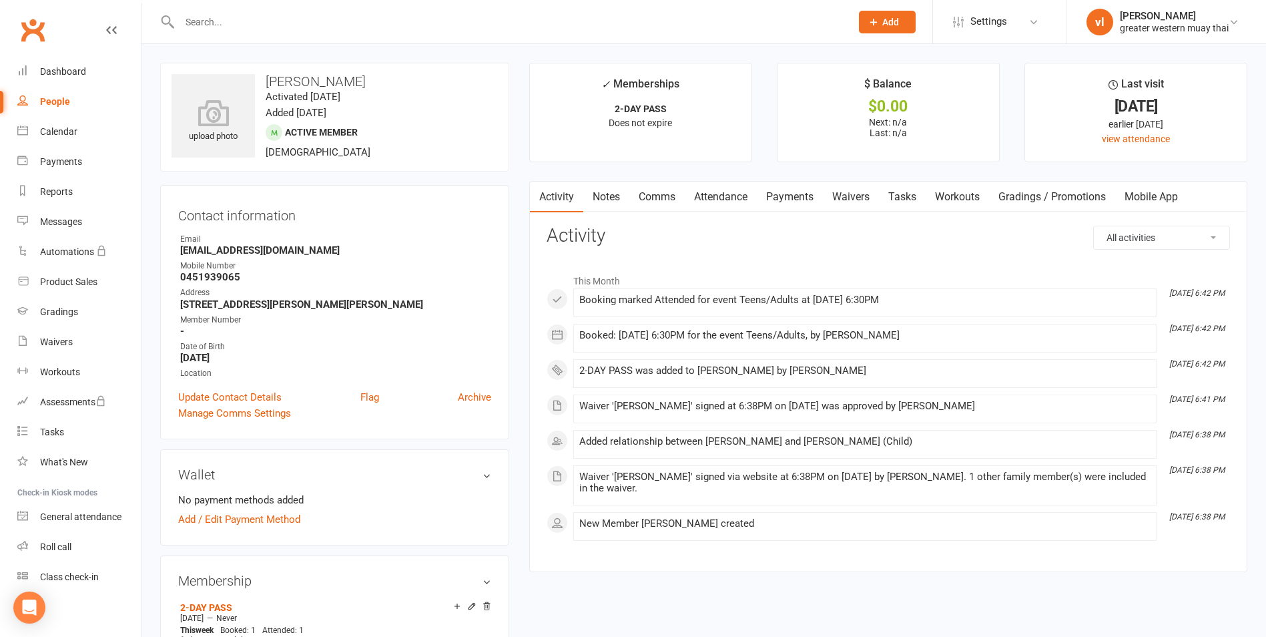
click at [779, 192] on link "Payments" at bounding box center [790, 197] width 66 height 31
